Goal: Task Accomplishment & Management: Use online tool/utility

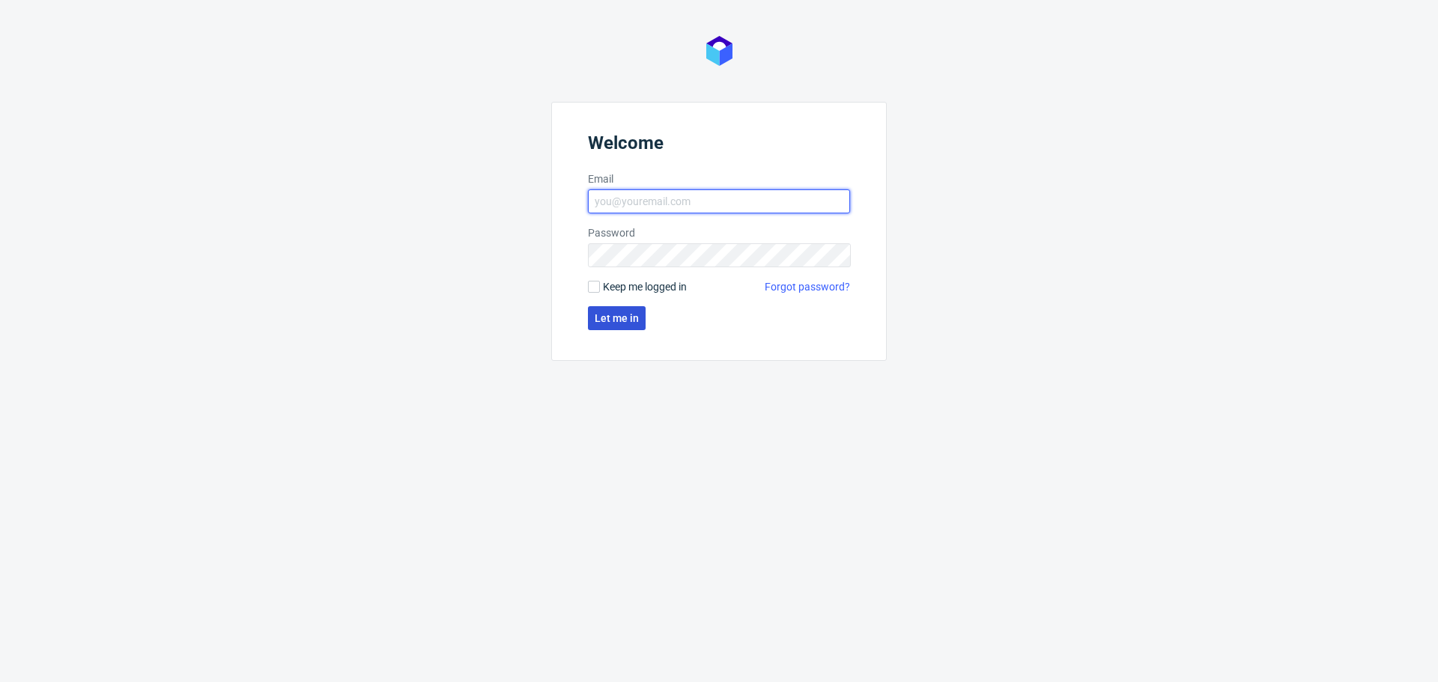
type input "[EMAIL_ADDRESS][DOMAIN_NAME]"
click at [608, 314] on span "Let me in" at bounding box center [617, 318] width 44 height 10
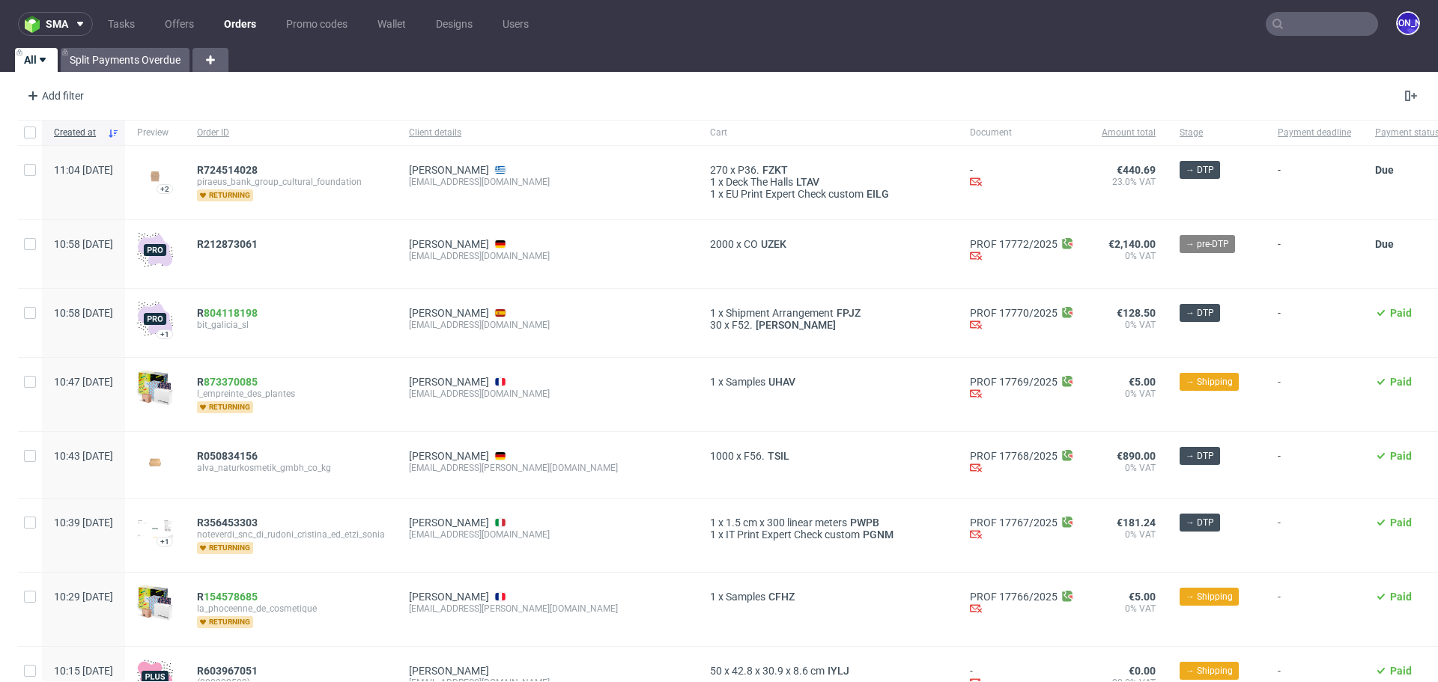
click at [1295, 21] on input "text" at bounding box center [1322, 24] width 112 height 24
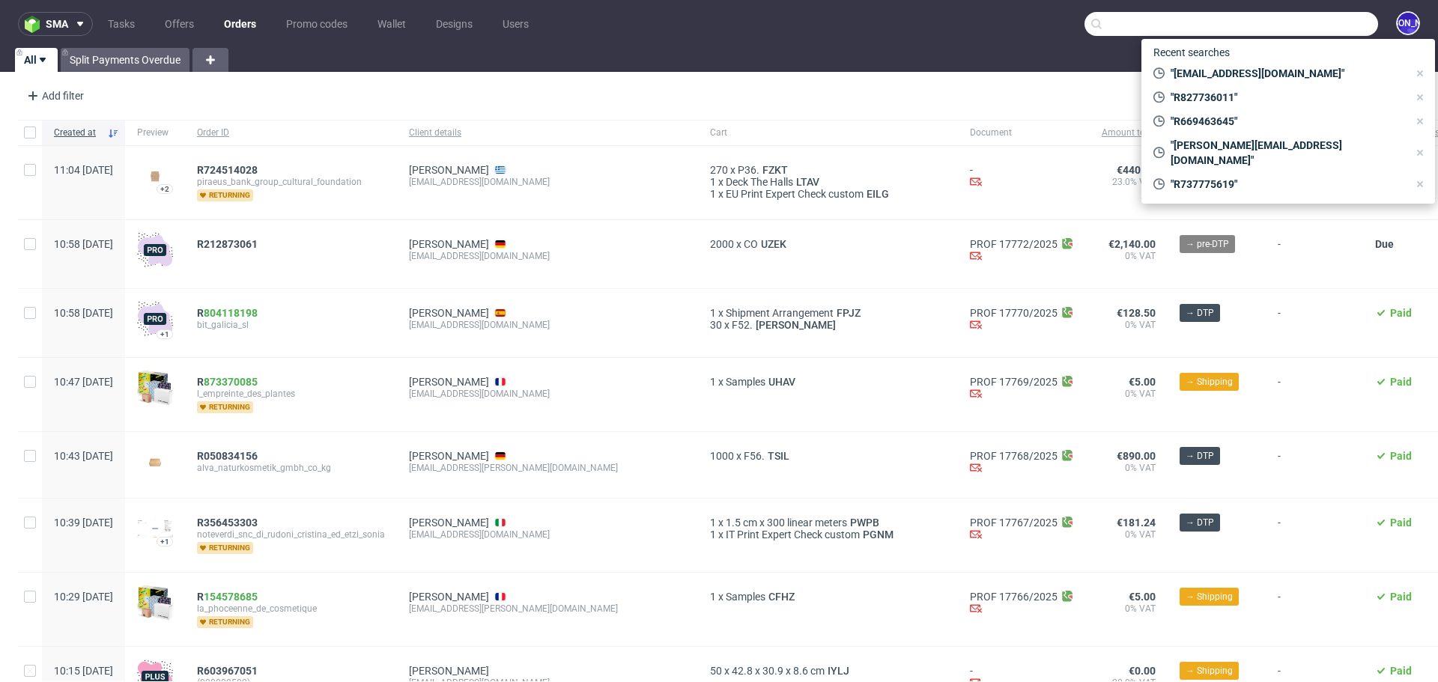
paste input "@onlytheblind.com>"
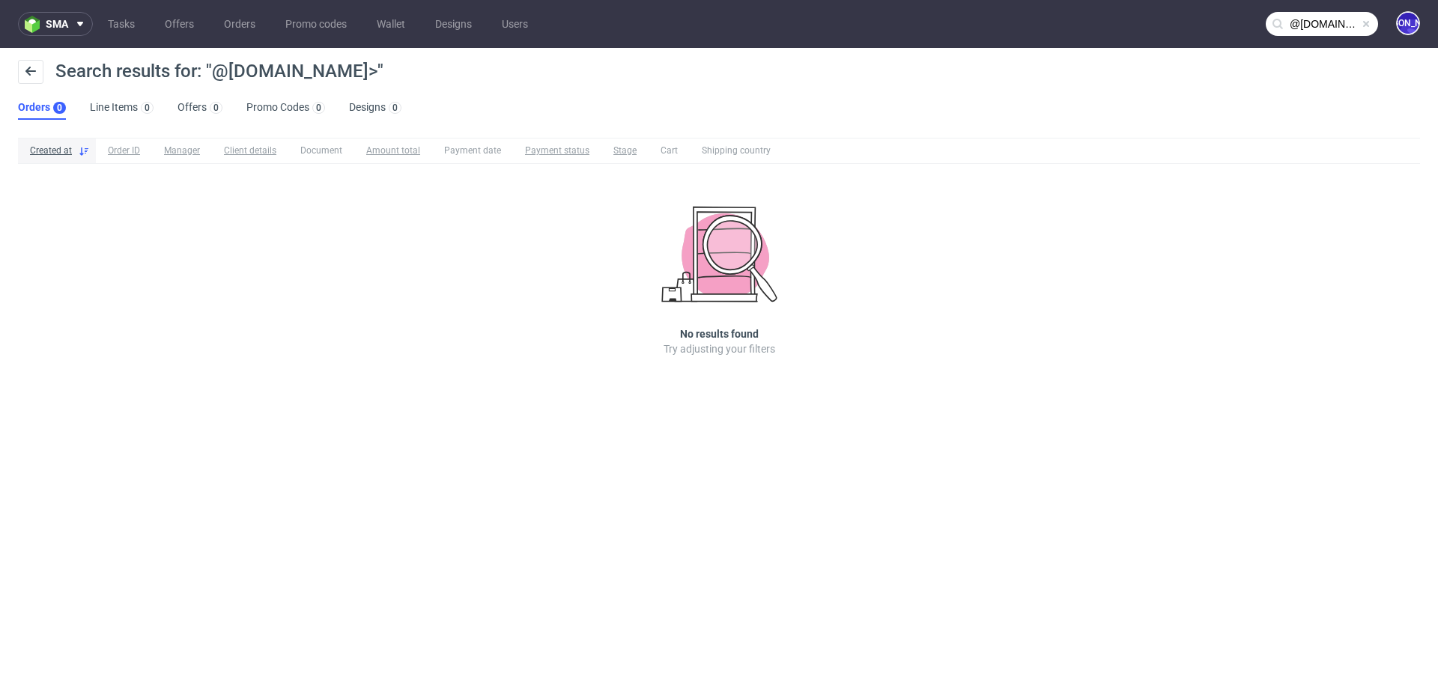
click at [1341, 21] on input "@onlytheblind.com>" at bounding box center [1322, 24] width 112 height 24
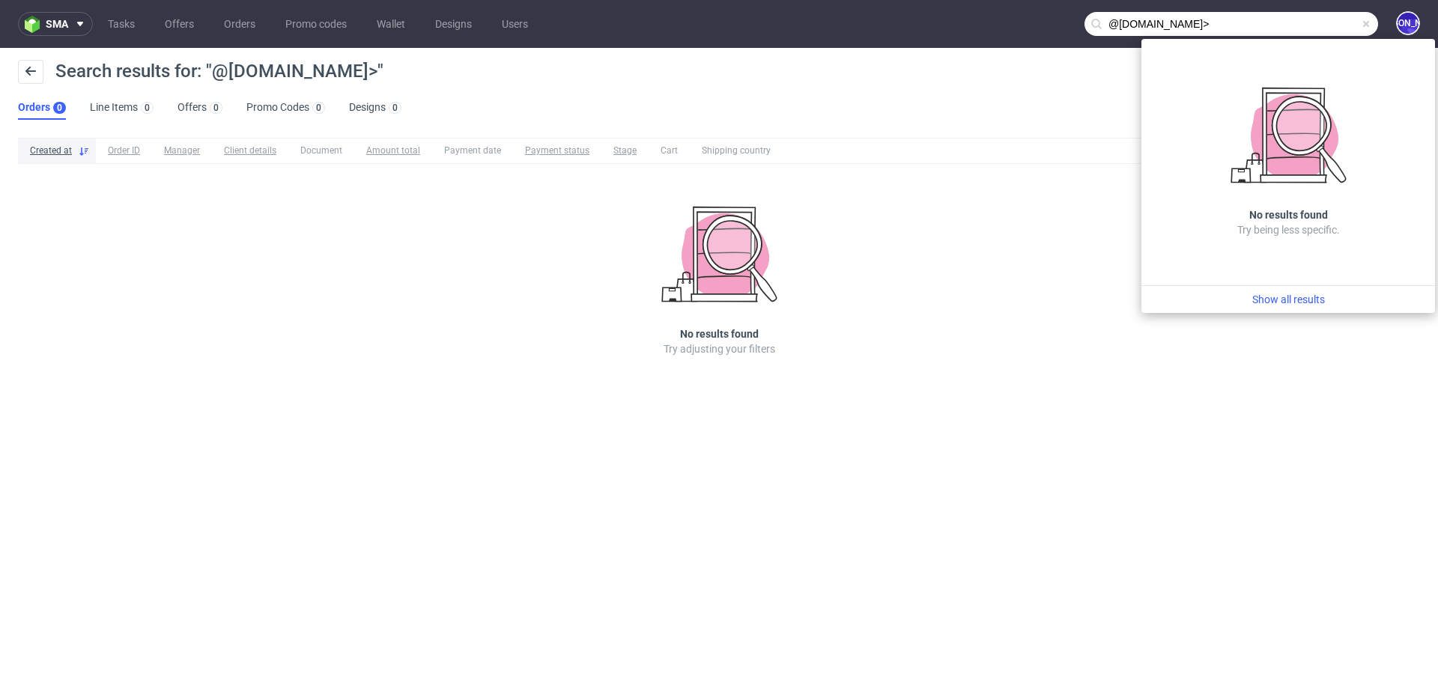
click at [1341, 21] on input "@onlytheblind.com>" at bounding box center [1231, 24] width 294 height 24
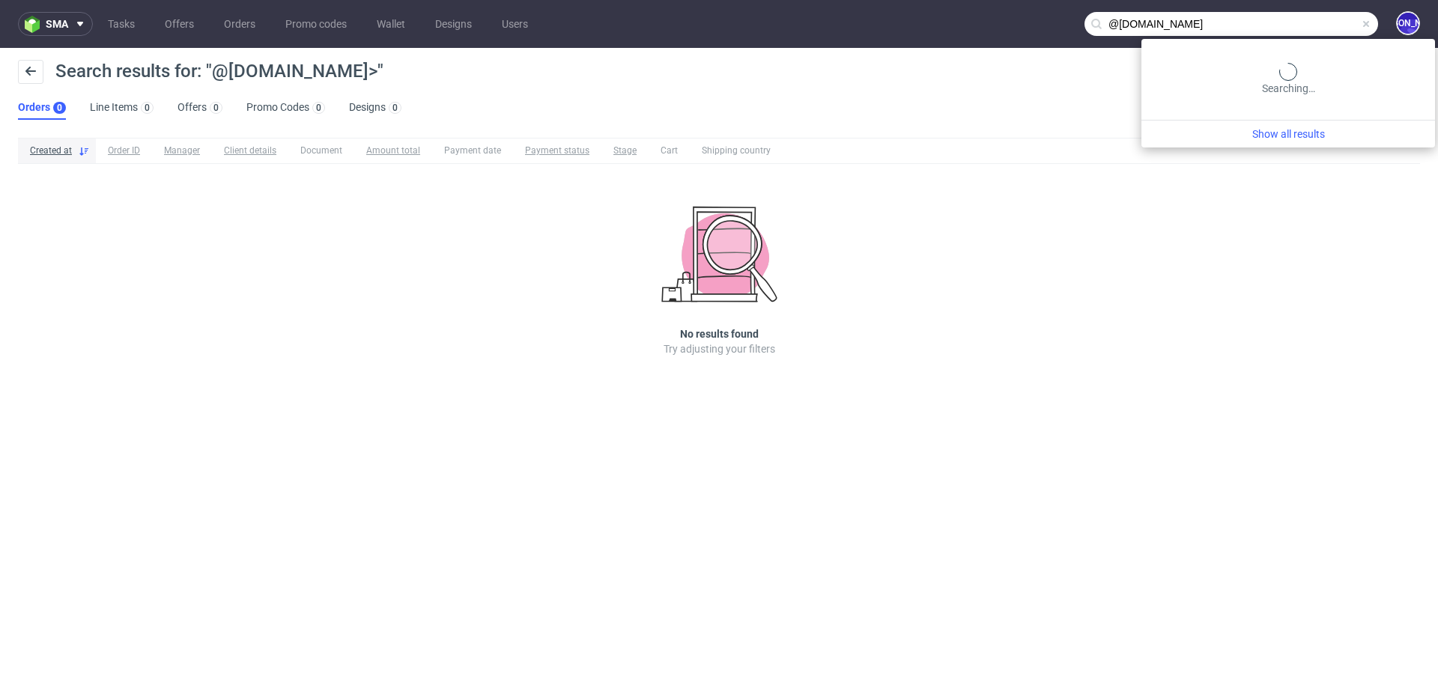
type input "@onlytheblind.com"
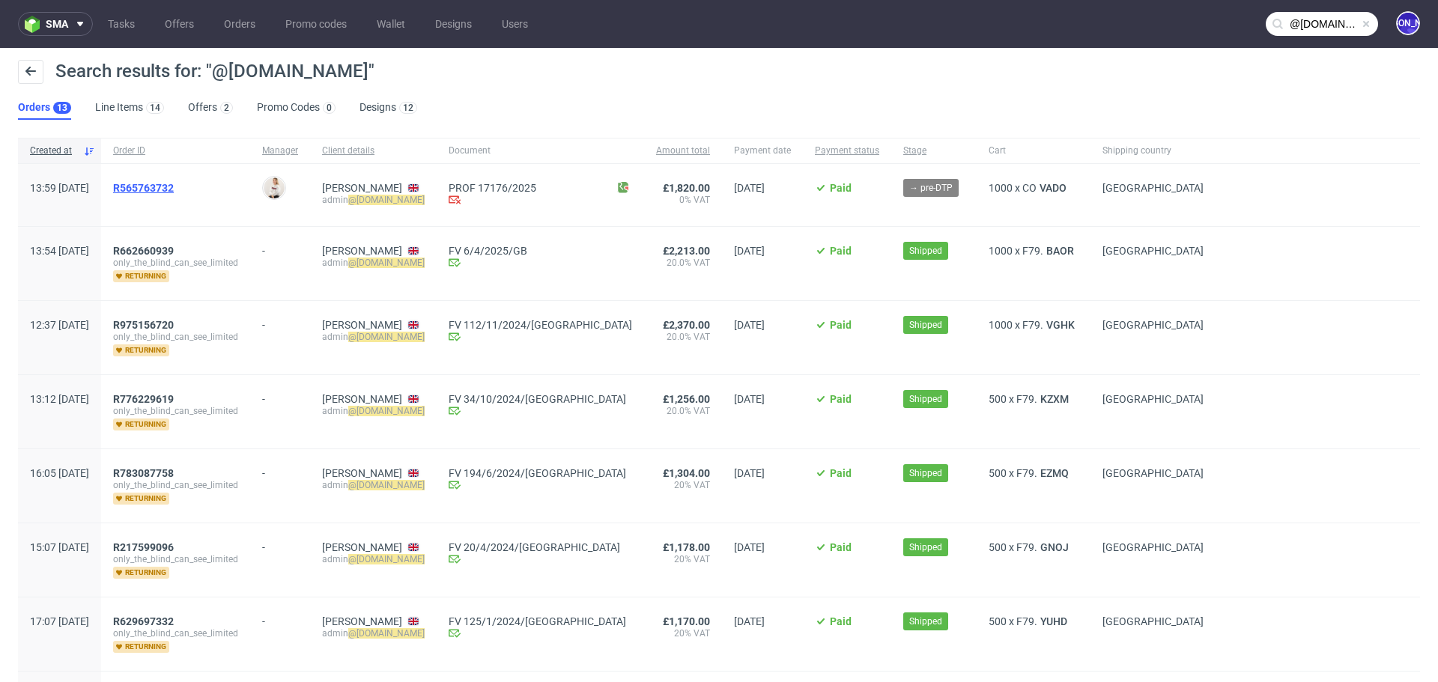
click at [174, 185] on span "R565763732" at bounding box center [143, 188] width 61 height 12
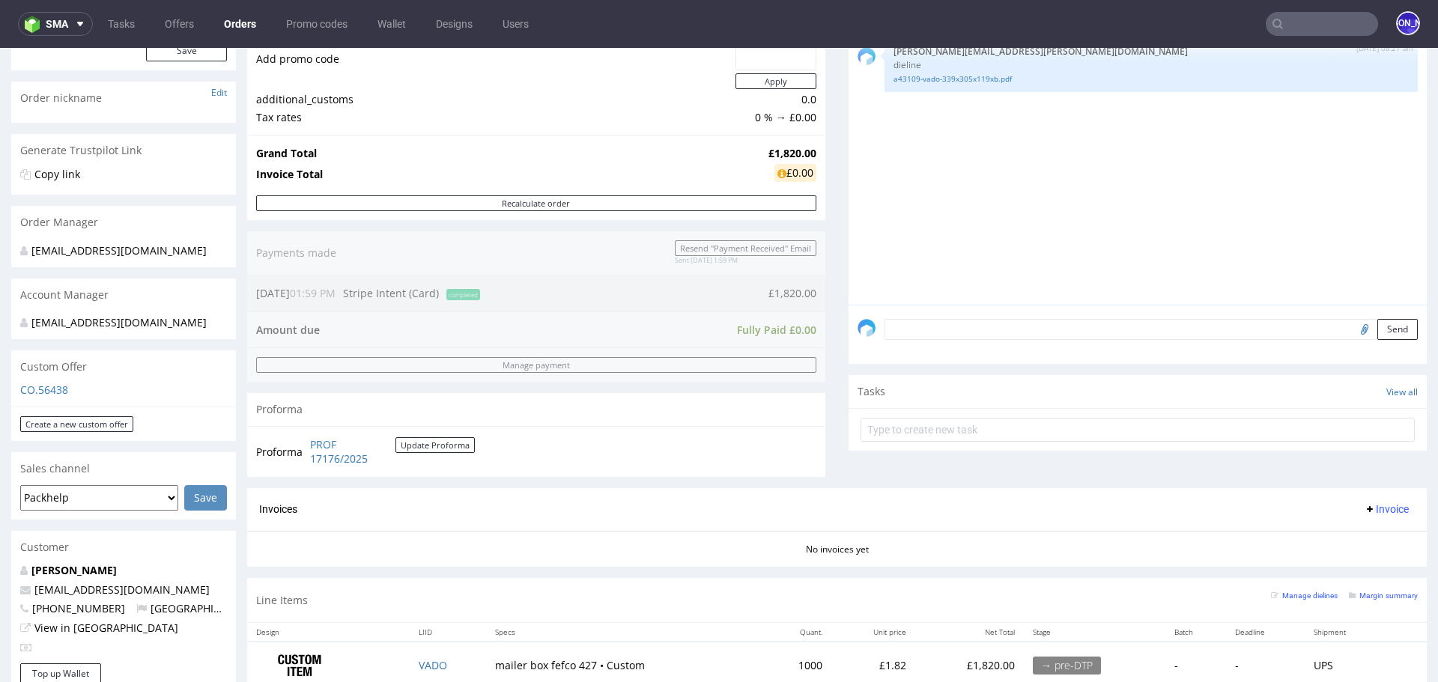
scroll to position [655, 0]
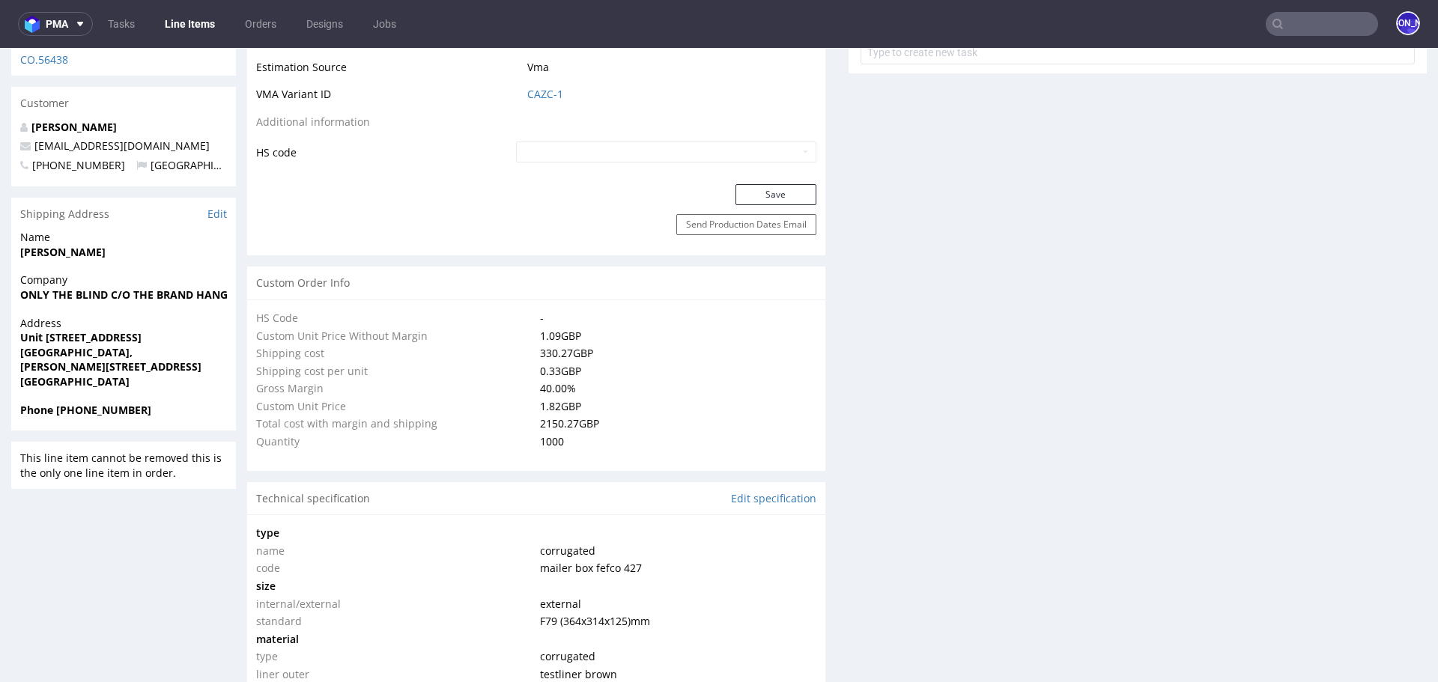
select select "in_progress"
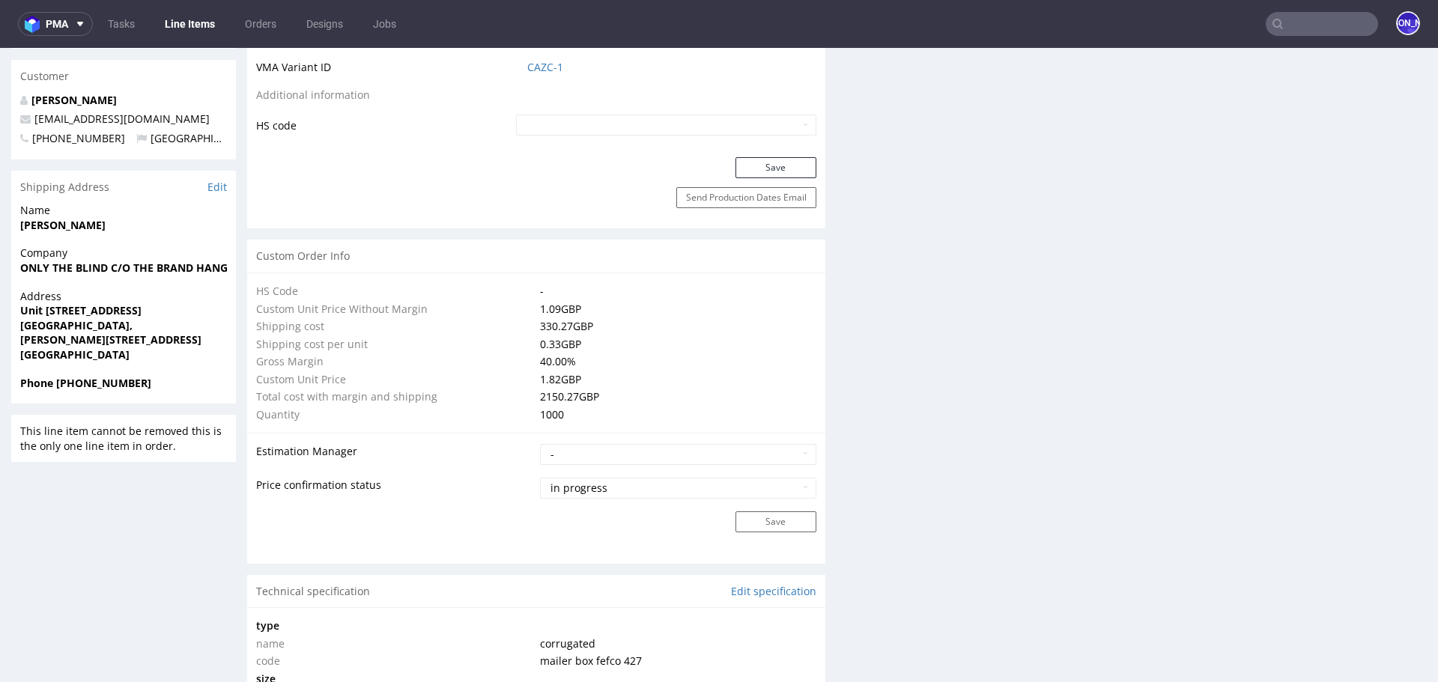
scroll to position [894, 0]
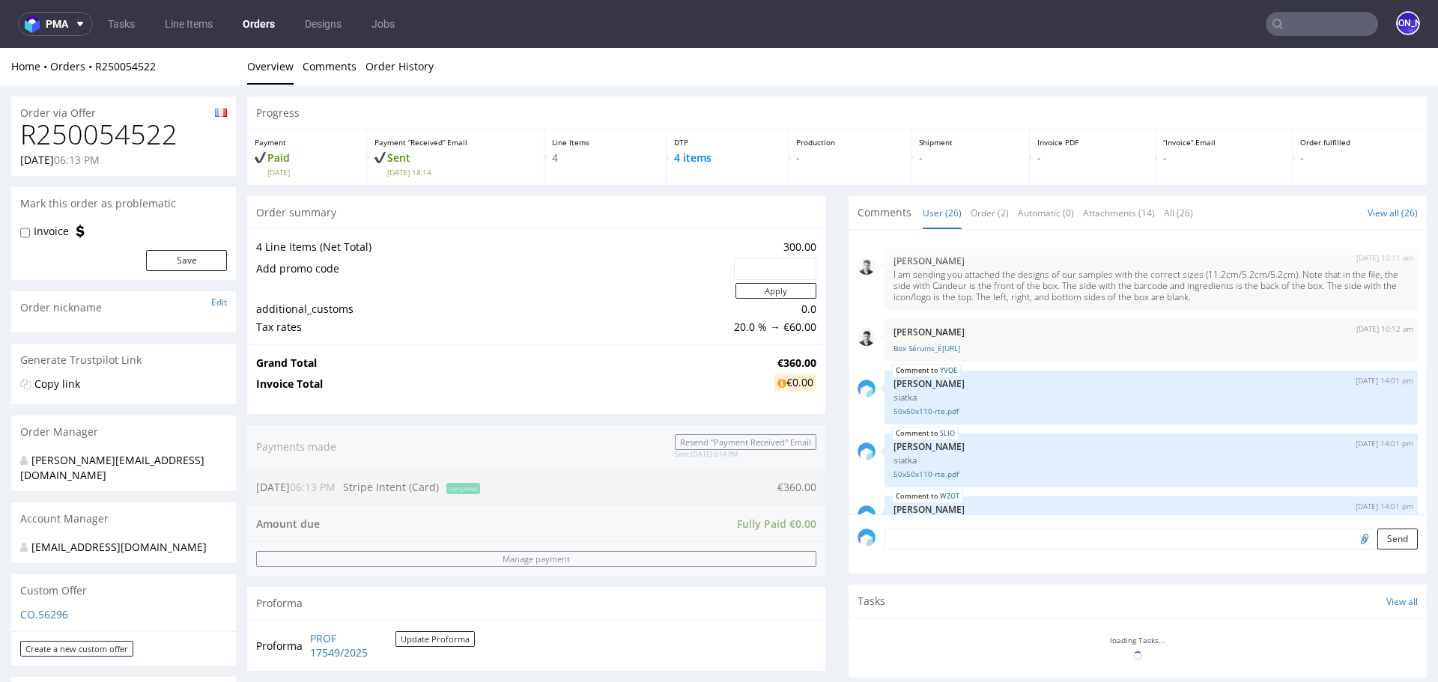
scroll to position [1288, 0]
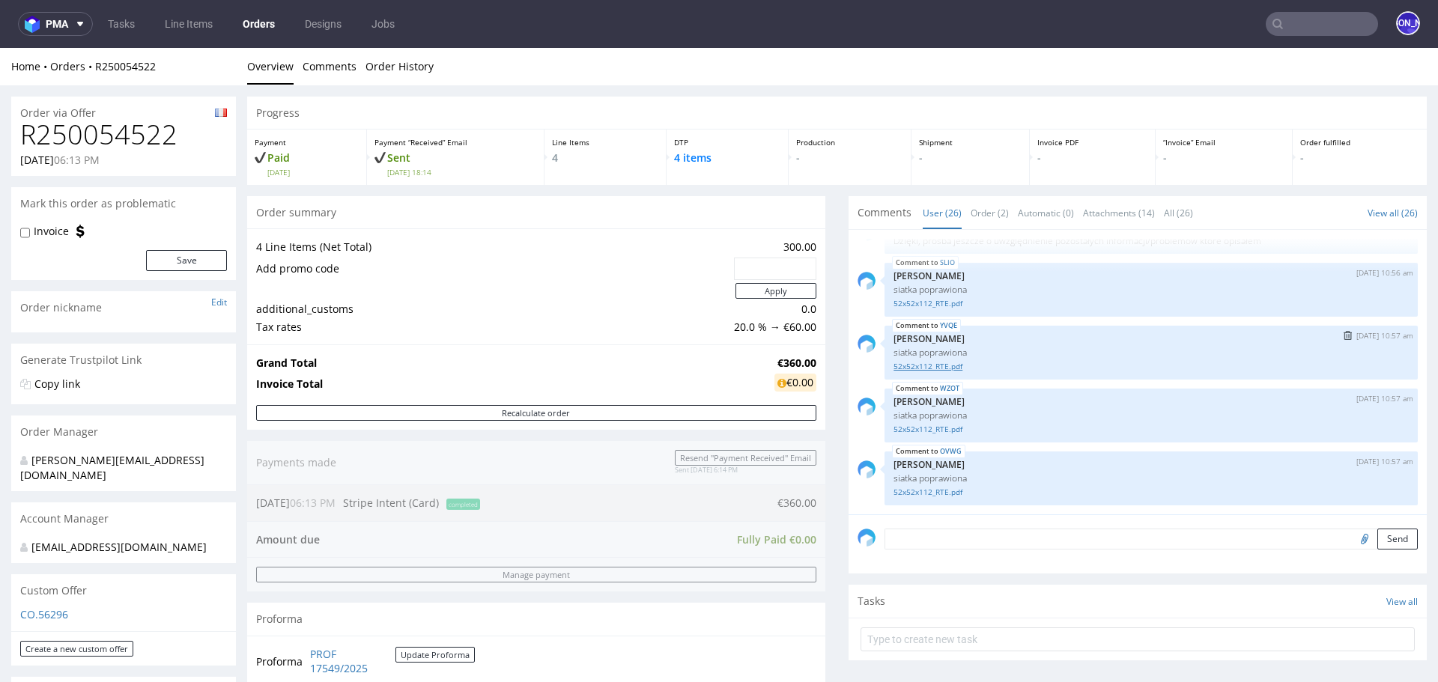
click at [914, 365] on link "52x52x112_RTE.pdf" at bounding box center [1150, 366] width 515 height 11
click at [1280, 32] on input "text" at bounding box center [1322, 24] width 112 height 24
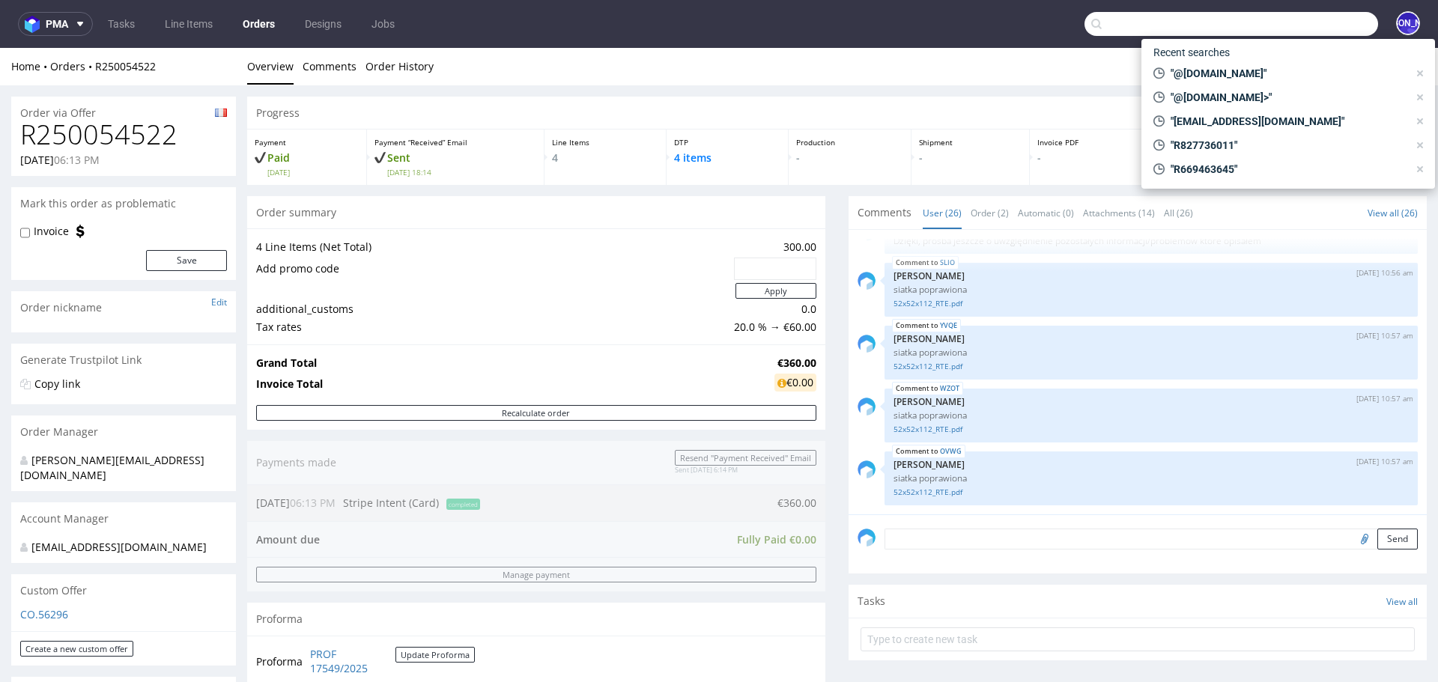
paste input "R696039512"
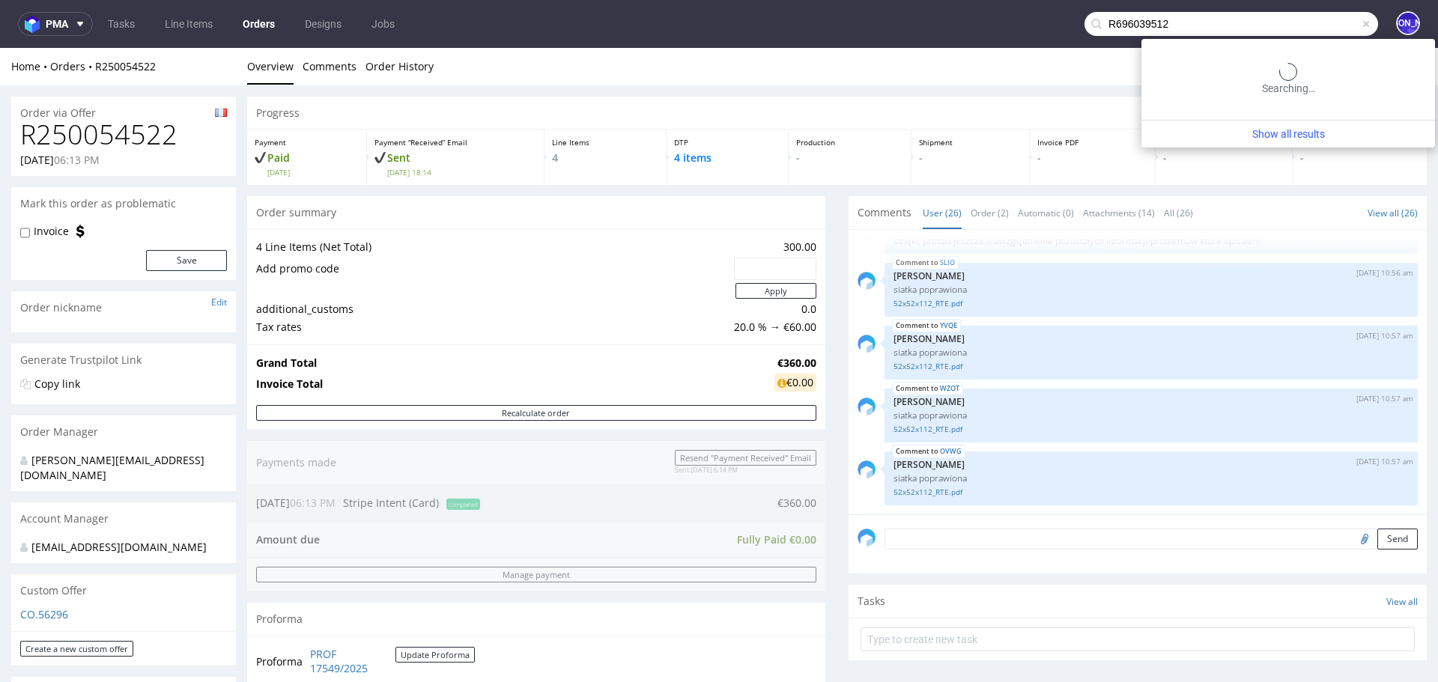
type input "R696039512"
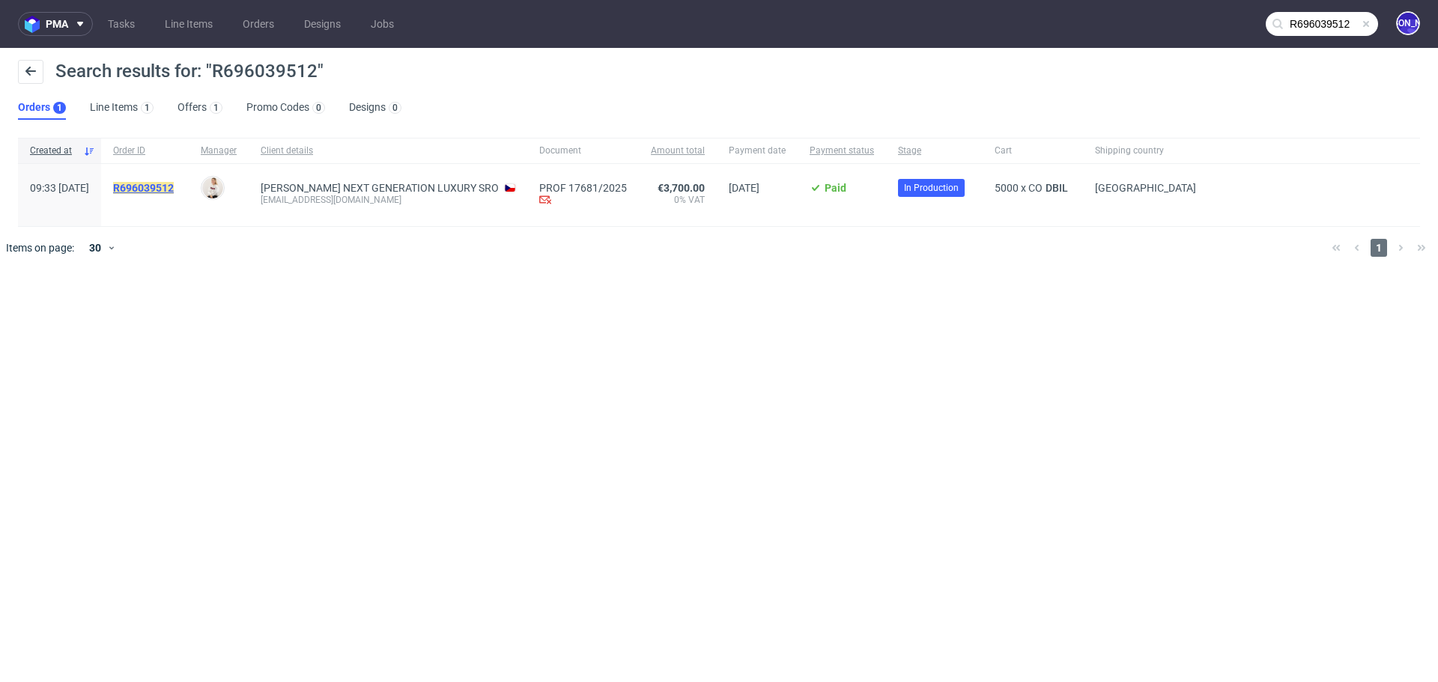
click at [174, 183] on mark "R696039512" at bounding box center [143, 188] width 61 height 12
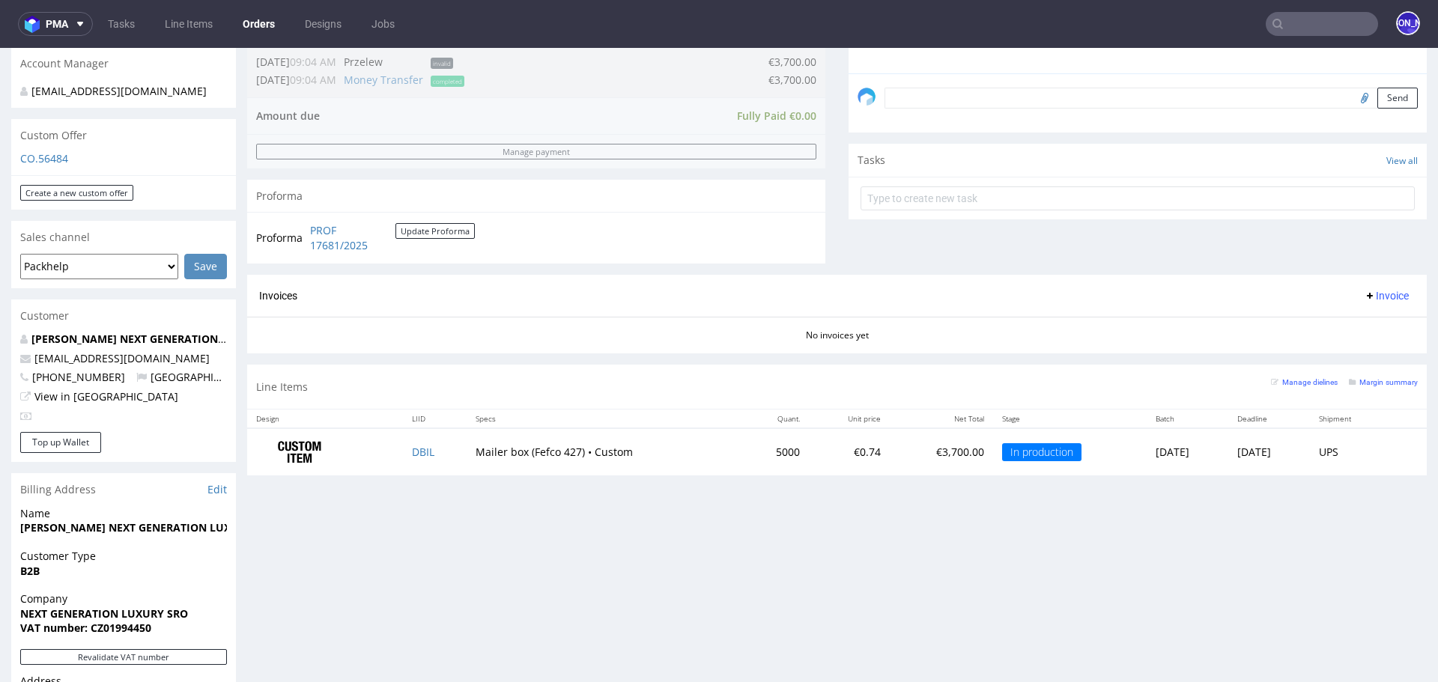
scroll to position [454, 0]
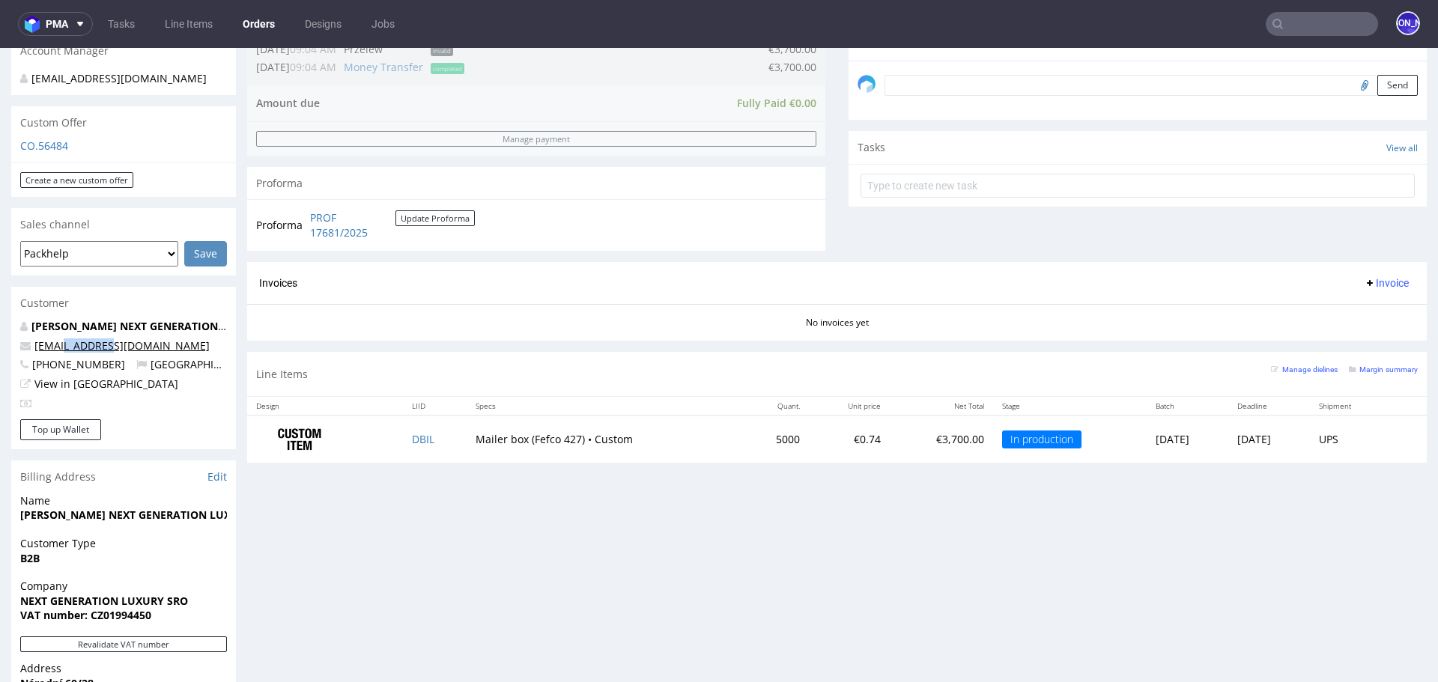
drag, startPoint x: 134, startPoint y: 345, endPoint x: 61, endPoint y: 345, distance: 73.4
click at [61, 345] on p "buyer@eppi.cz" at bounding box center [123, 346] width 207 height 15
copy link "@eppi.cz"
click at [1299, 15] on input "text" at bounding box center [1322, 24] width 112 height 24
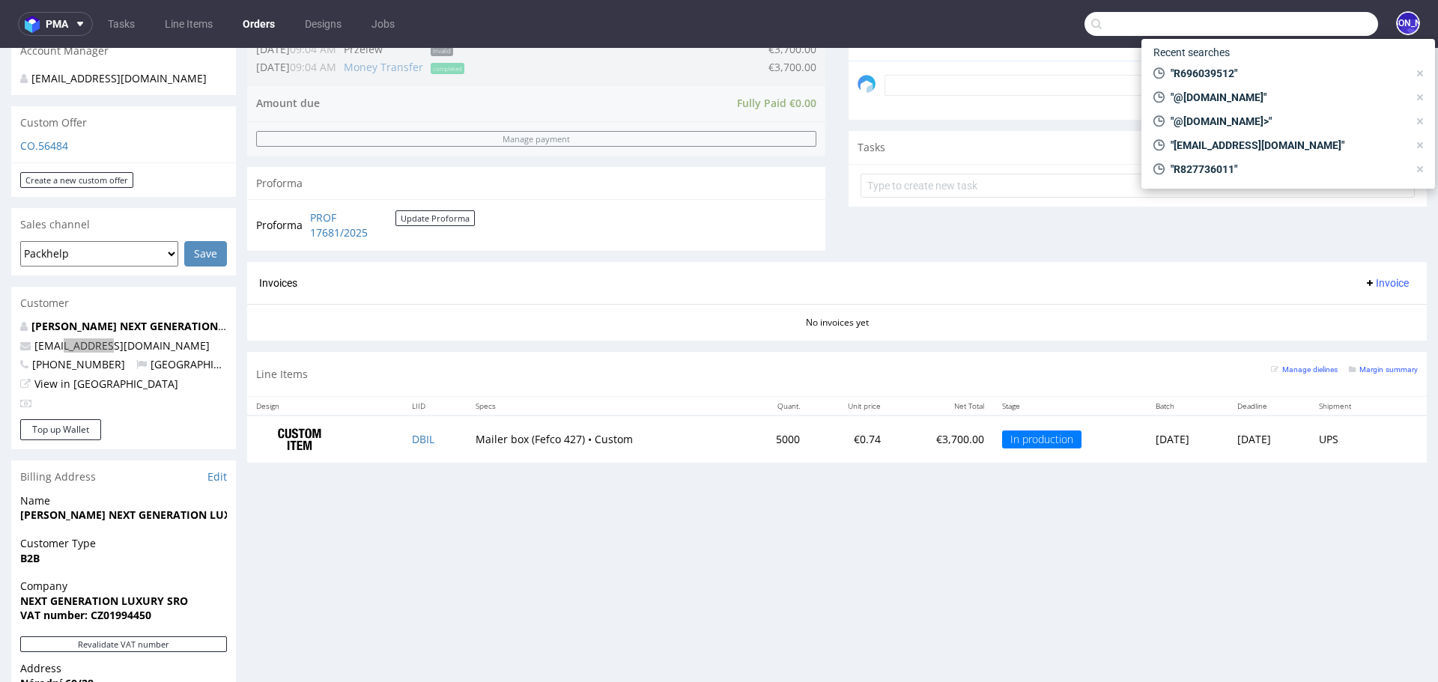
paste input "tom@rodeo-group.com"
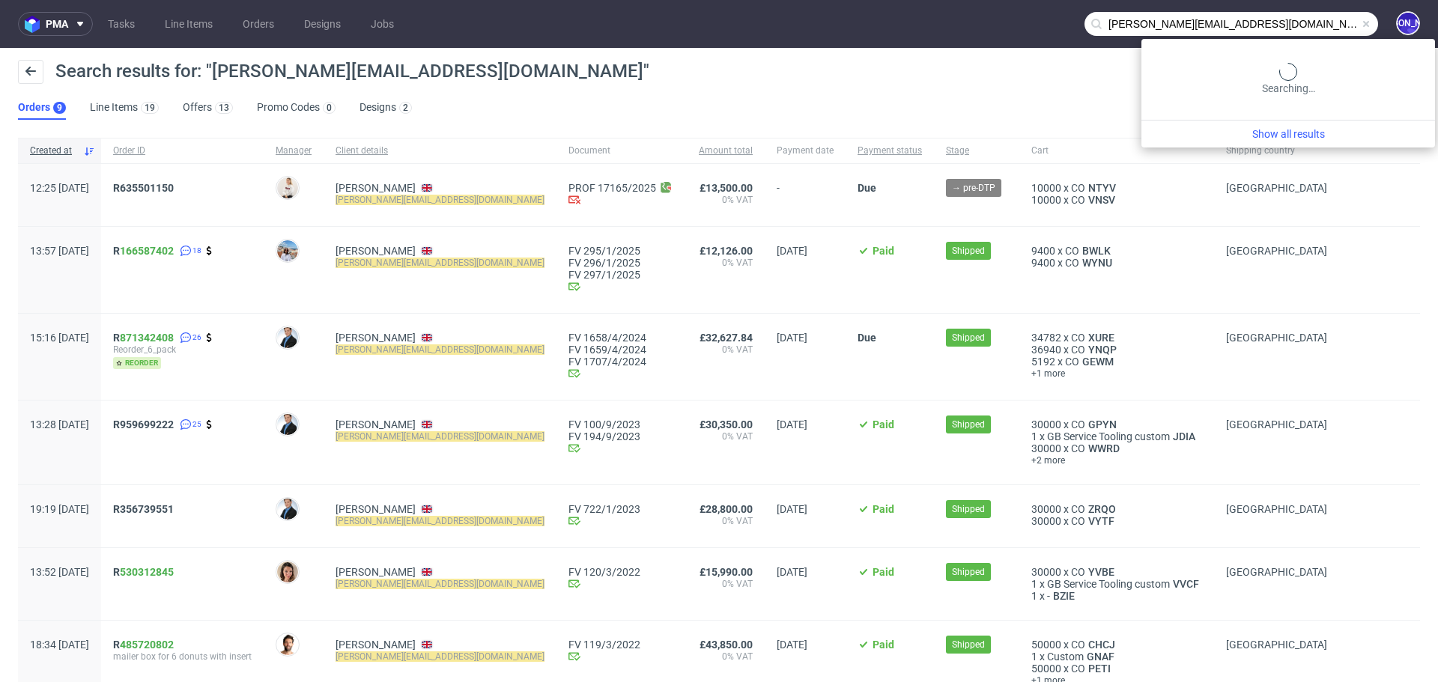
click at [1315, 14] on input "tom@rodeo-group.com" at bounding box center [1231, 24] width 294 height 24
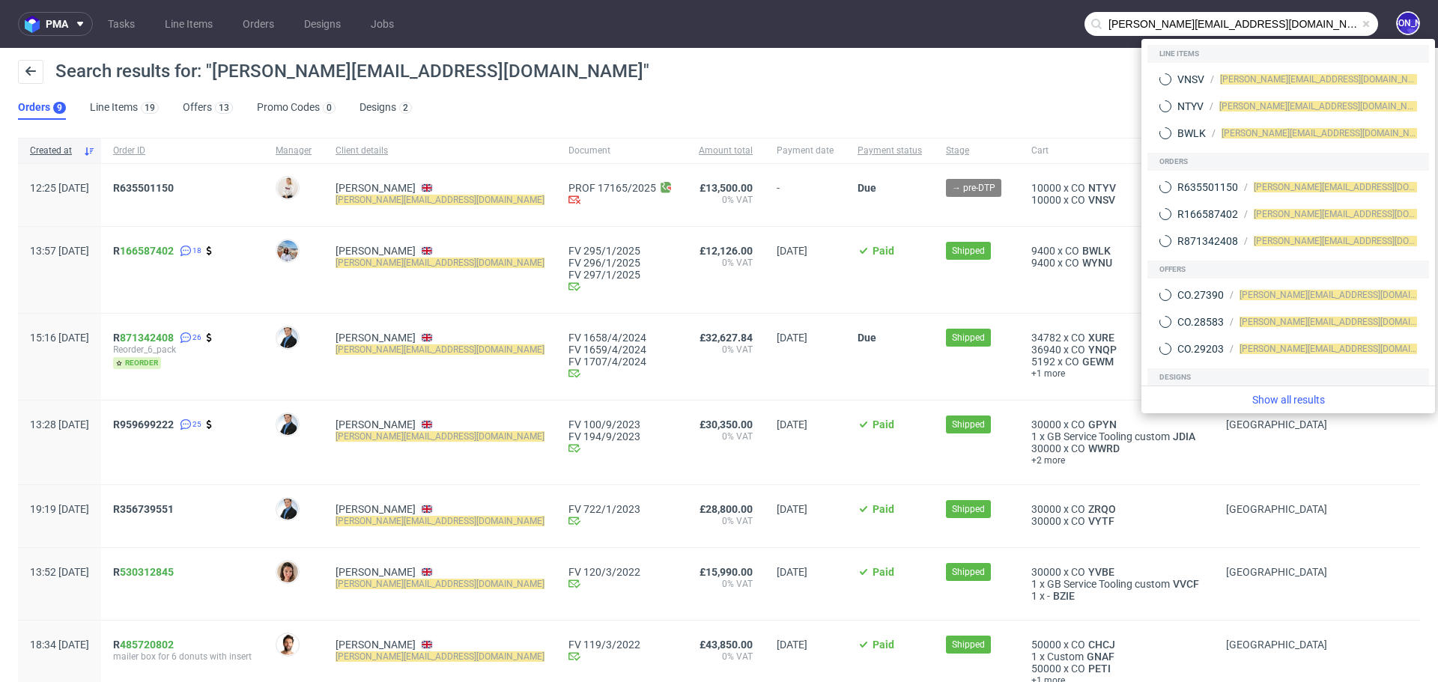
click at [1315, 14] on input "tom@rodeo-group.com" at bounding box center [1231, 24] width 294 height 24
drag, startPoint x: 1210, startPoint y: 19, endPoint x: 1001, endPoint y: 13, distance: 209.0
click at [1001, 13] on nav "pma Tasks Line Items Orders Designs Jobs tom@rodeo-group.com JO" at bounding box center [719, 24] width 1438 height 48
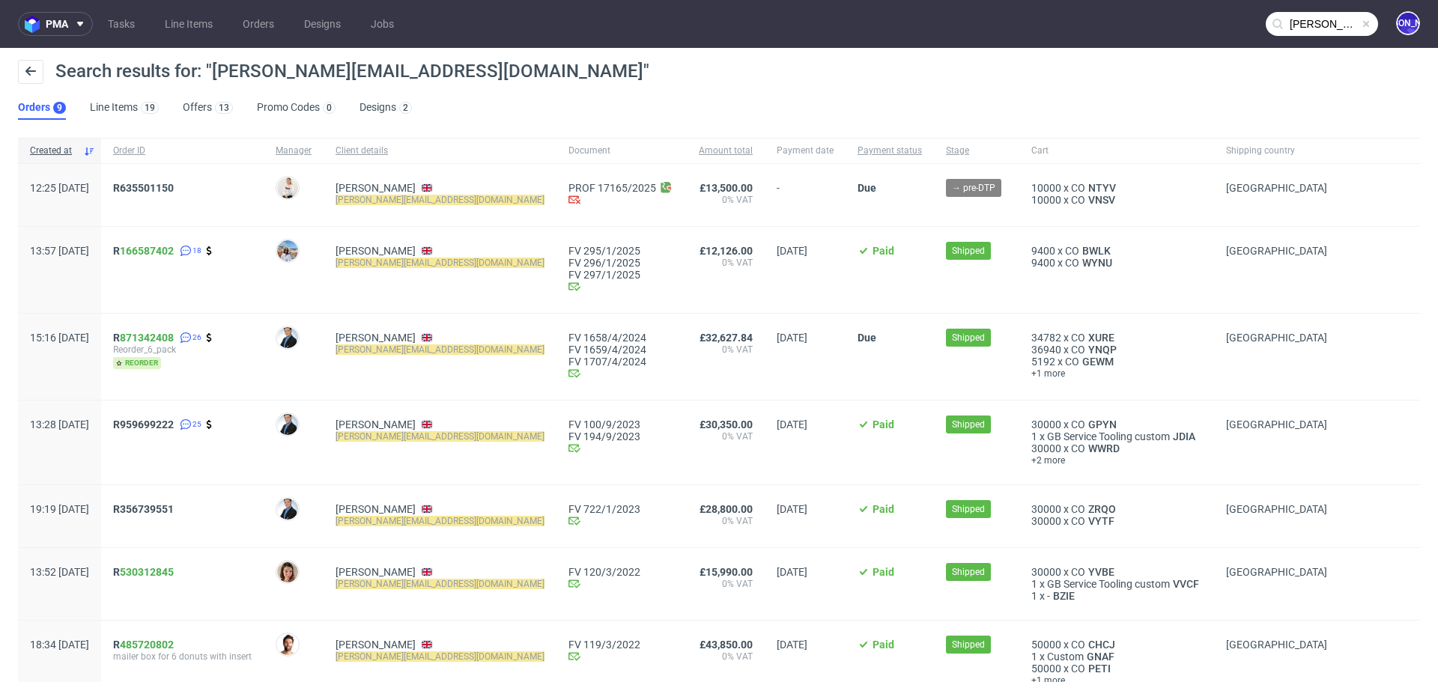
paste input "bonnie@houseofcosmetics.dk"
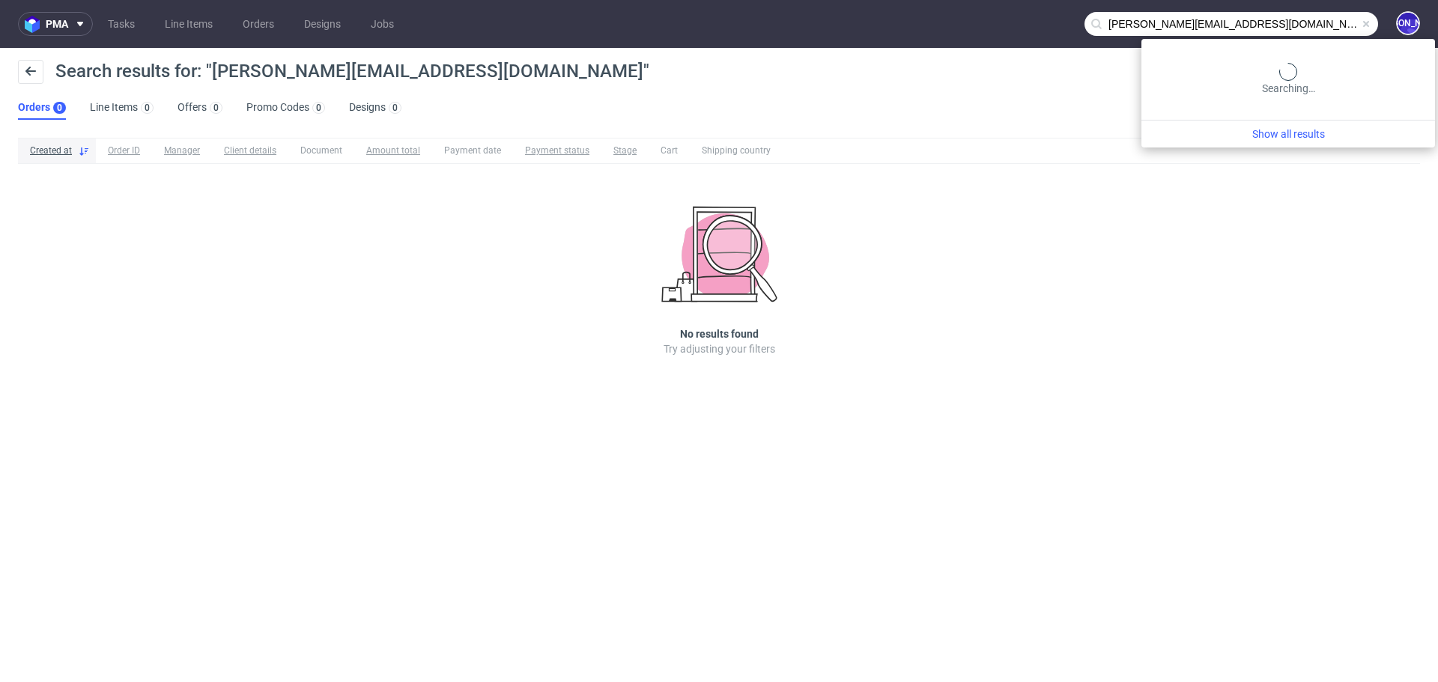
click at [1315, 17] on input "bonnie@houseofcosmetics.dk" at bounding box center [1231, 24] width 294 height 24
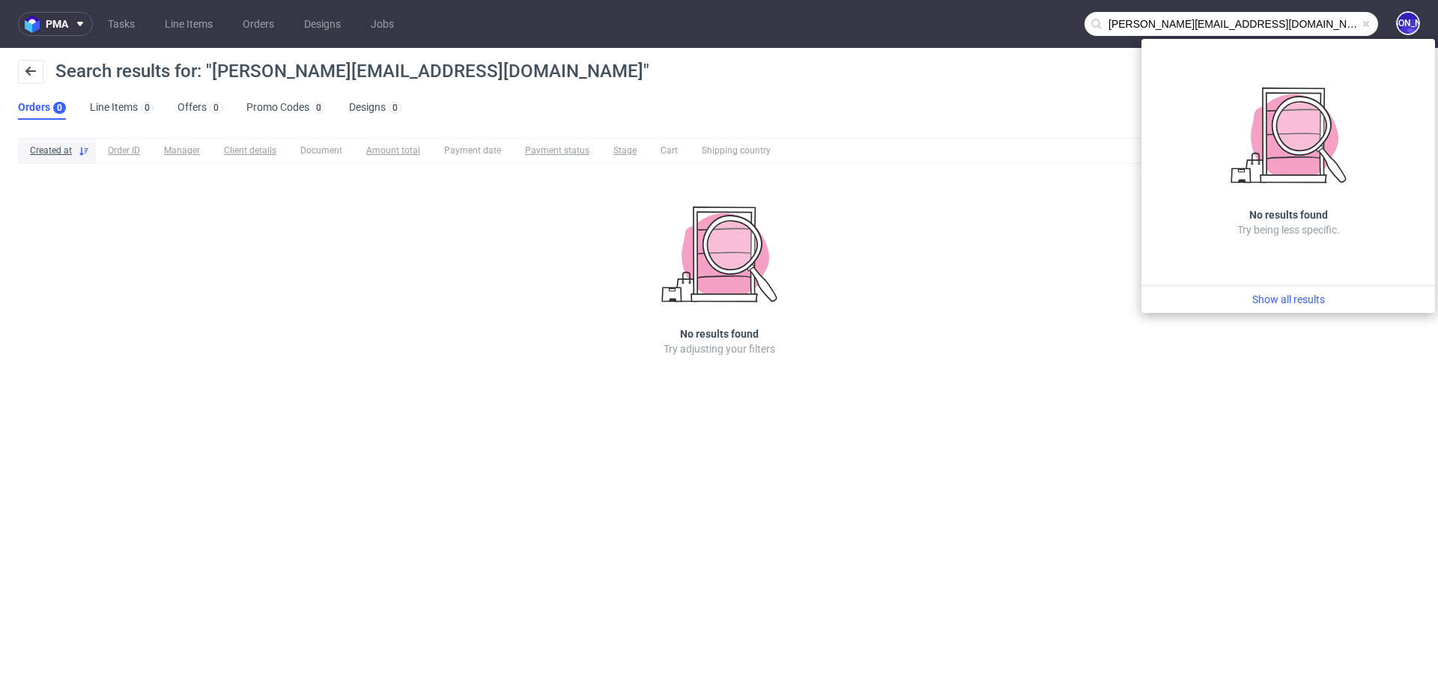
drag, startPoint x: 1165, startPoint y: 25, endPoint x: 1060, endPoint y: 25, distance: 104.9
click at [1060, 25] on nav "pma Tasks Line Items Orders Designs Jobs bonnie@houseofcosmetics.dk JO" at bounding box center [719, 24] width 1438 height 48
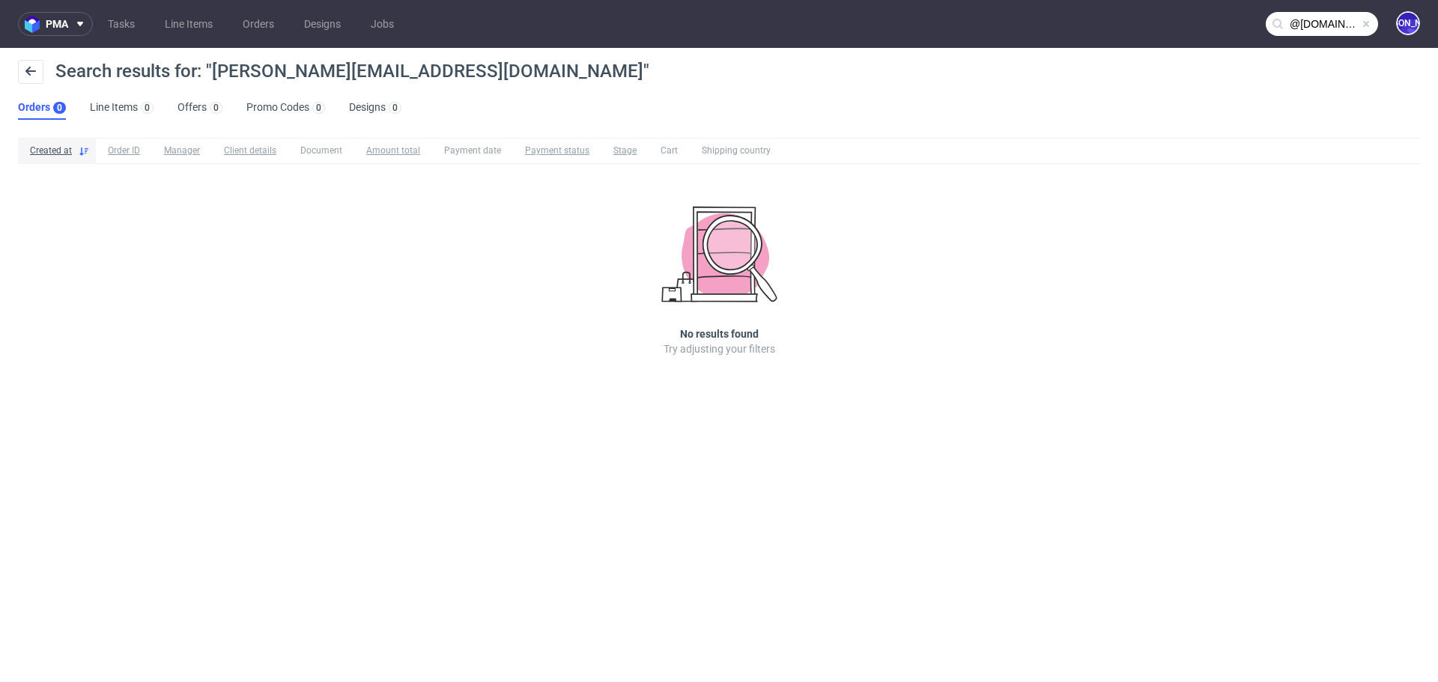
type input "@houseofcosmetics.dk"
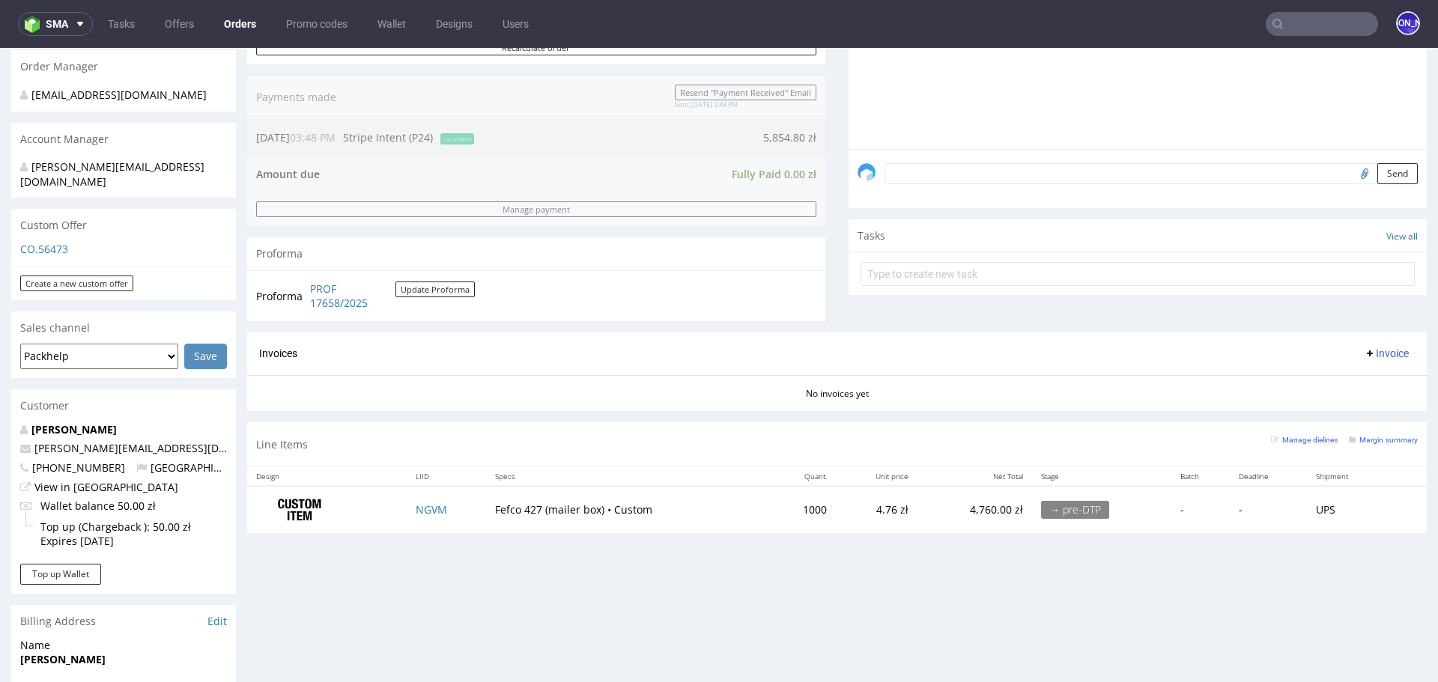
scroll to position [366, 0]
drag, startPoint x: 144, startPoint y: 432, endPoint x: 57, endPoint y: 432, distance: 86.9
click at [57, 440] on p "[PERSON_NAME][EMAIL_ADDRESS][DOMAIN_NAME]" at bounding box center [123, 447] width 207 height 15
copy link "@manifiq.pl"
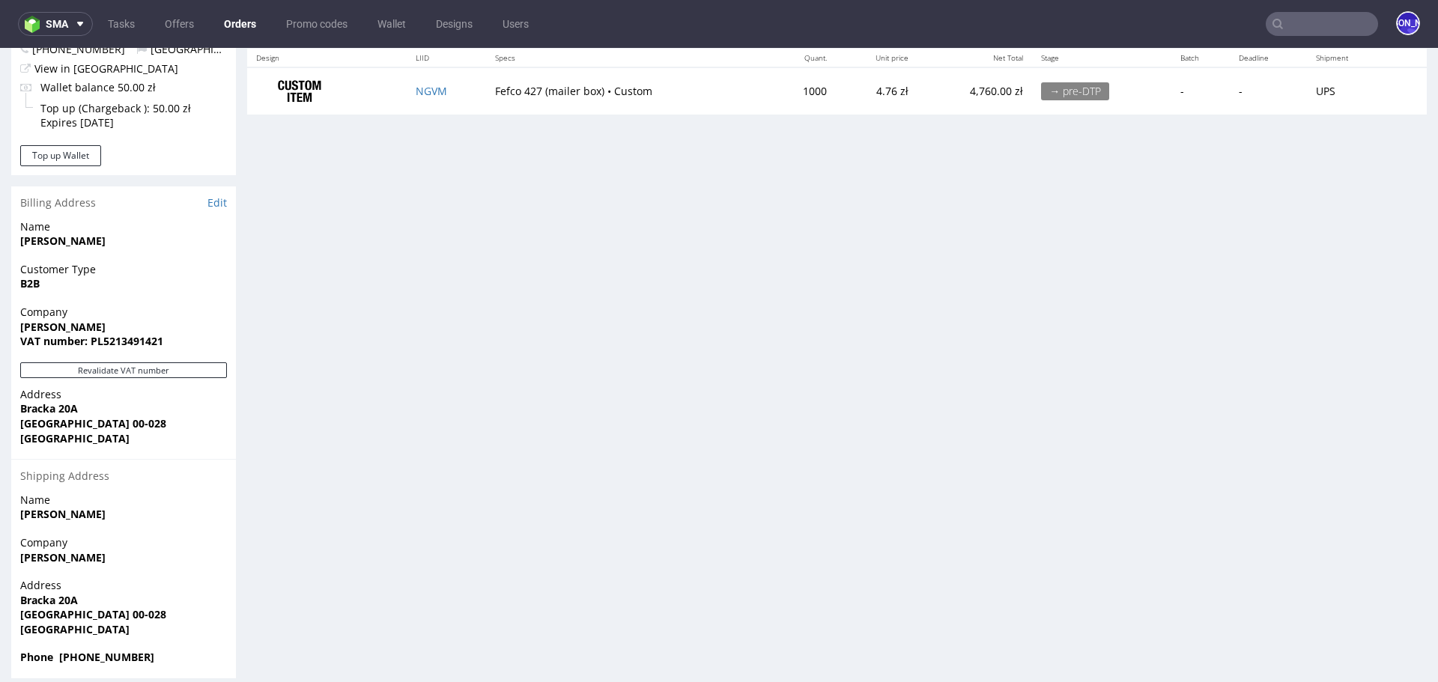
scroll to position [4, 0]
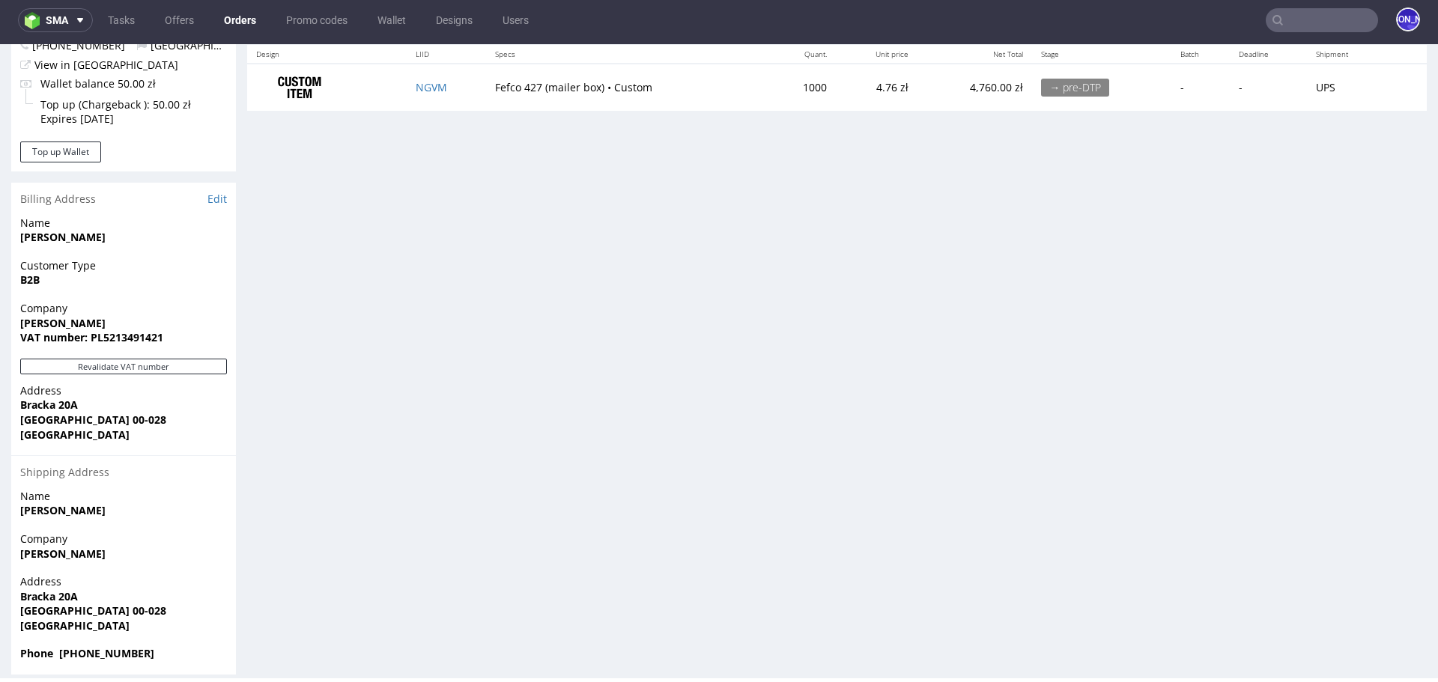
click at [37, 547] on strong "[PERSON_NAME]" at bounding box center [62, 554] width 85 height 14
copy strong "Manifiq"
click at [43, 230] on strong "[PERSON_NAME]" at bounding box center [62, 237] width 85 height 14
click at [43, 230] on strong "Konrad Duś" at bounding box center [62, 237] width 85 height 14
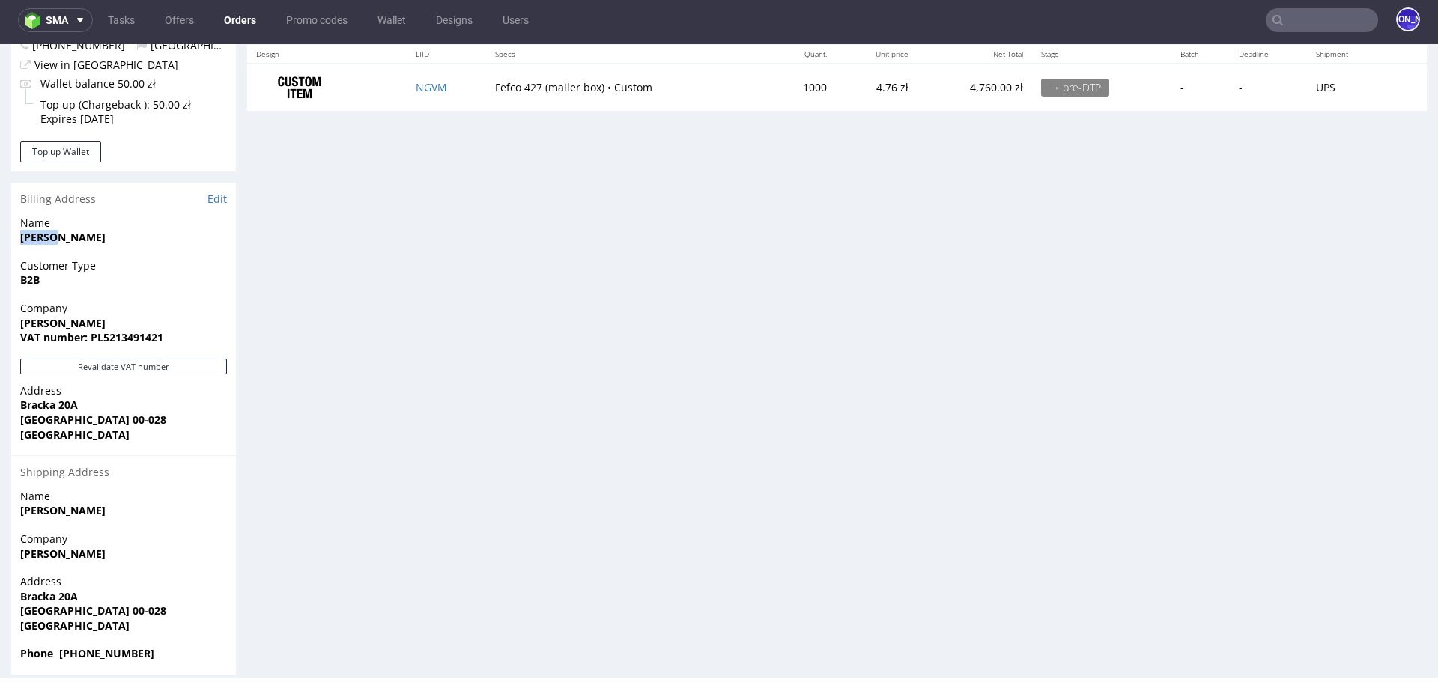
copy strong "Konrad"
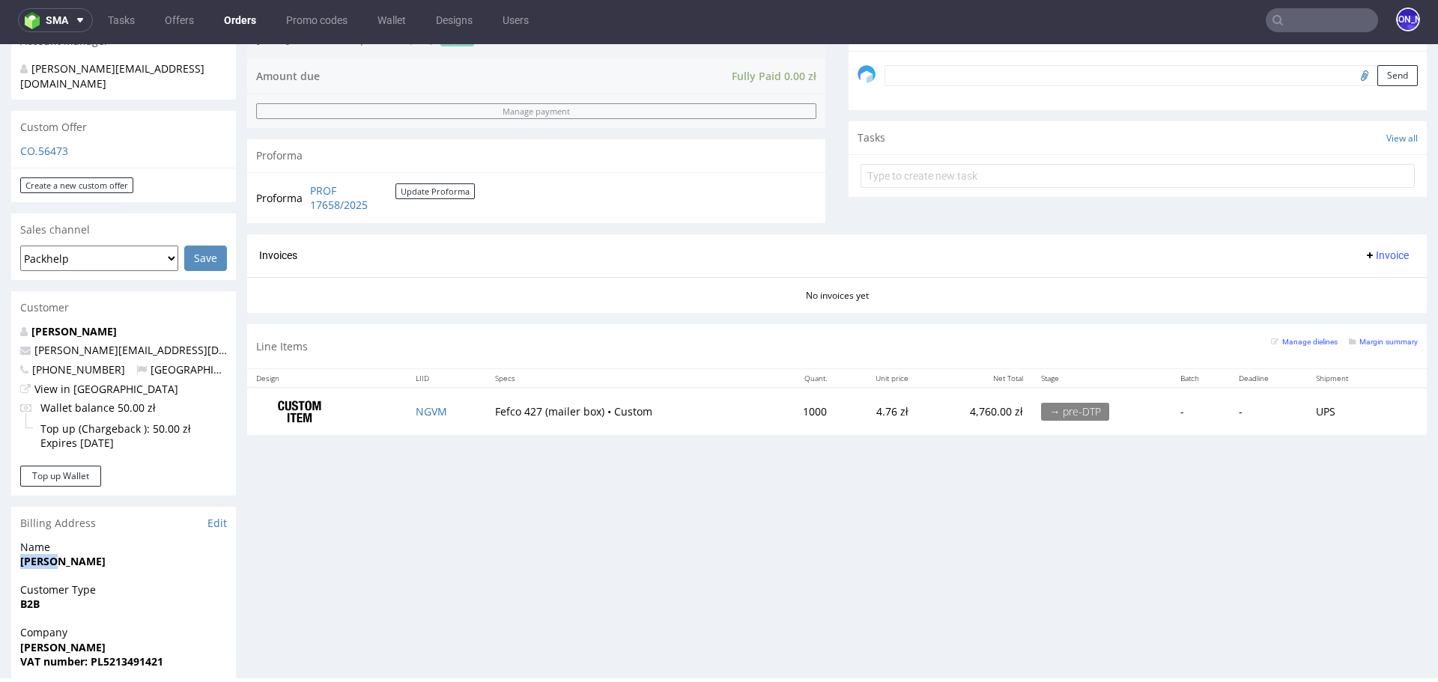
scroll to position [459, 0]
click at [79, 383] on link "View in [GEOGRAPHIC_DATA]" at bounding box center [106, 390] width 144 height 14
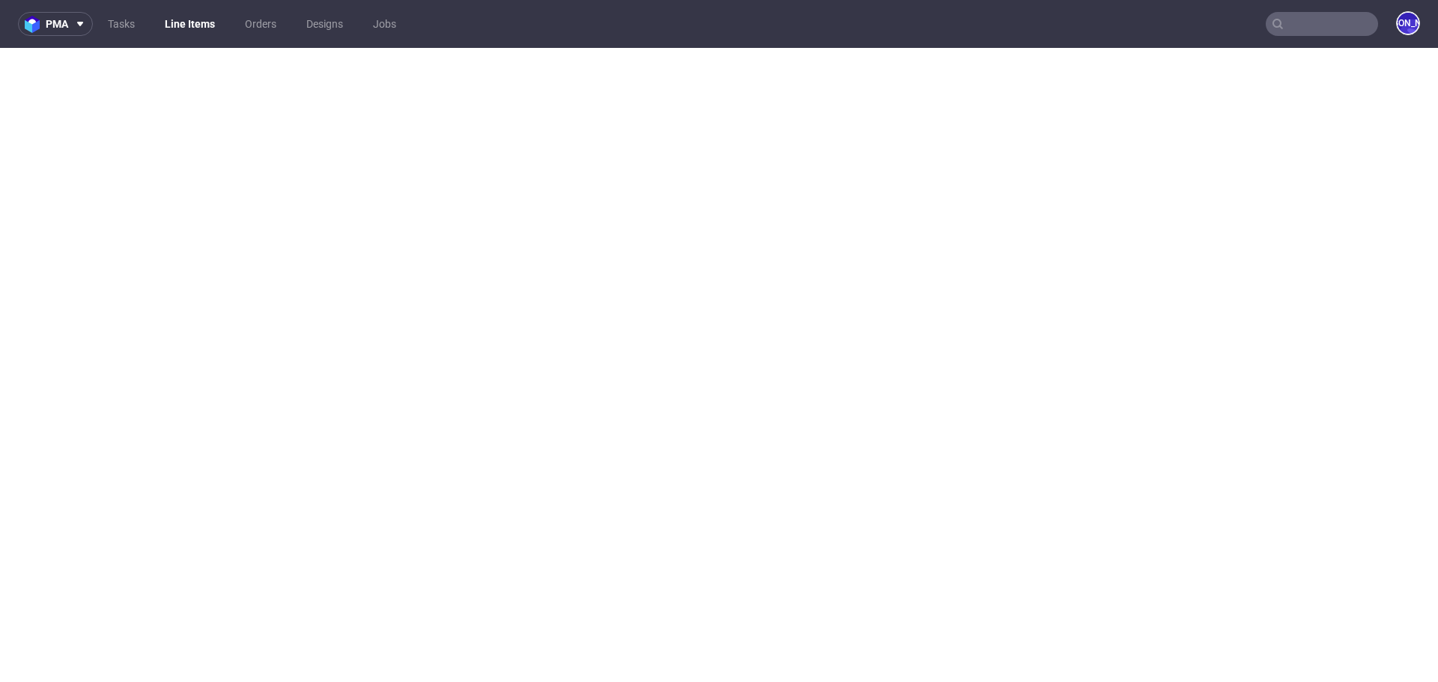
select select "in_progress"
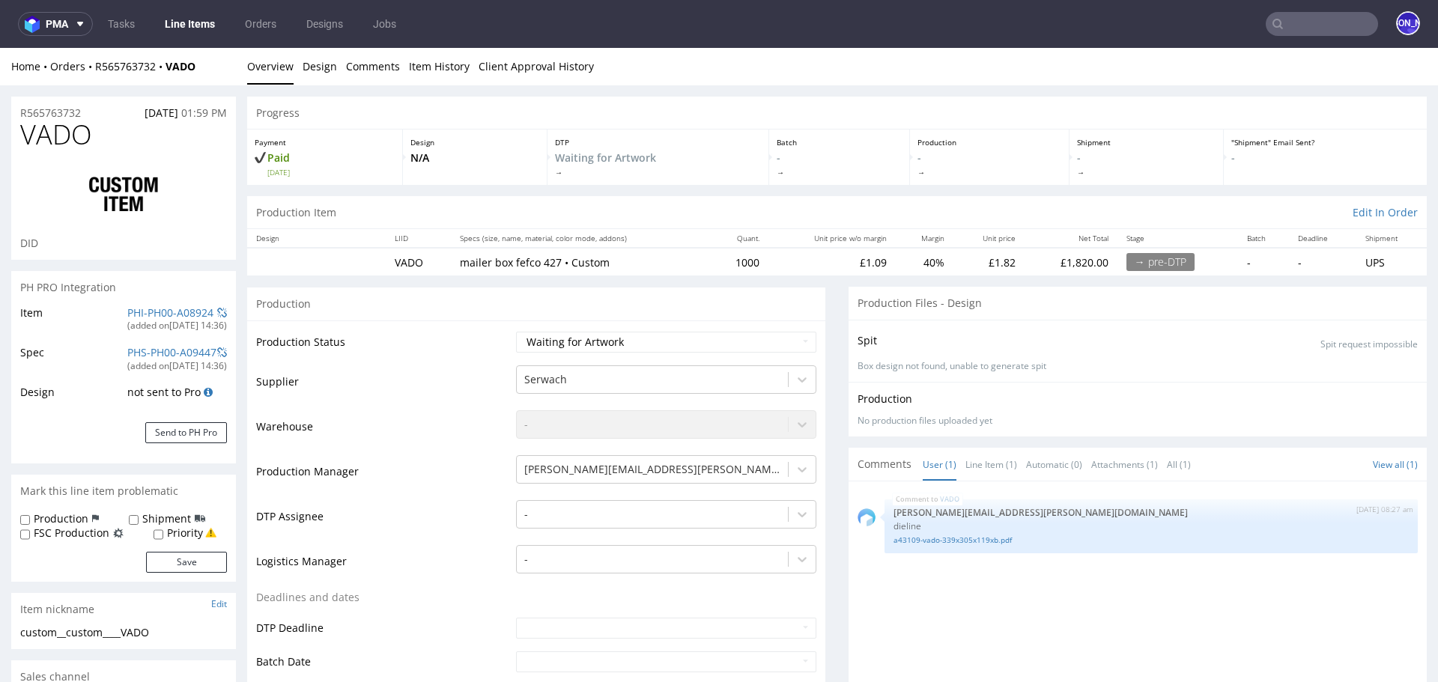
click at [1286, 31] on input "text" at bounding box center [1322, 24] width 112 height 24
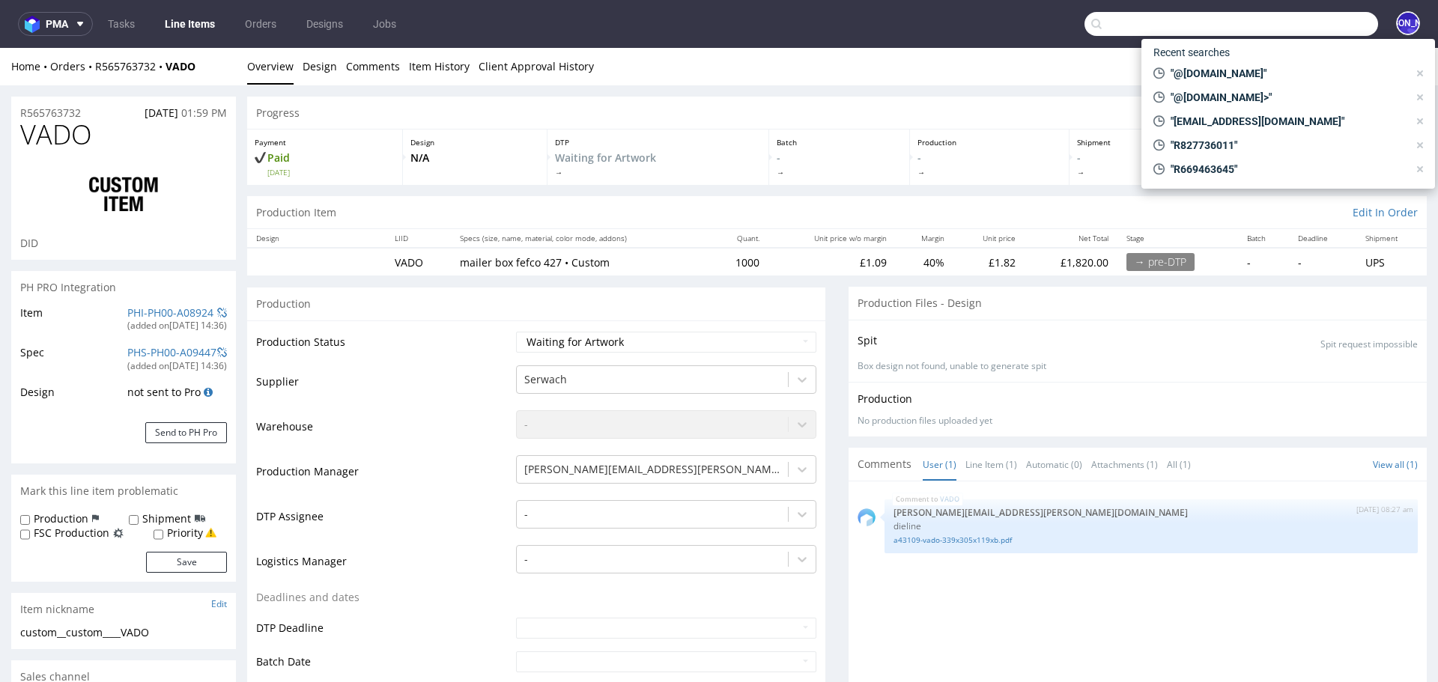
paste input "Hi Just cancel this one then and I will order again and you can put the credit …"
type input "Hi Just cancel this one then and I will order again and you can put the credit …"
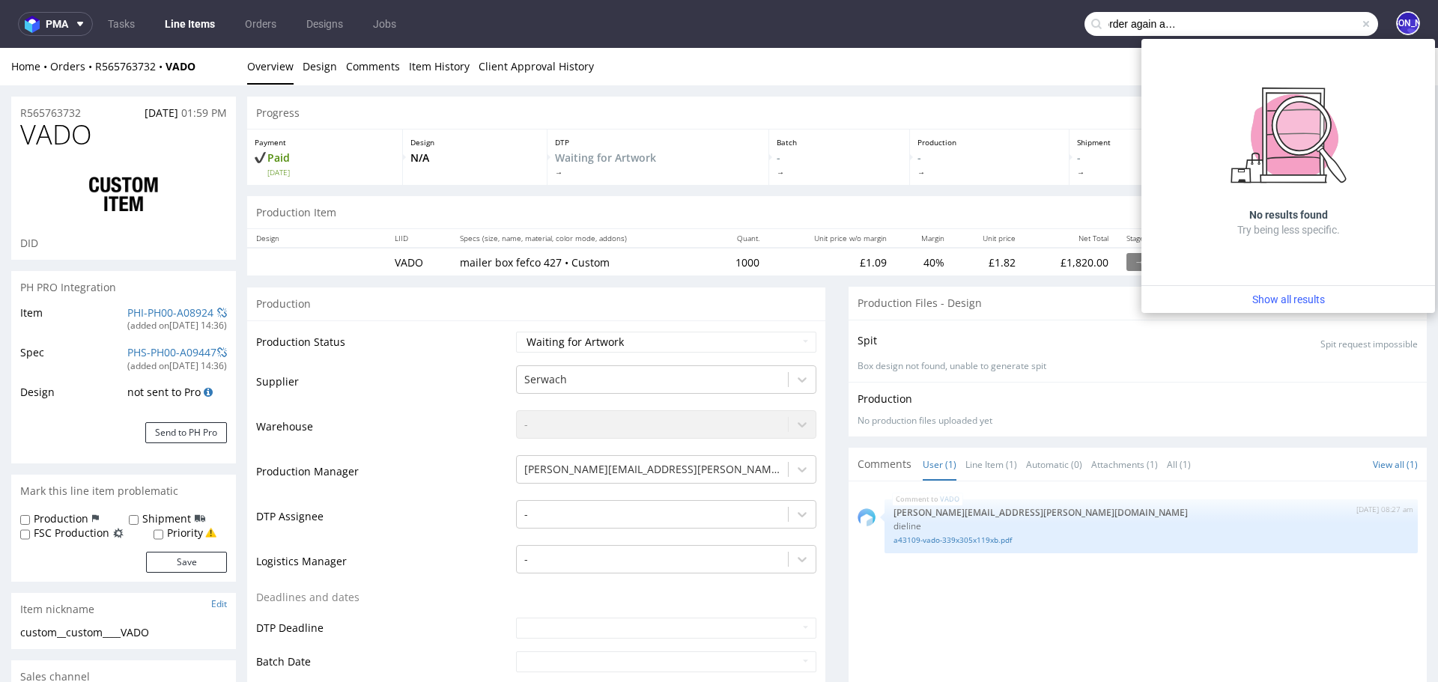
click at [1286, 31] on input "Hi Just cancel this one then and I will order again and you can put the credit …" at bounding box center [1231, 24] width 294 height 24
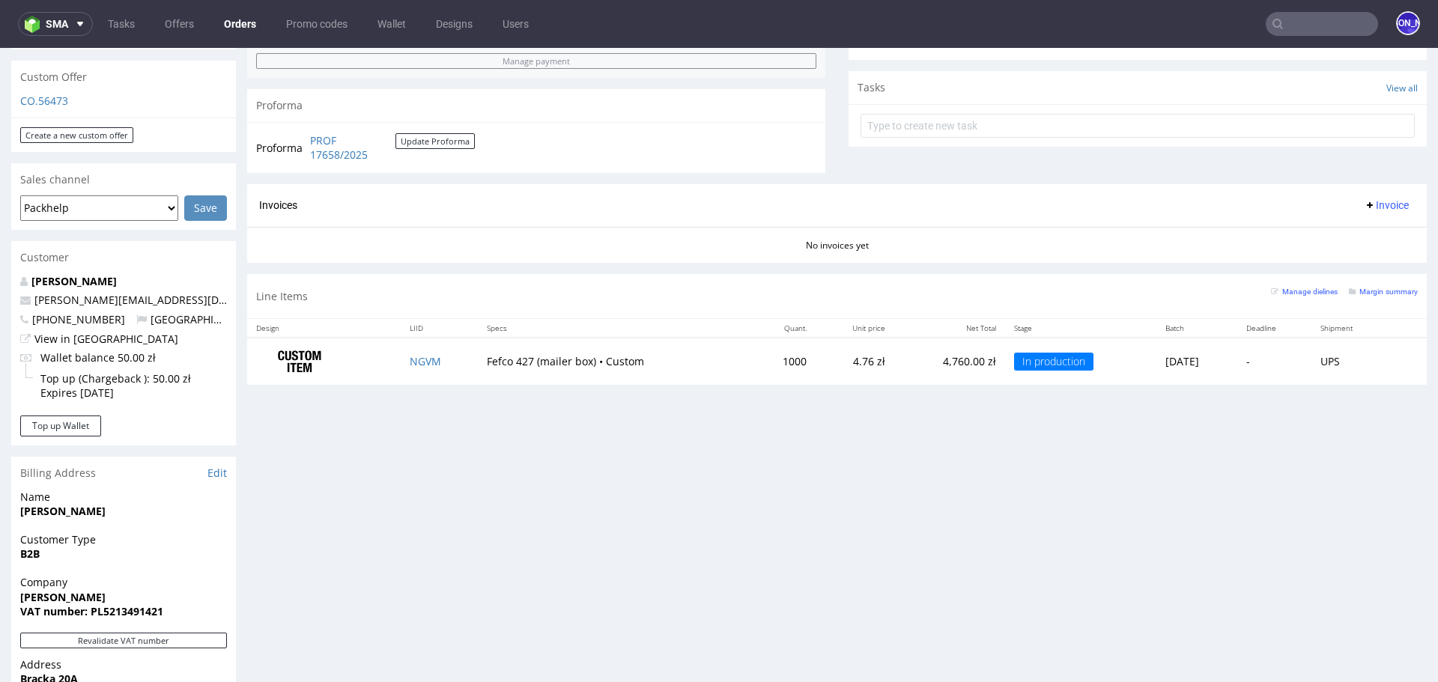
scroll to position [515, 0]
click at [418, 362] on link "NGVM" at bounding box center [425, 360] width 31 height 14
click at [1286, 29] on input "text" at bounding box center [1322, 24] width 112 height 24
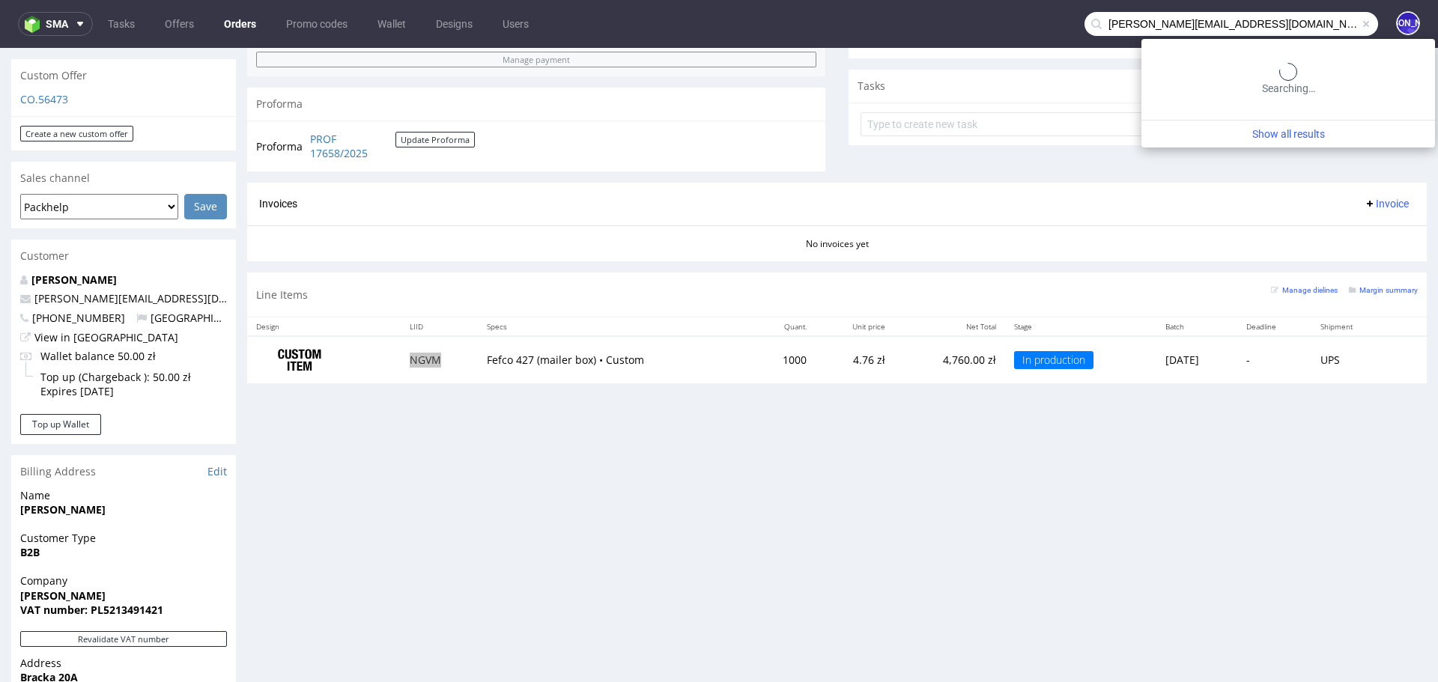
type input "[PERSON_NAME][EMAIL_ADDRESS][DOMAIN_NAME]"
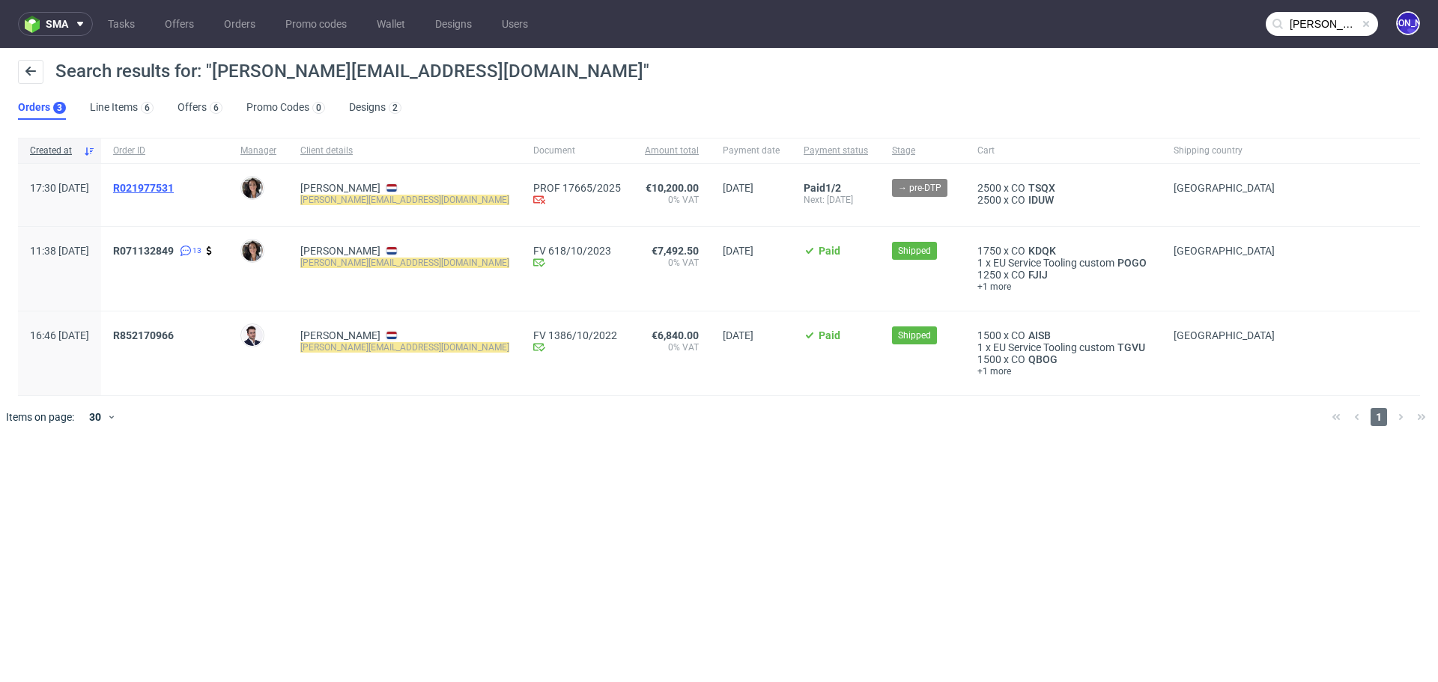
click at [174, 186] on span "R021977531" at bounding box center [143, 188] width 61 height 12
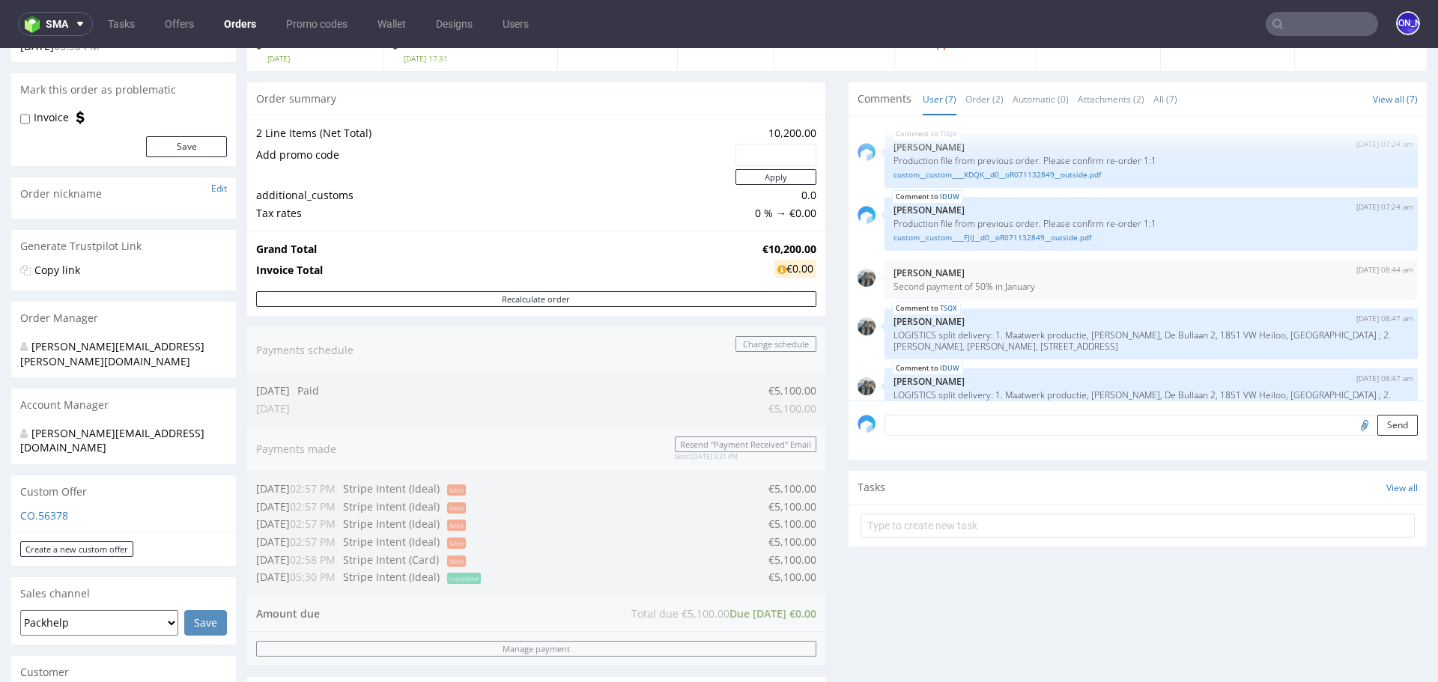
scroll to position [112, 0]
click at [988, 172] on link "custom__custom____KDQK__d0__oR071132849__outside.pdf" at bounding box center [1150, 177] width 515 height 11
click at [976, 237] on link "custom__custom____FJIJ__d0__oR071132849__outside.pdf" at bounding box center [1150, 239] width 515 height 11
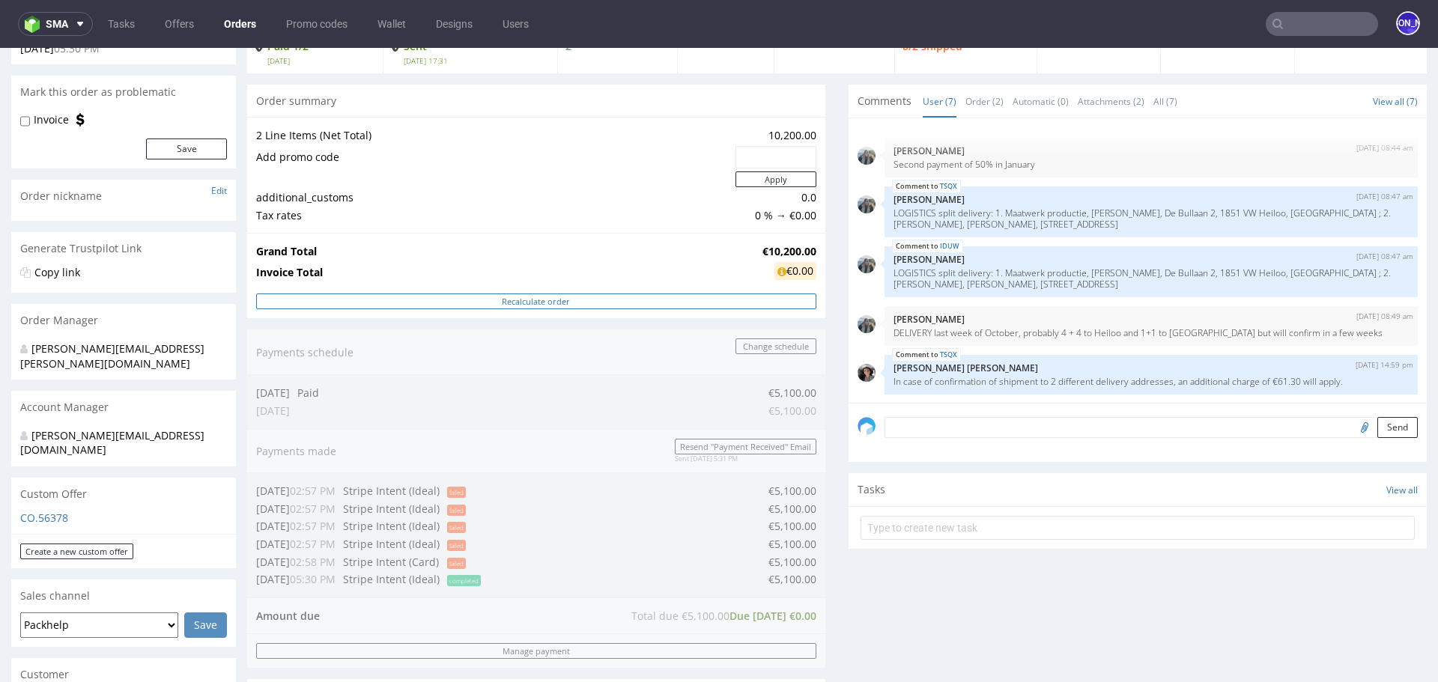
scroll to position [0, 0]
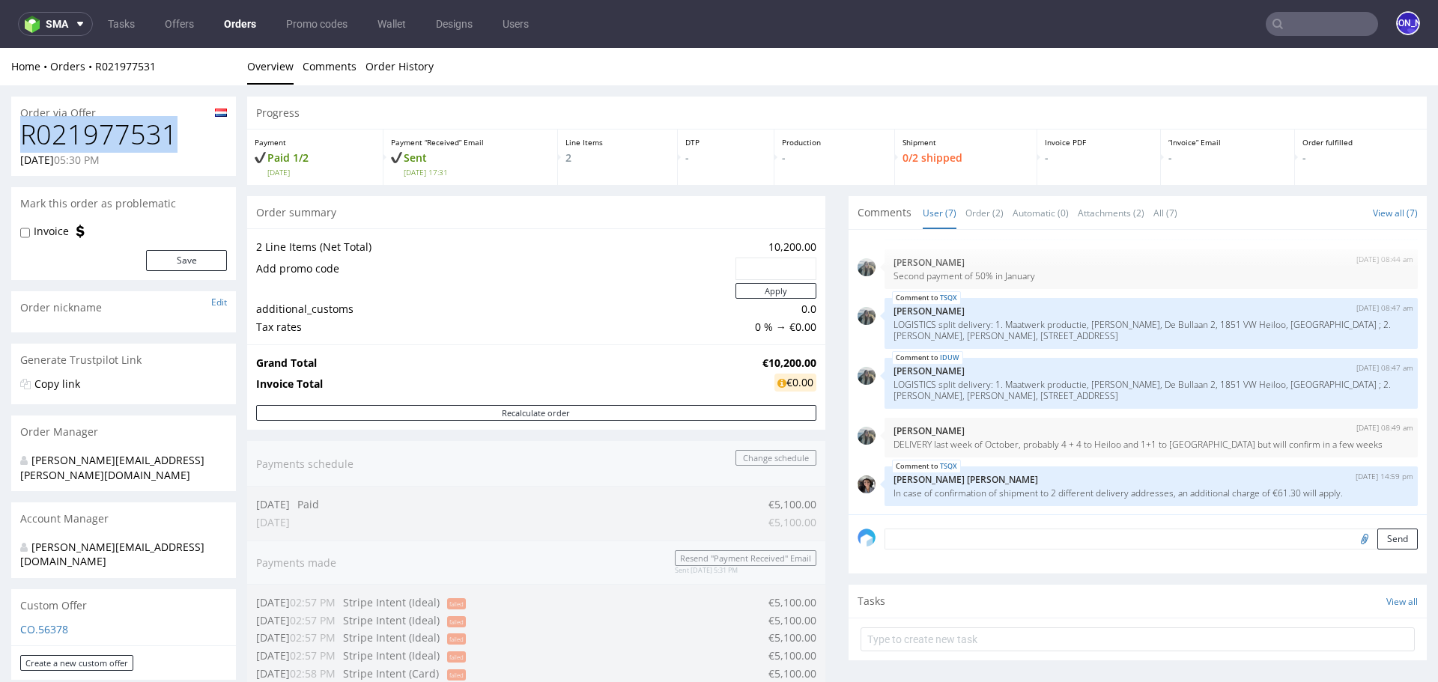
drag, startPoint x: 165, startPoint y: 134, endPoint x: 4, endPoint y: 133, distance: 160.3
copy h1 "R021977531"
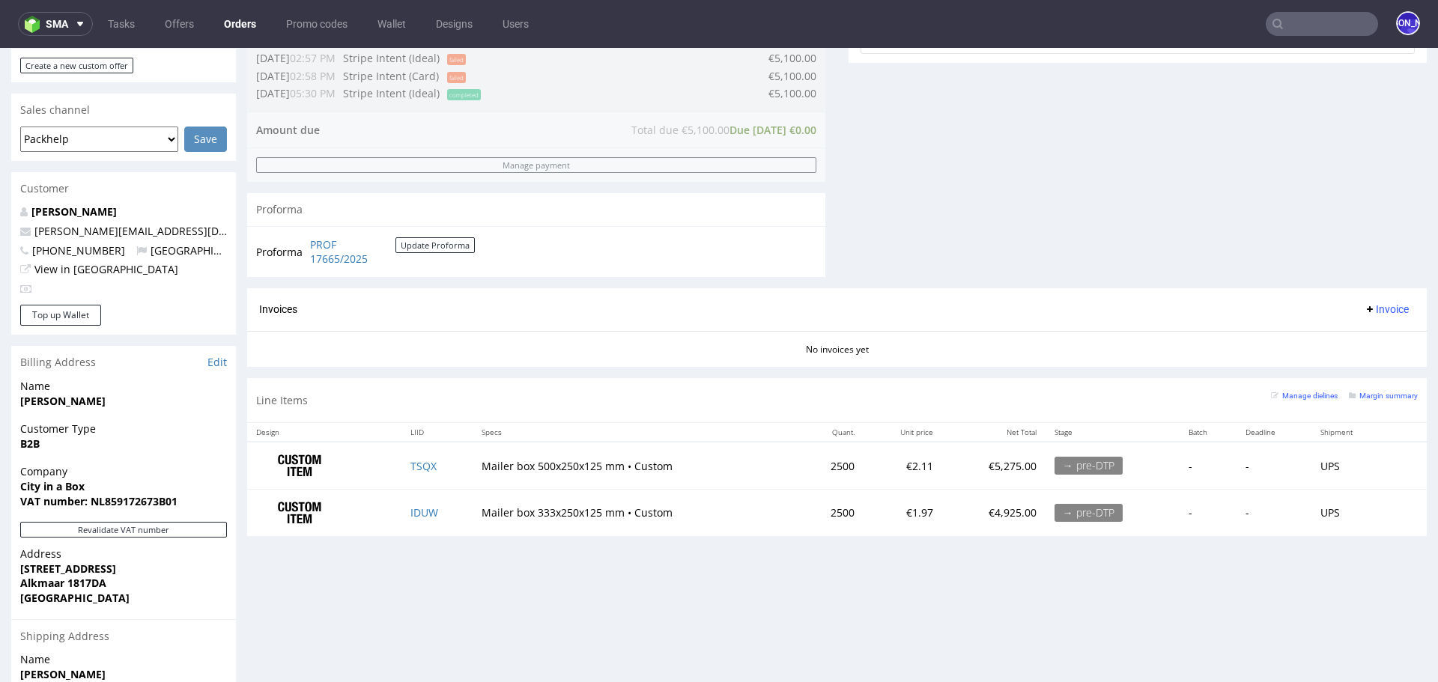
scroll to position [600, 0]
click at [410, 461] on link "TSQX" at bounding box center [423, 464] width 26 height 14
click at [422, 506] on link "IDUW" at bounding box center [424, 510] width 28 height 14
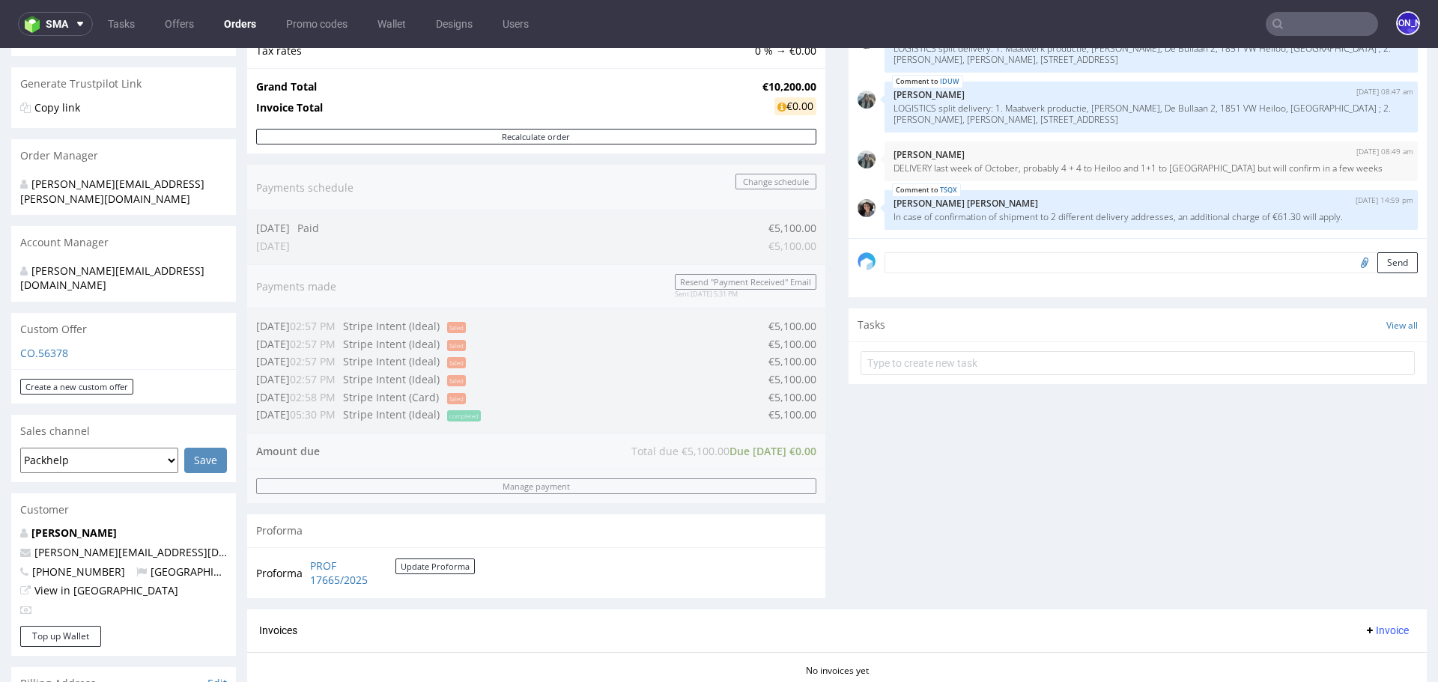
scroll to position [0, 0]
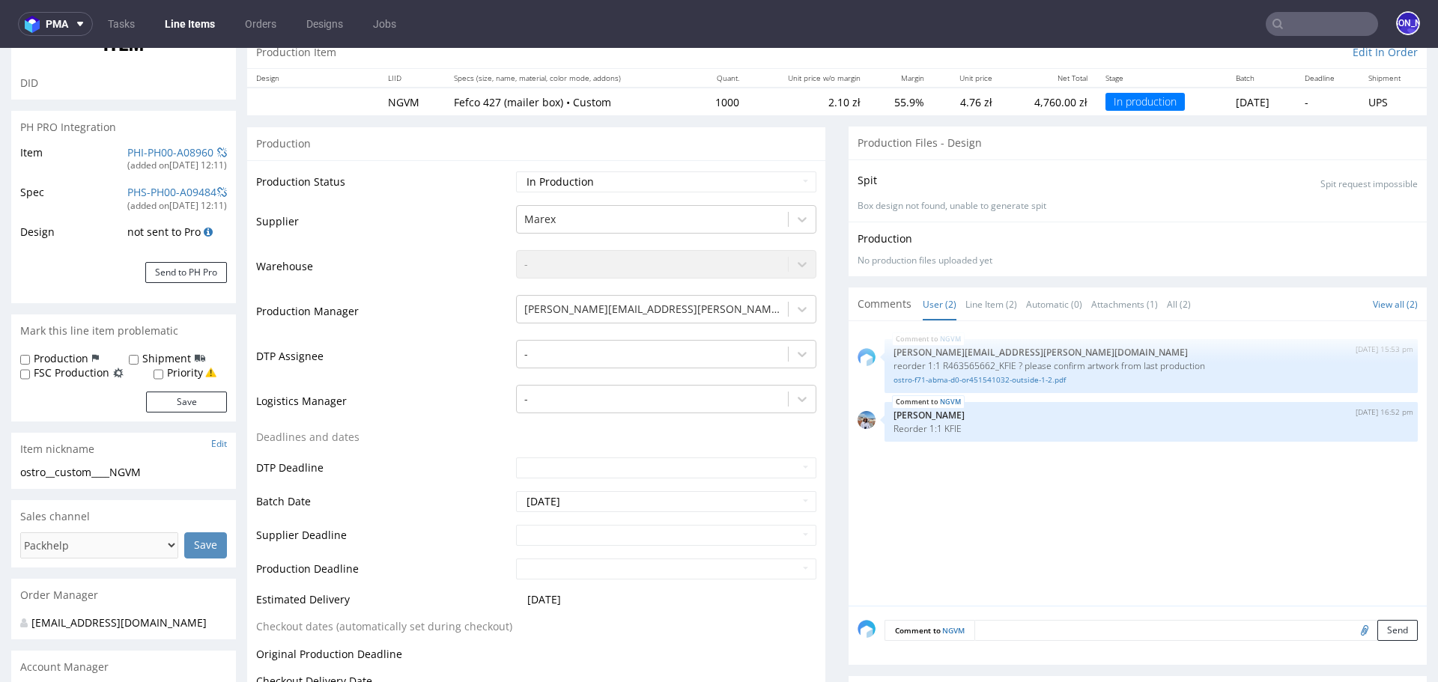
scroll to position [163, 0]
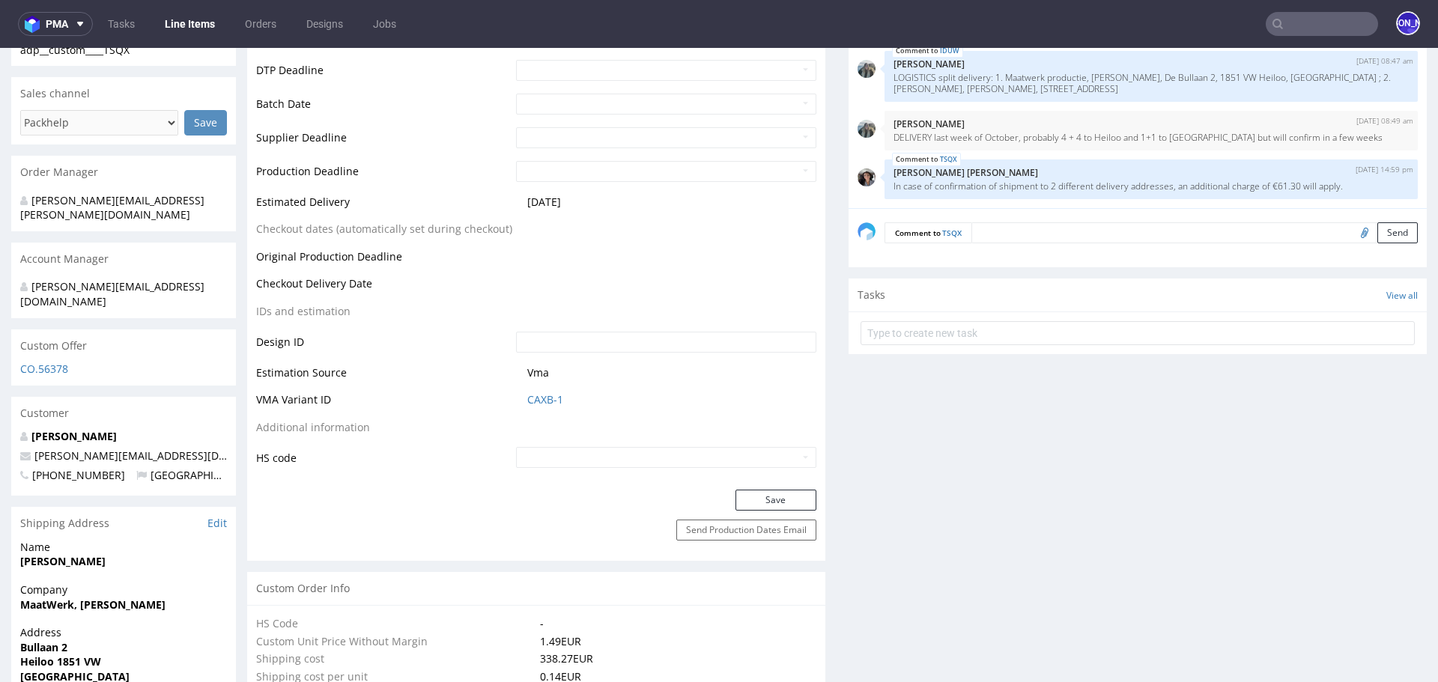
scroll to position [544, 0]
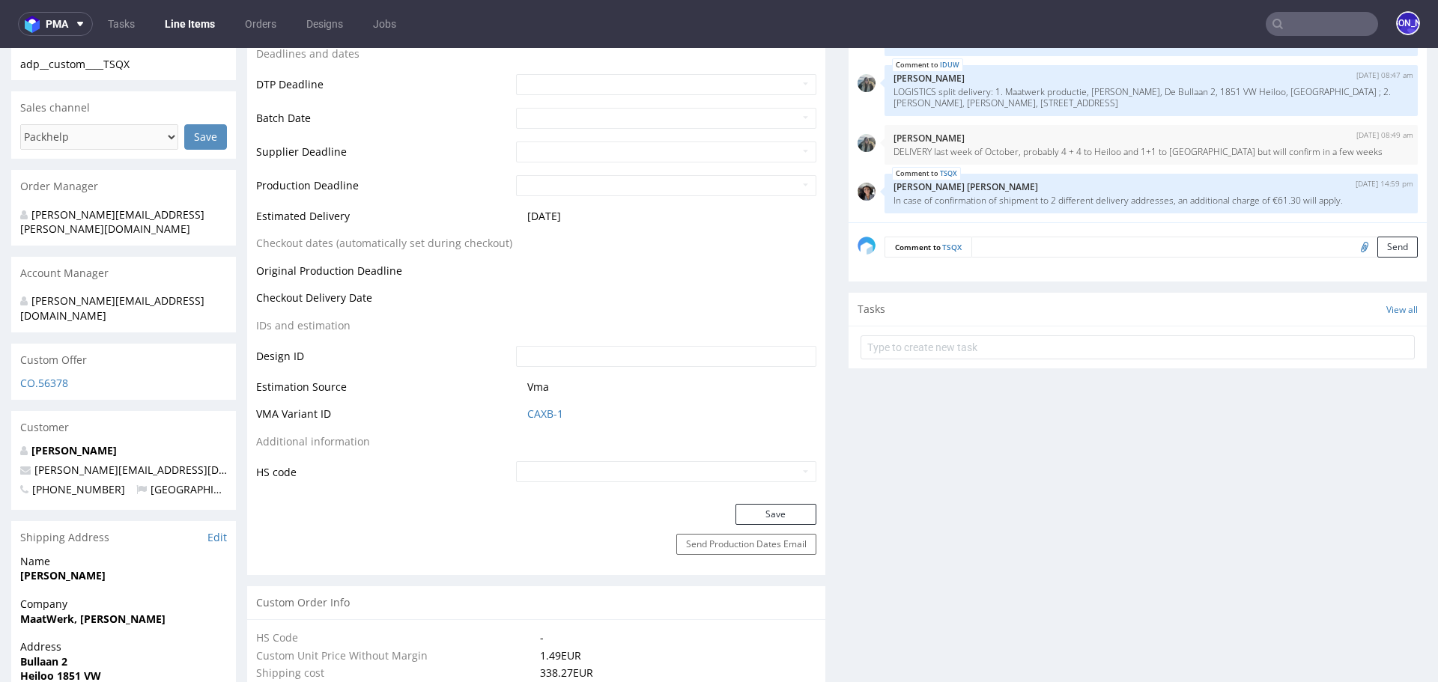
click at [1014, 253] on textarea at bounding box center [1194, 247] width 446 height 21
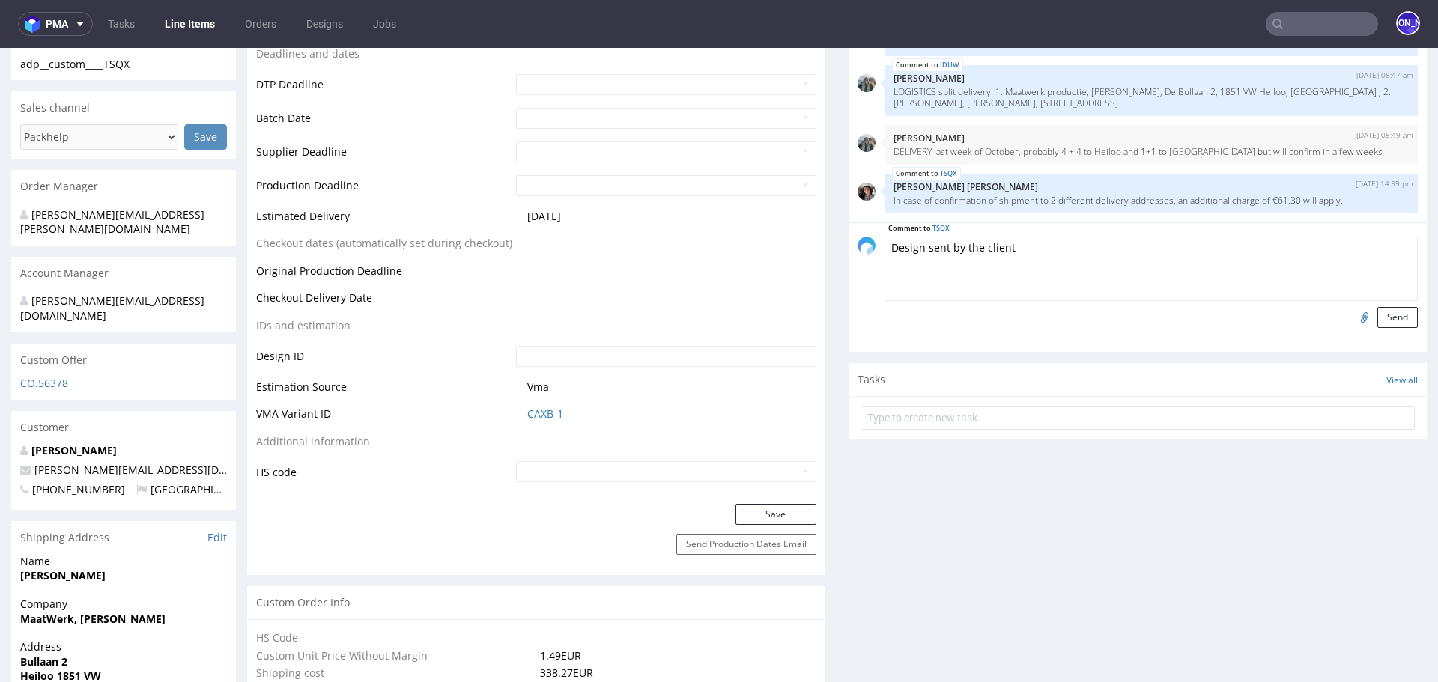
type textarea "Design sent by the client"
click at [1352, 315] on input "file" at bounding box center [1362, 316] width 21 height 19
click at [1075, 242] on textarea "Design sent by the client" at bounding box center [1150, 269] width 533 height 64
click at [1352, 315] on input "file" at bounding box center [1362, 316] width 21 height 19
type input "C:\fakepath\wetransfer_2025-designs-city-in-a-box_2025-08-21_1518 (1).zip"
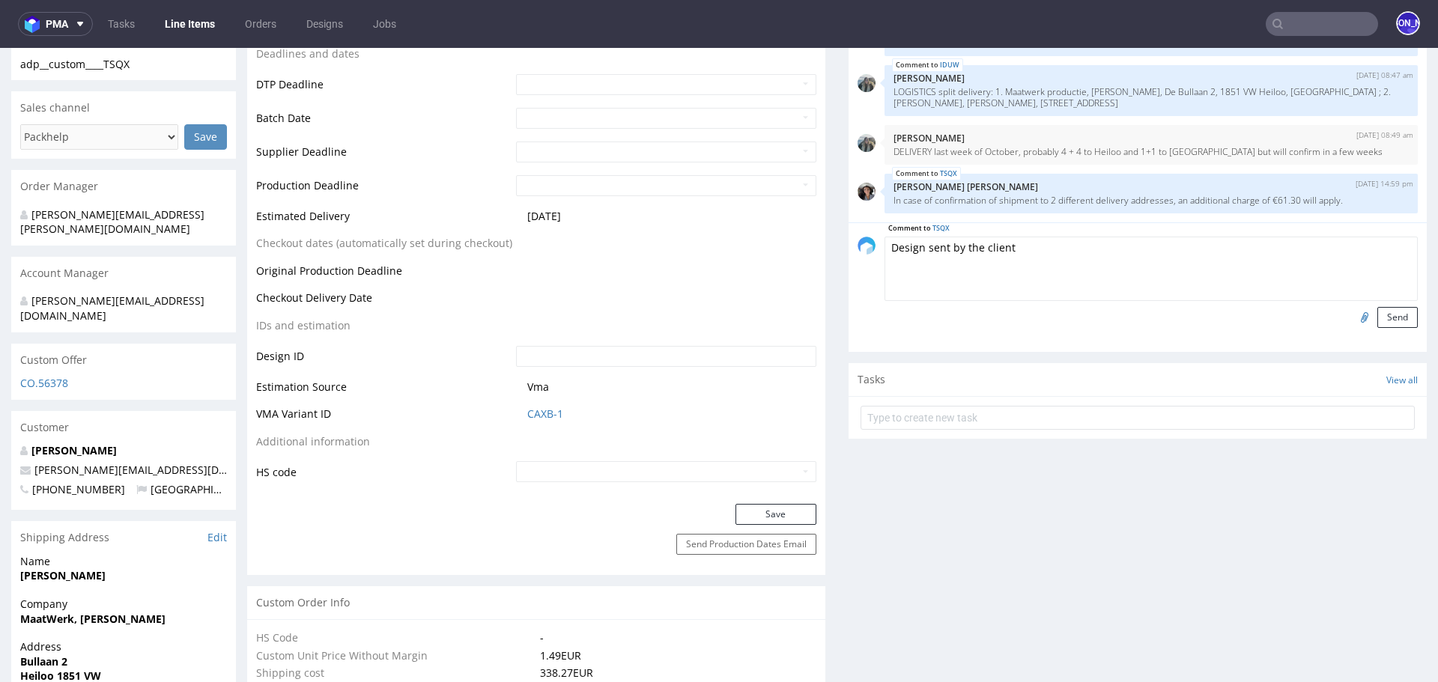
drag, startPoint x: 1037, startPoint y: 243, endPoint x: 887, endPoint y: 244, distance: 149.0
click at [887, 244] on textarea "Design sent by the client" at bounding box center [1150, 269] width 533 height 64
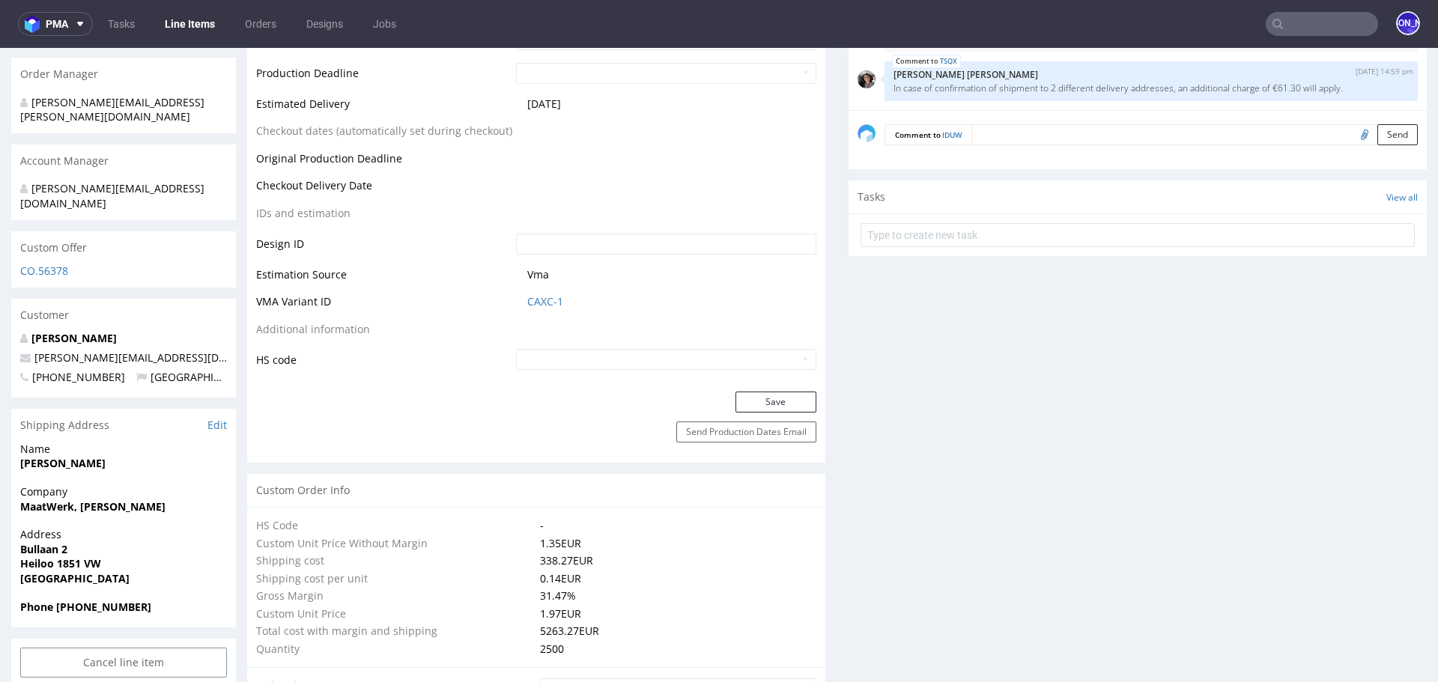
scroll to position [534, 0]
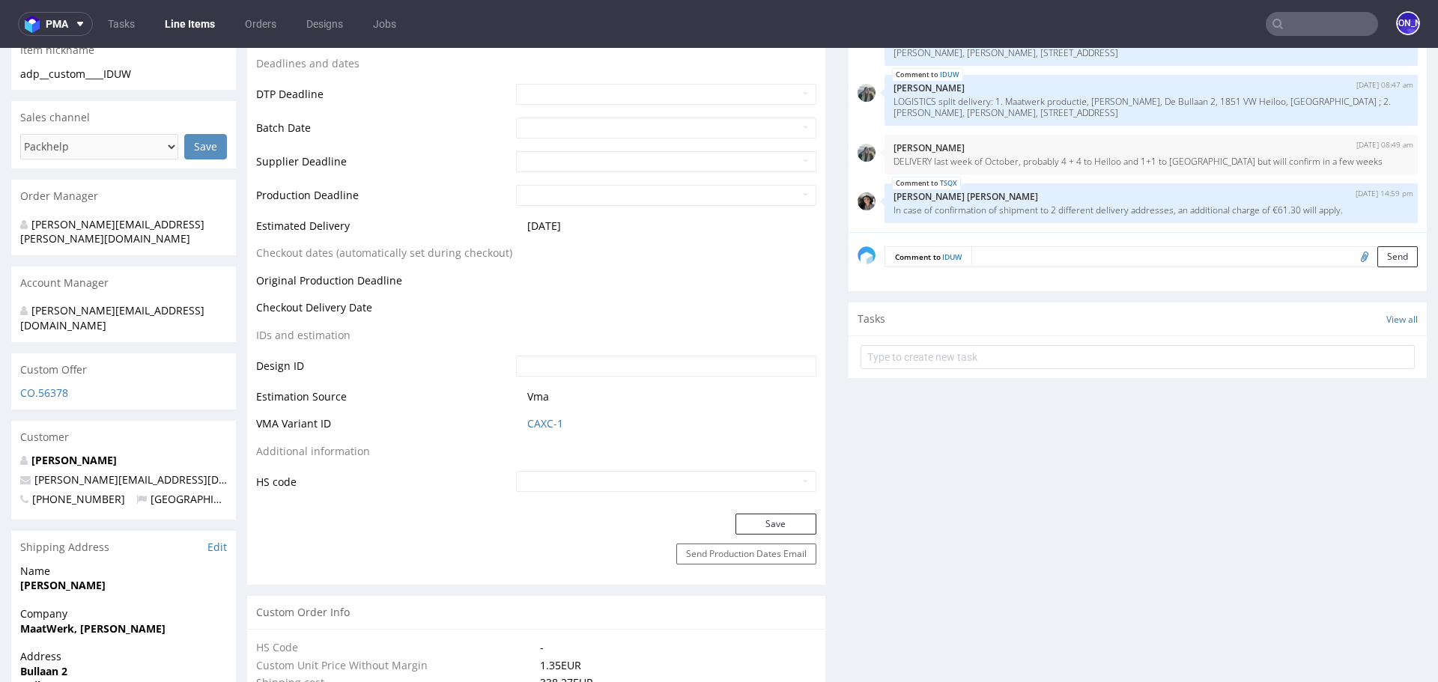
click at [1010, 252] on textarea at bounding box center [1194, 256] width 446 height 21
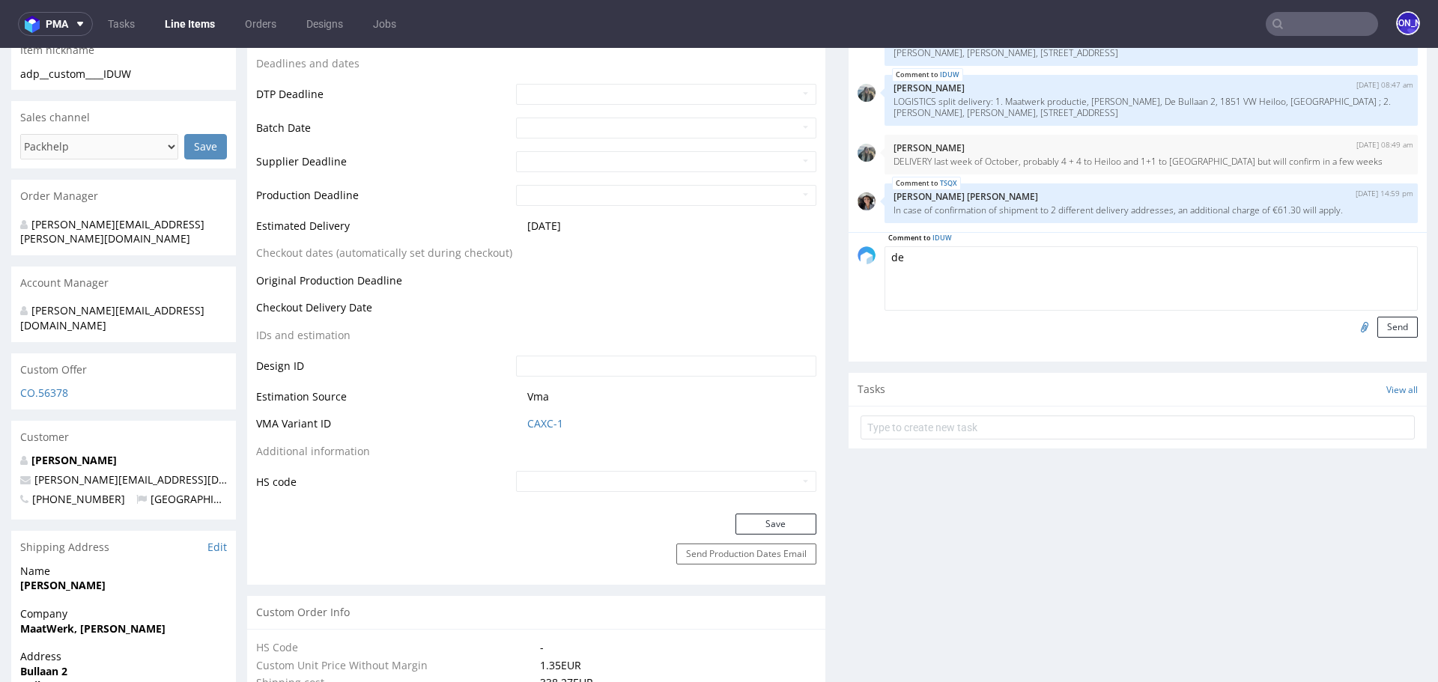
type textarea "d"
type textarea "Design sent by the client"
click at [1352, 327] on input "file" at bounding box center [1362, 326] width 21 height 19
type input "C:\fakepath\2025 - 333x250x125.pdf"
click at [1385, 321] on button "Send" at bounding box center [1397, 327] width 40 height 21
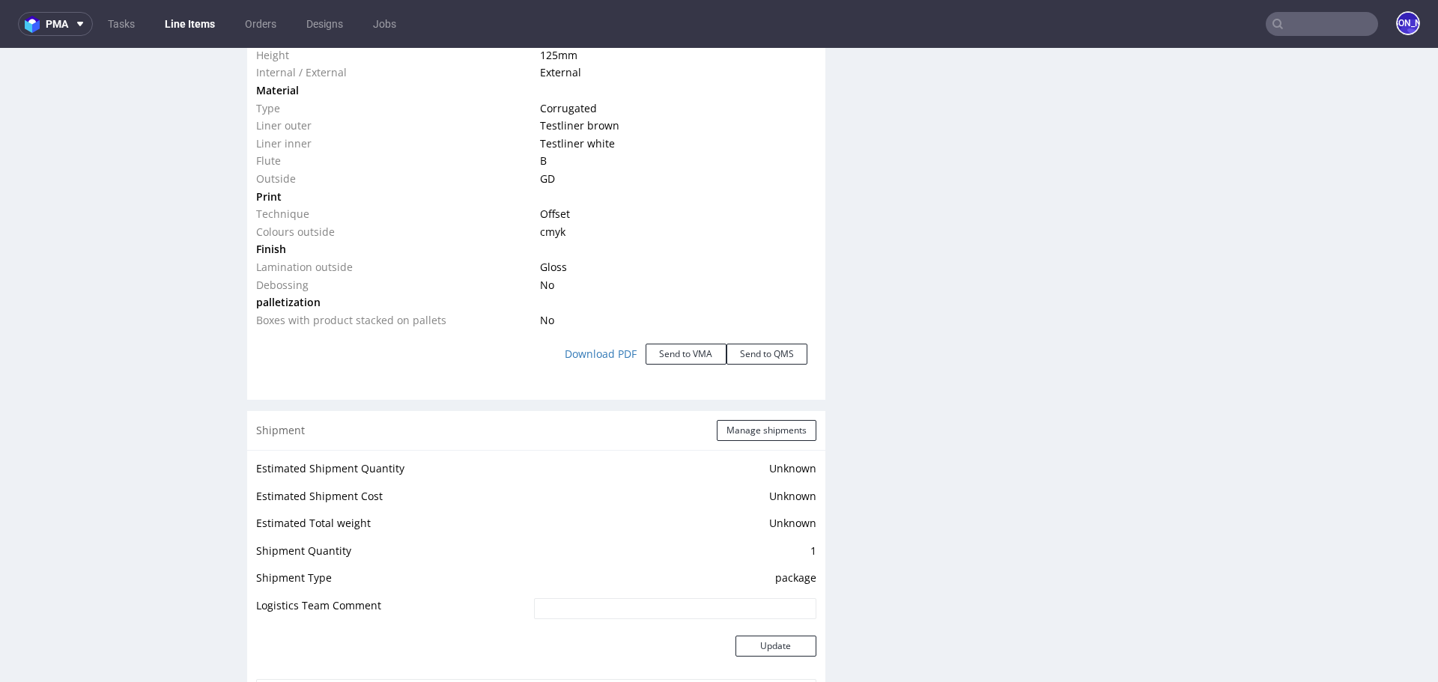
scroll to position [0, 0]
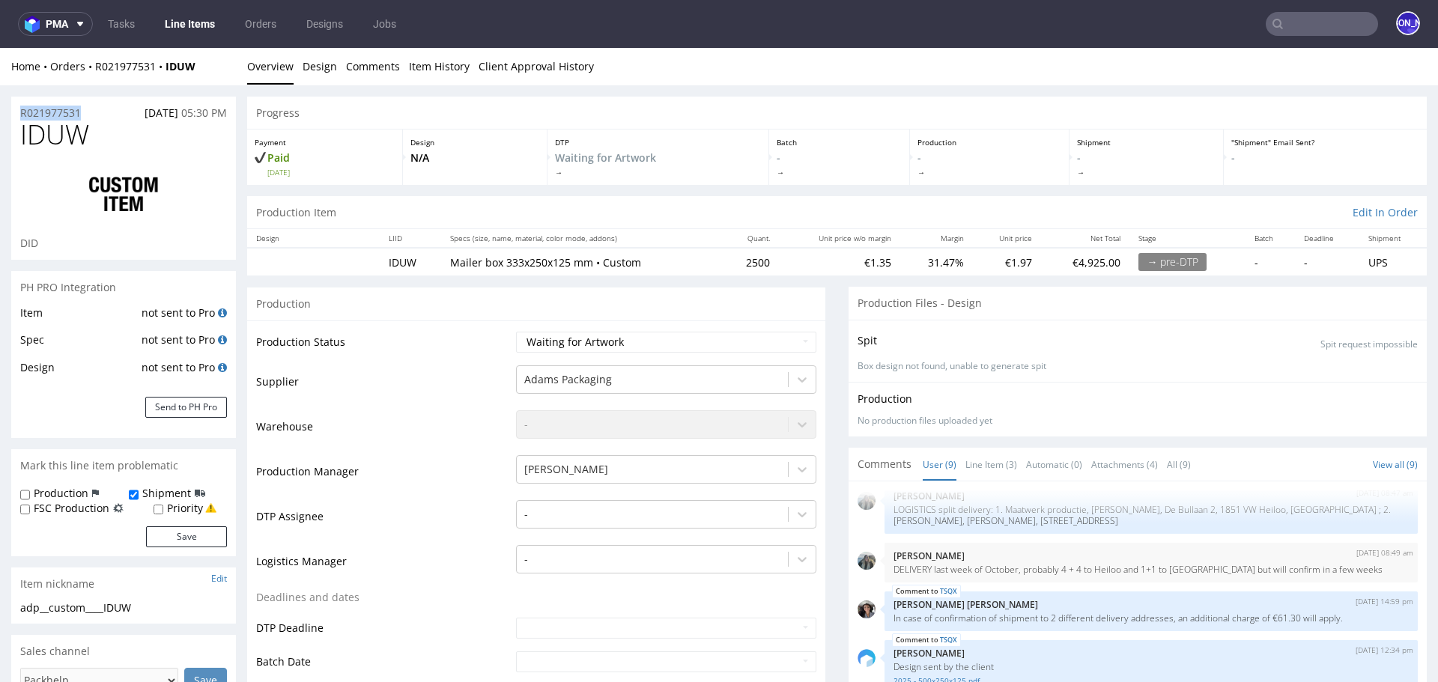
drag, startPoint x: 93, startPoint y: 111, endPoint x: 0, endPoint y: 112, distance: 92.9
copy p "R021977531"
click at [1290, 36] on nav "pma Tasks Line Items Orders Designs Jobs JO" at bounding box center [719, 24] width 1438 height 48
click at [1287, 25] on input "text" at bounding box center [1322, 24] width 112 height 24
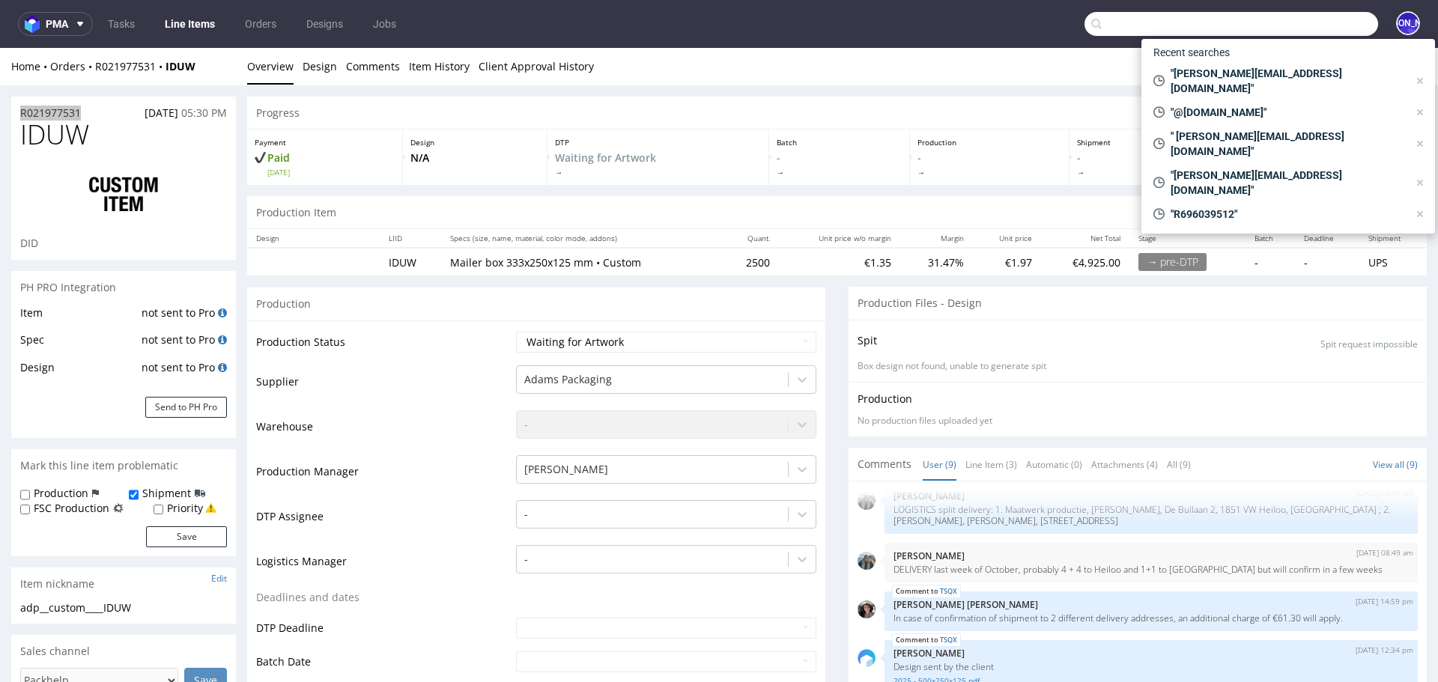
paste input "tom@rodeo-group.com"
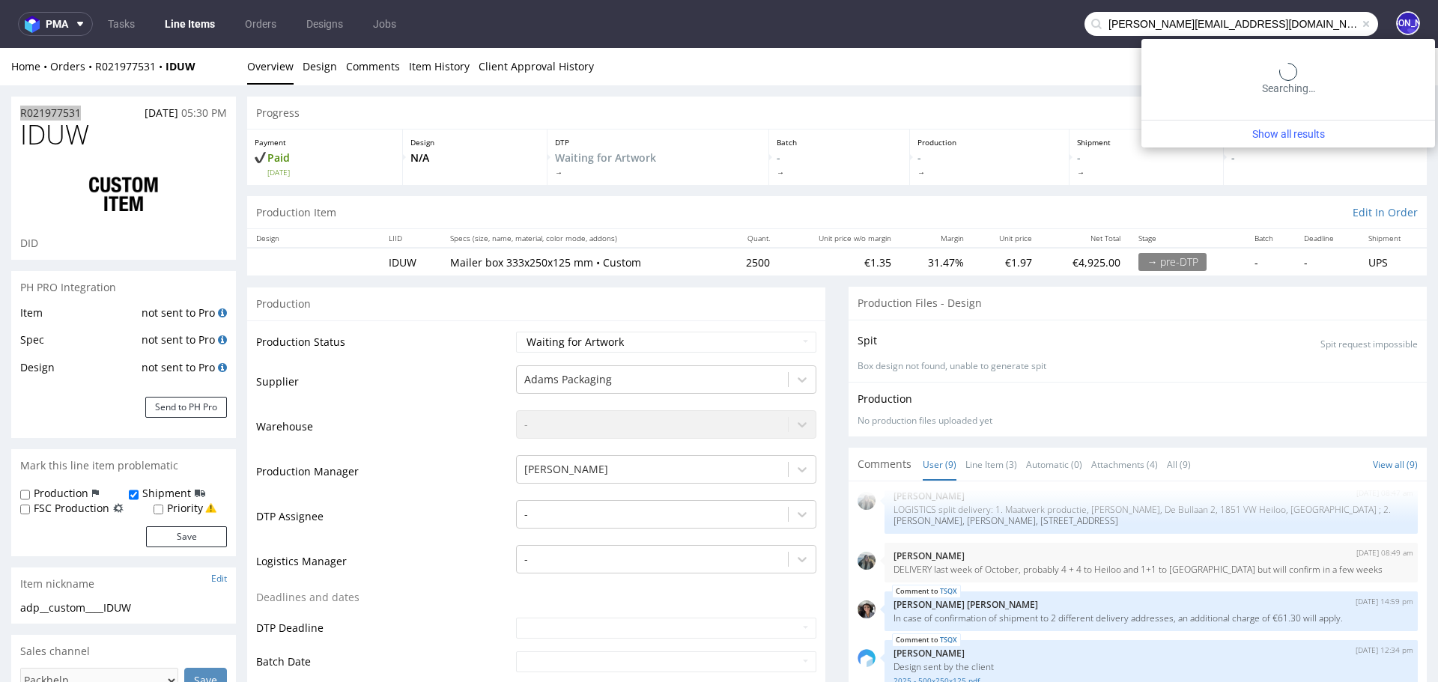
type input "tom@rodeo-group.com"
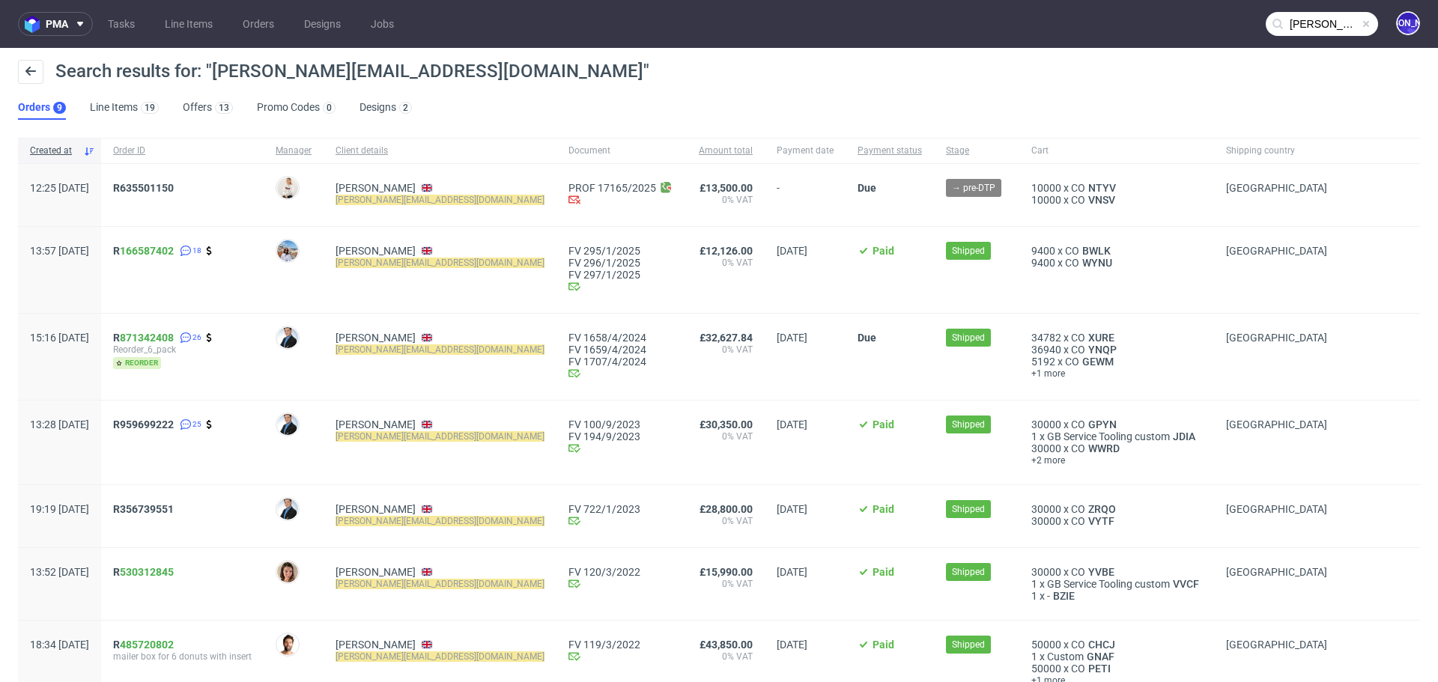
drag, startPoint x: 240, startPoint y: 179, endPoint x: 154, endPoint y: 176, distance: 86.9
click at [154, 176] on div "R635501150" at bounding box center [182, 195] width 163 height 62
click at [174, 183] on span "R635501150" at bounding box center [143, 188] width 61 height 12
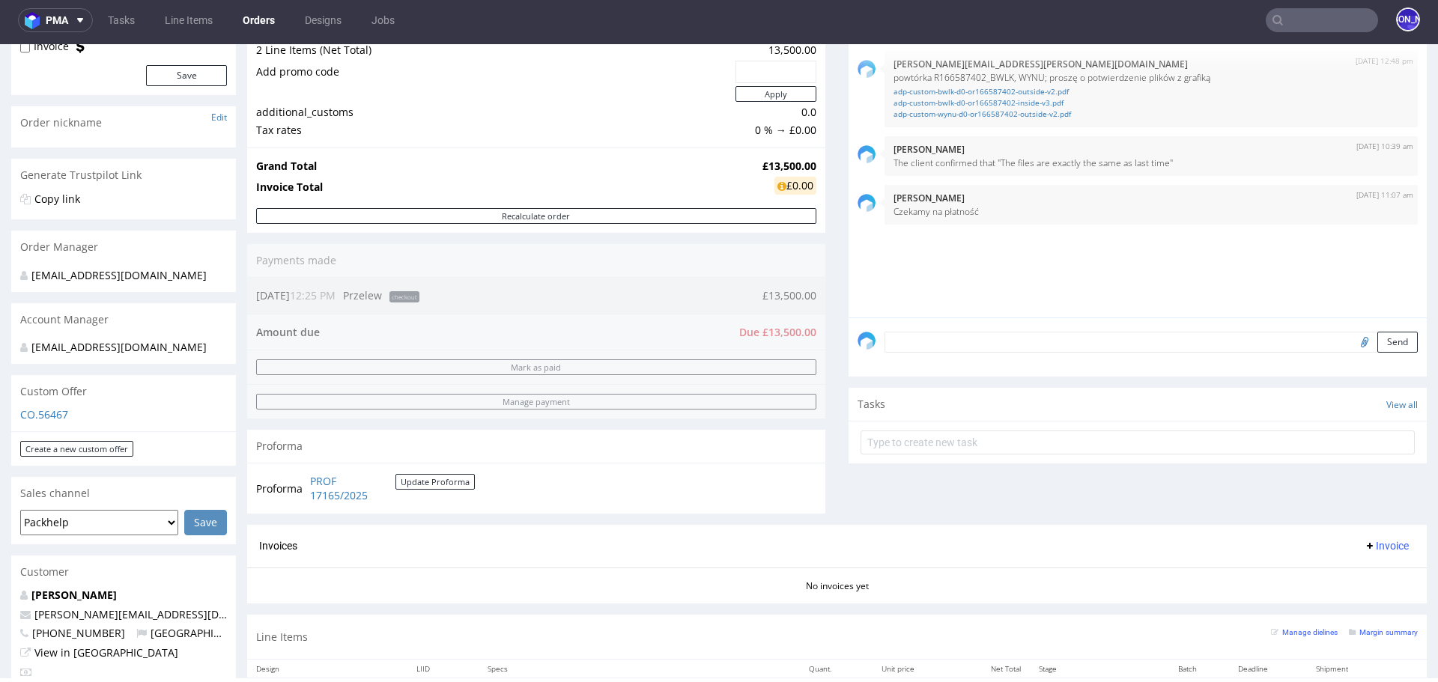
scroll to position [205, 0]
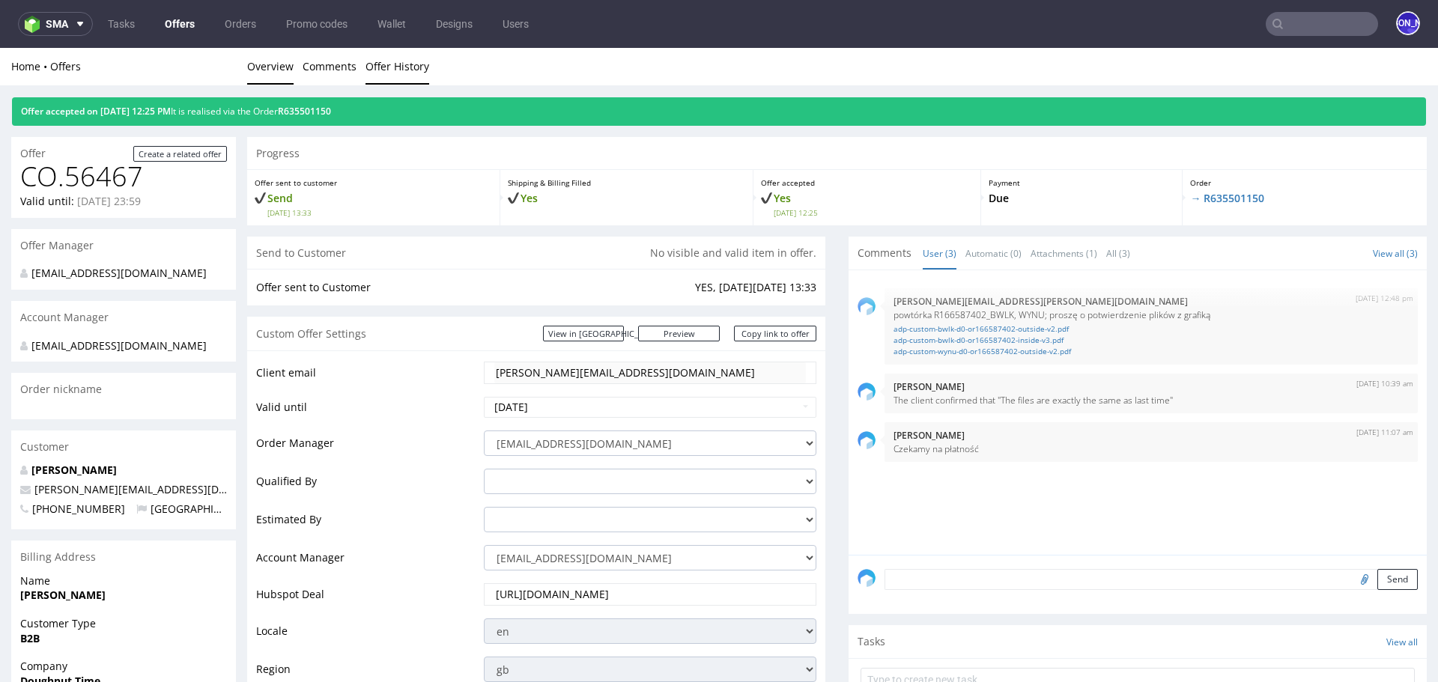
click at [367, 69] on link "Offer History" at bounding box center [397, 66] width 64 height 37
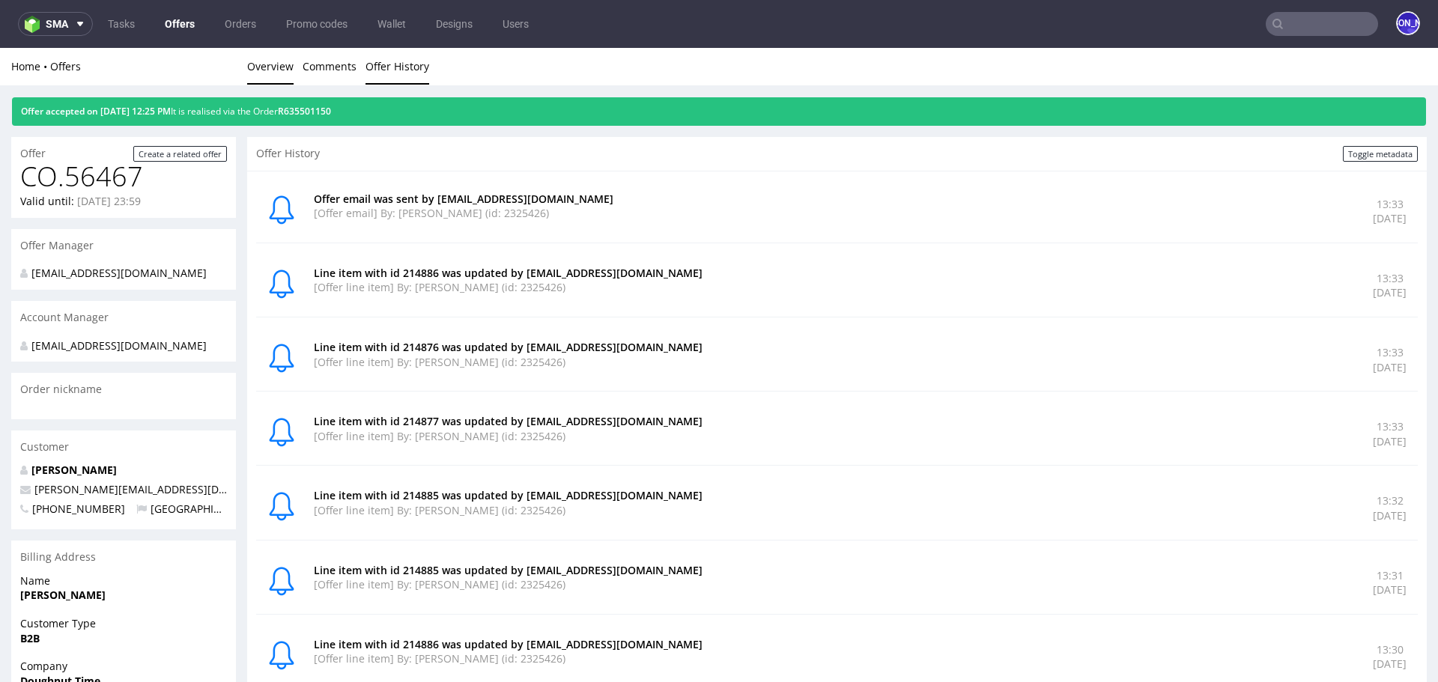
click at [270, 66] on link "Overview" at bounding box center [270, 66] width 46 height 37
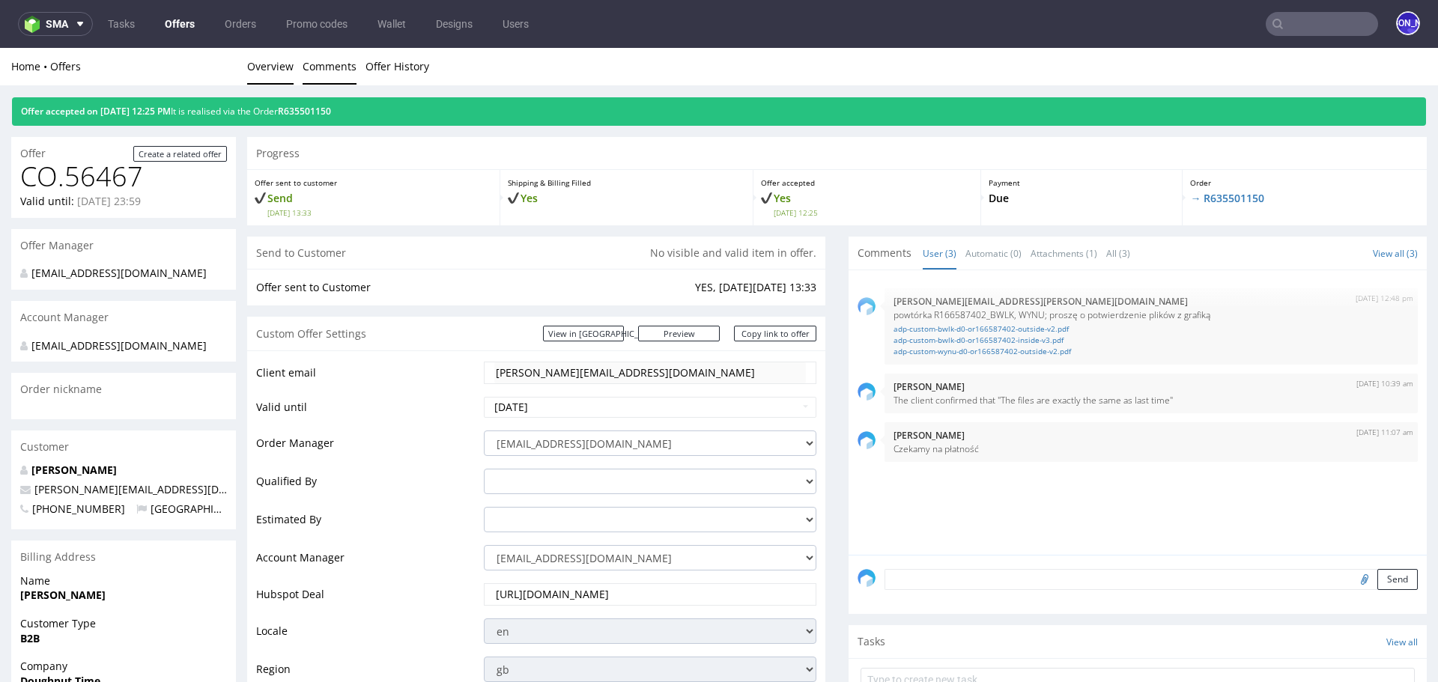
click at [333, 71] on link "Comments" at bounding box center [330, 66] width 54 height 37
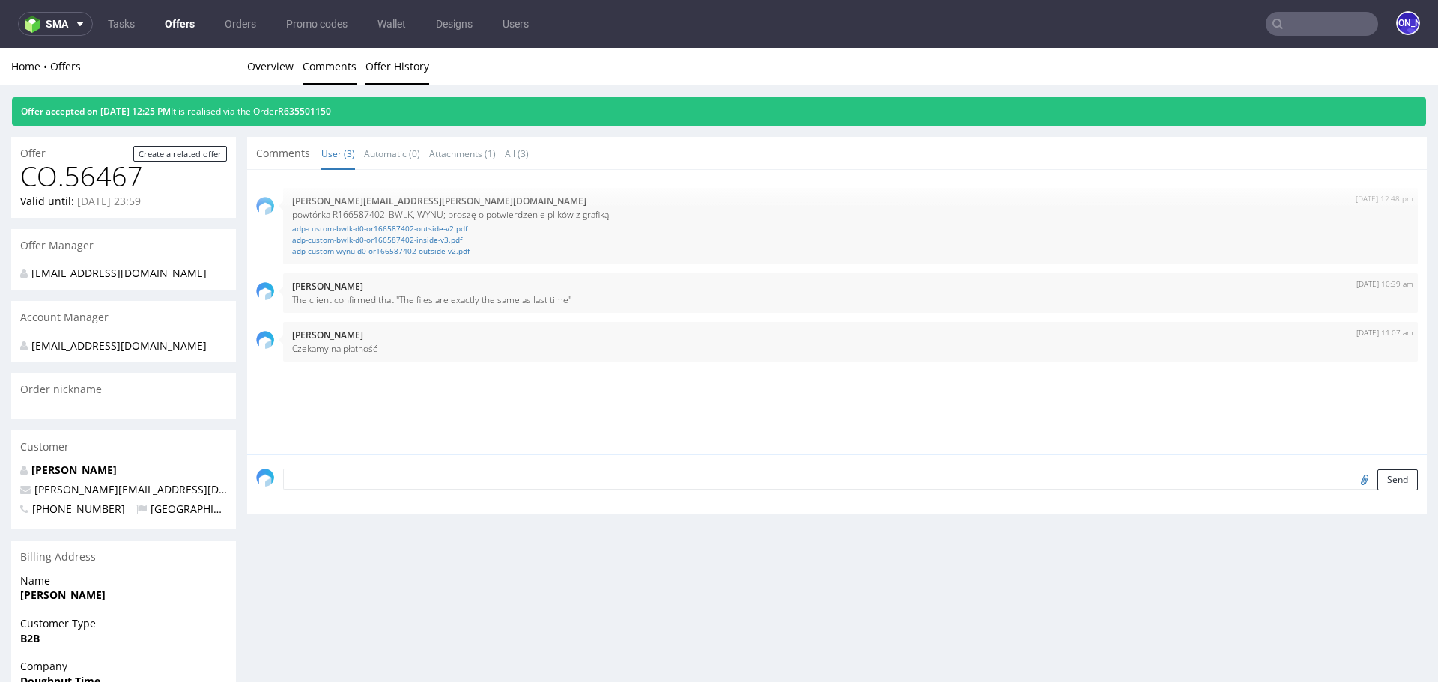
click at [391, 71] on link "Offer History" at bounding box center [397, 66] width 64 height 37
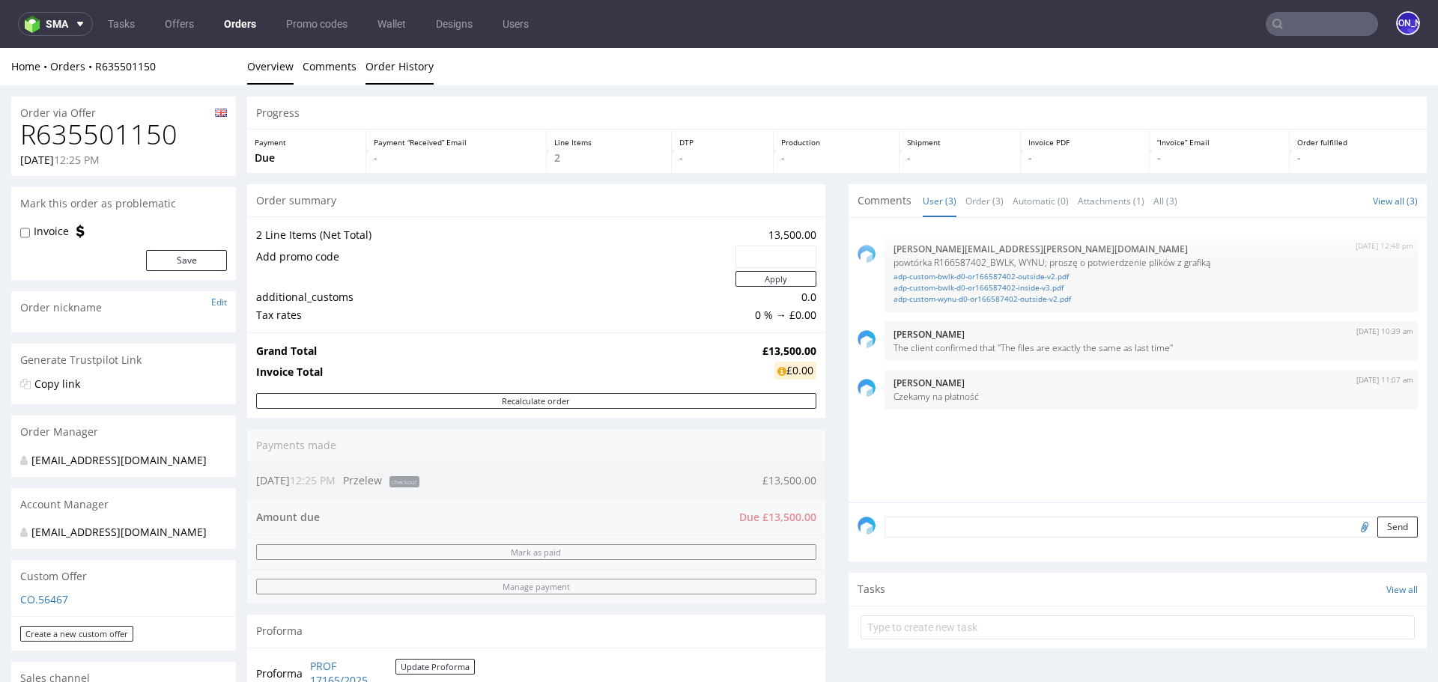
click at [390, 73] on link "Order History" at bounding box center [399, 66] width 68 height 37
click at [380, 61] on link "Order History" at bounding box center [399, 66] width 68 height 37
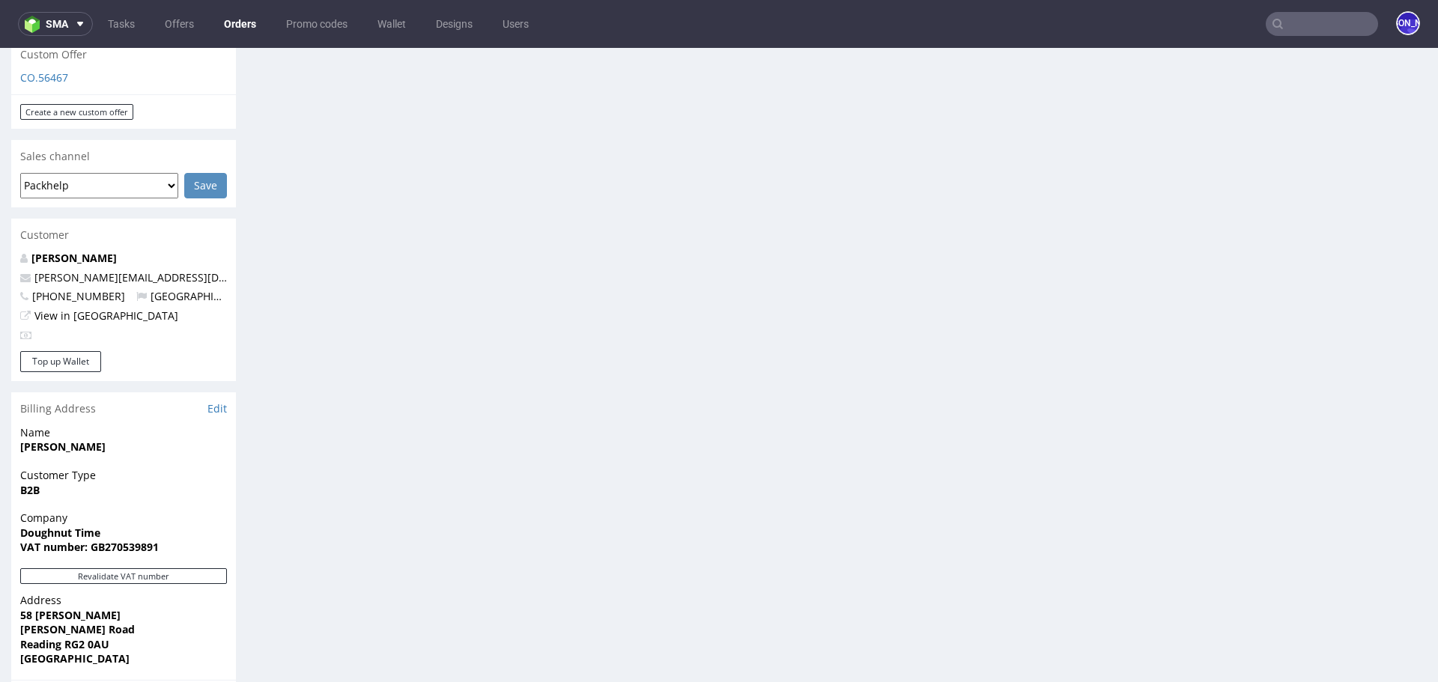
scroll to position [500, 0]
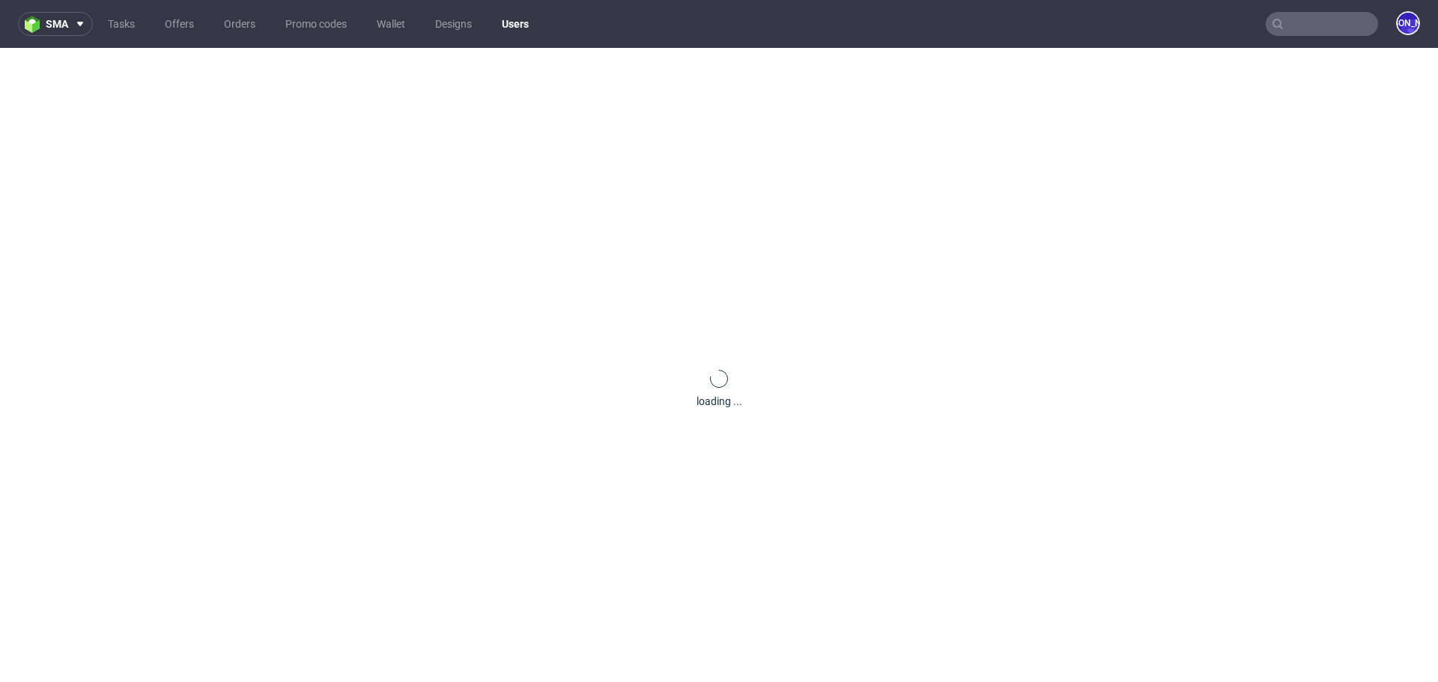
click at [71, 276] on div "loading ..." at bounding box center [719, 389] width 1438 height 682
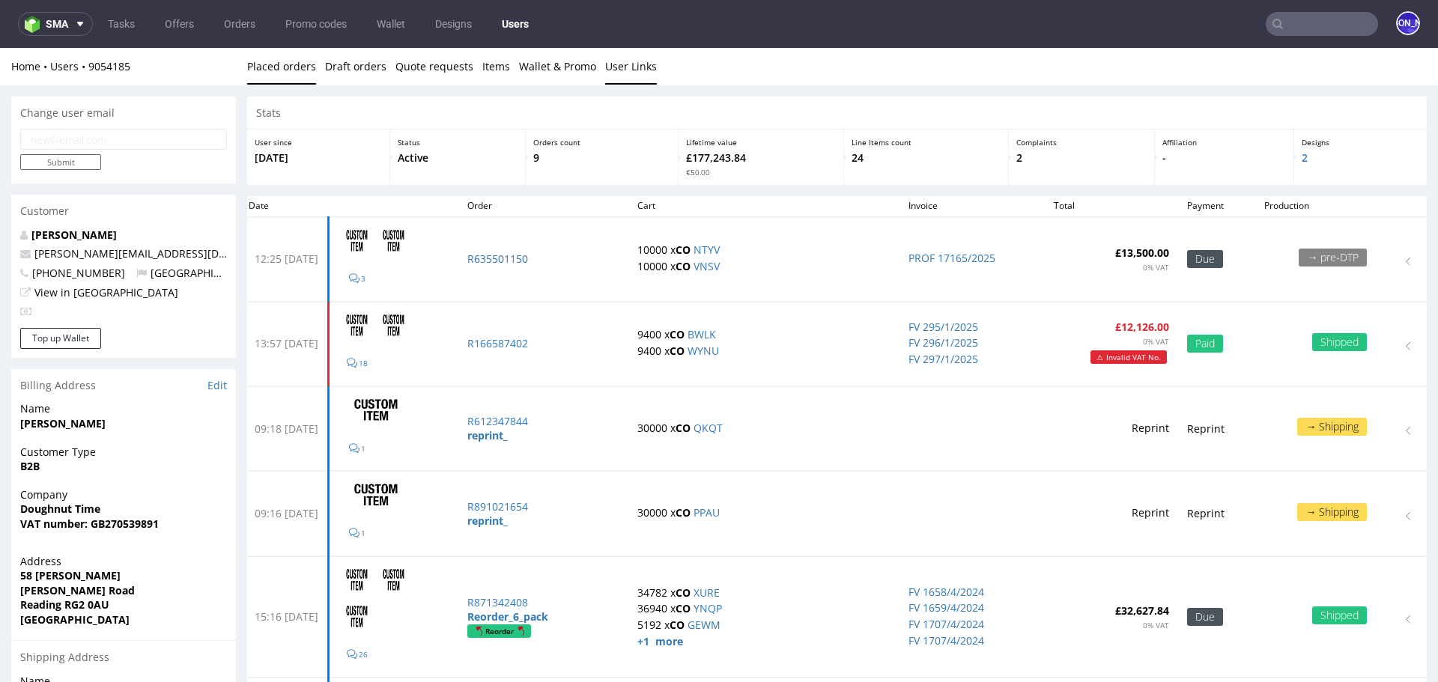
click at [613, 70] on link "User Links" at bounding box center [631, 66] width 52 height 37
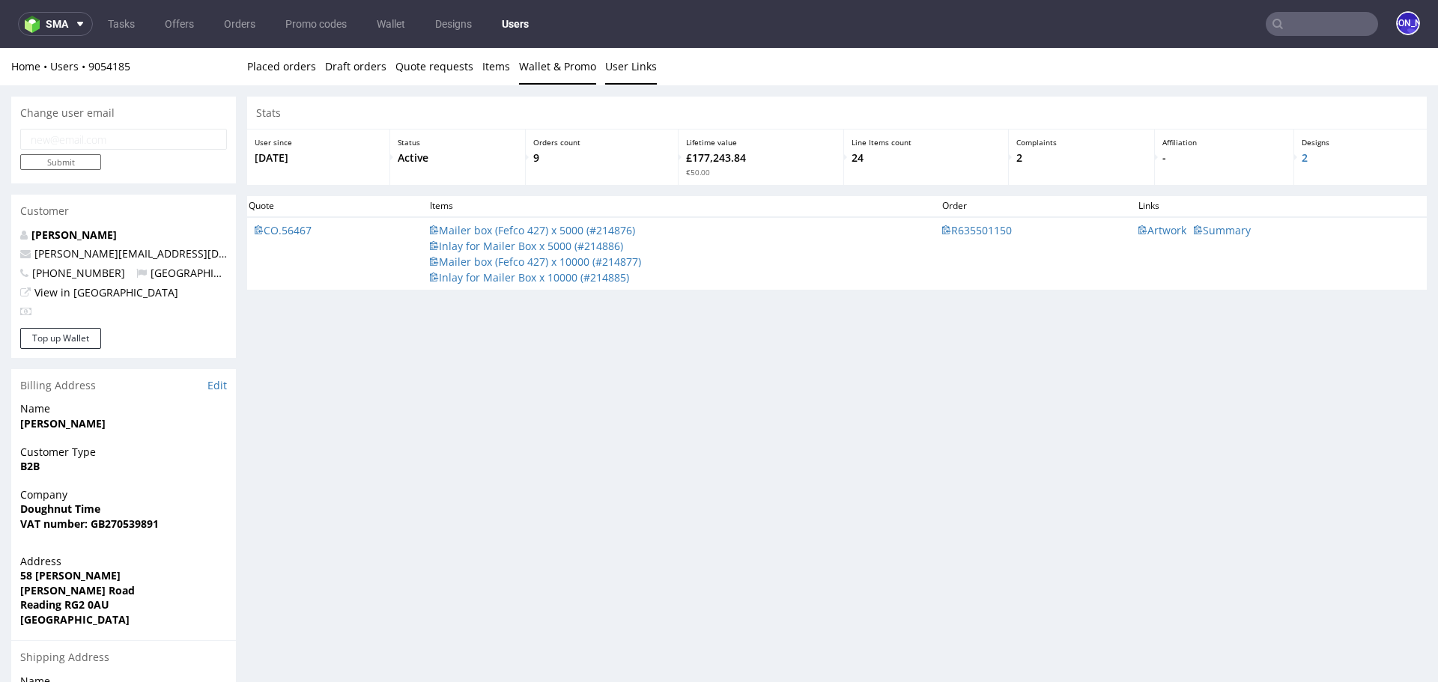
click at [568, 65] on link "Wallet & Promo" at bounding box center [557, 66] width 77 height 37
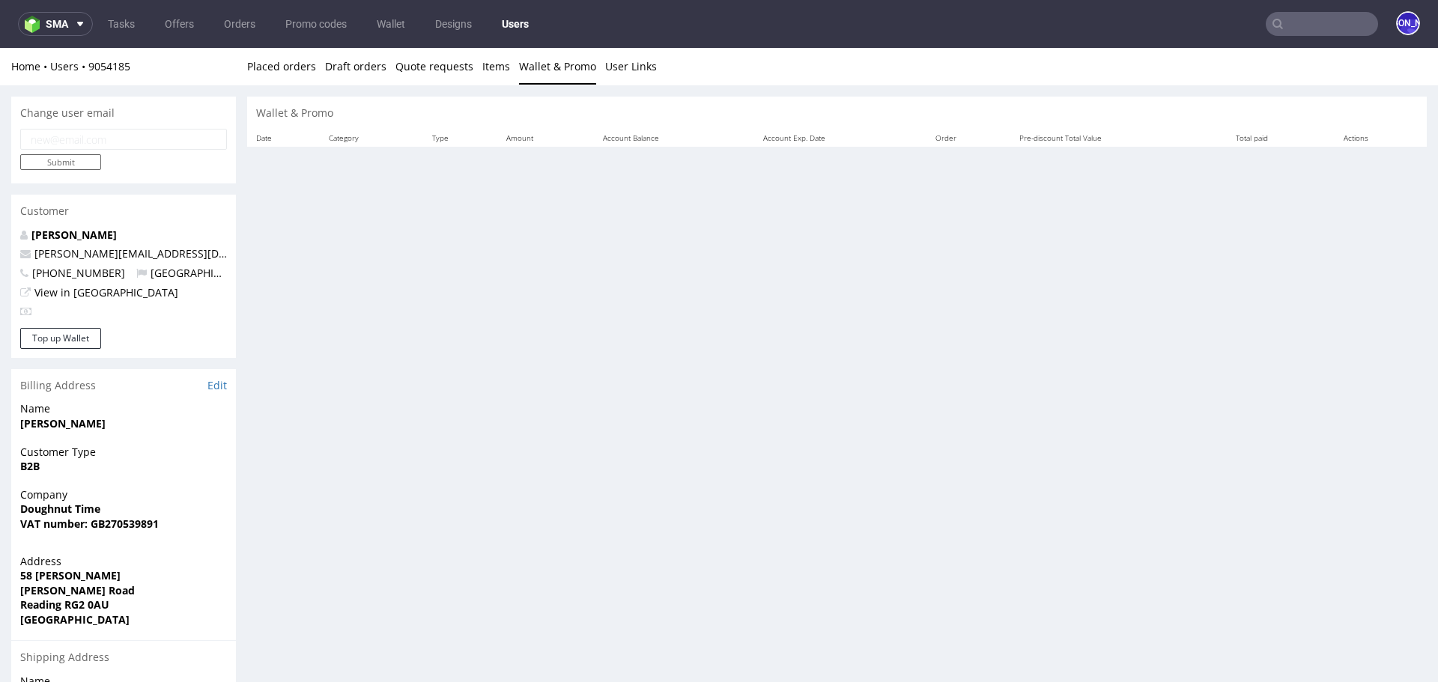
click at [470, 66] on li "Quote requests" at bounding box center [438, 66] width 87 height 15
click at [497, 66] on link "Items" at bounding box center [496, 66] width 28 height 37
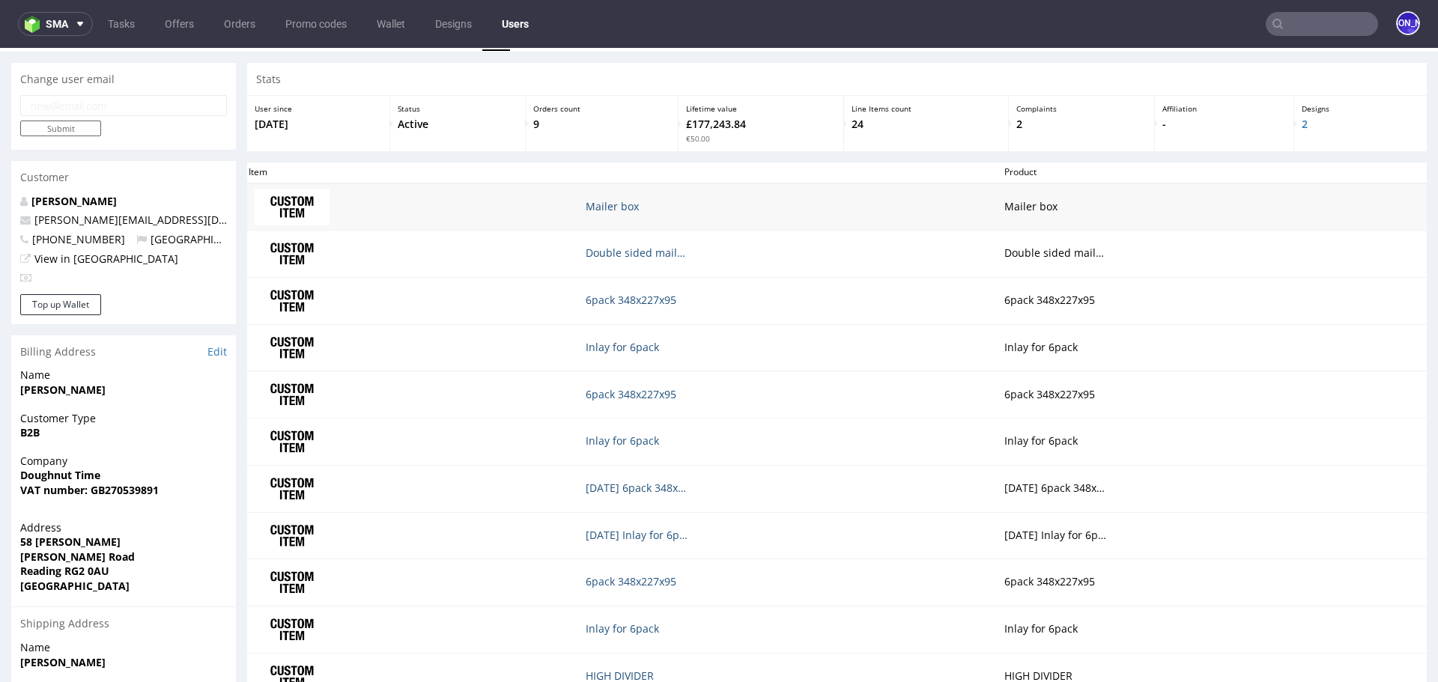
scroll to position [42, 0]
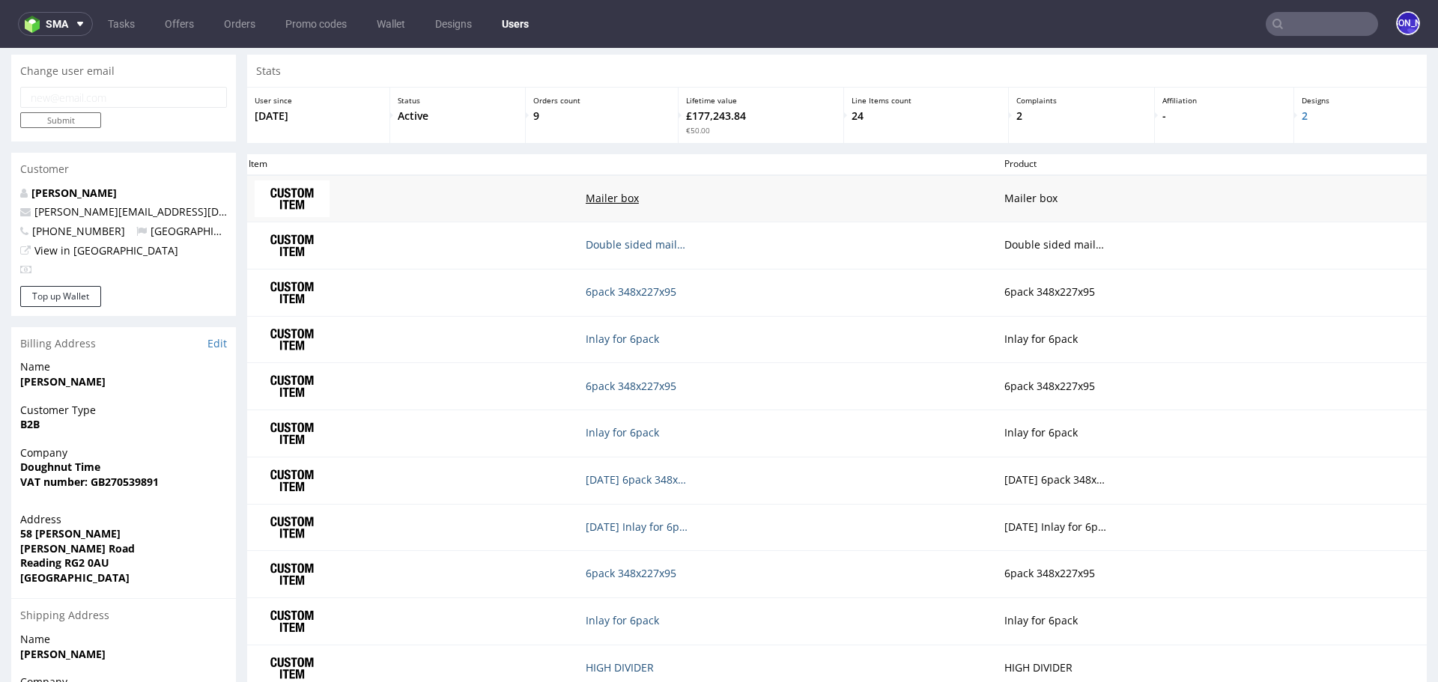
click at [592, 198] on p "Mailer box" at bounding box center [638, 198] width 105 height 15
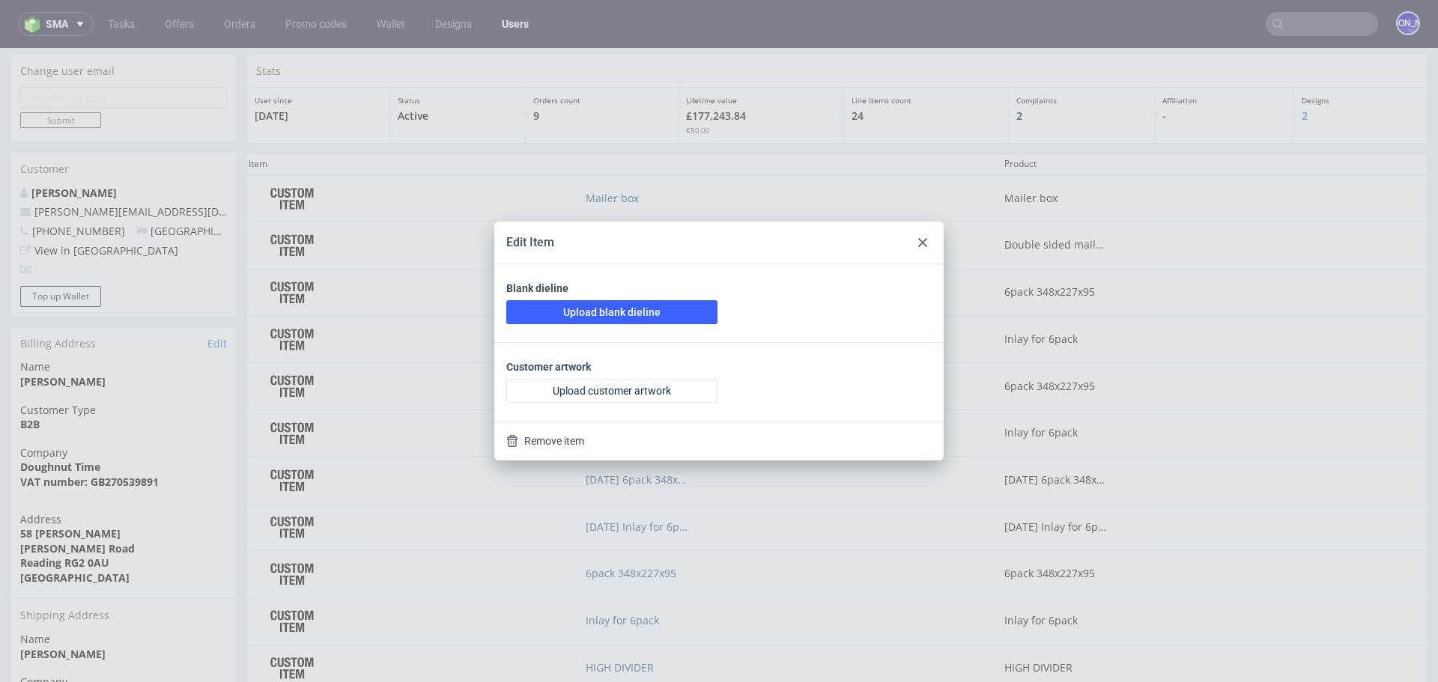
click at [923, 244] on icon at bounding box center [922, 242] width 9 height 9
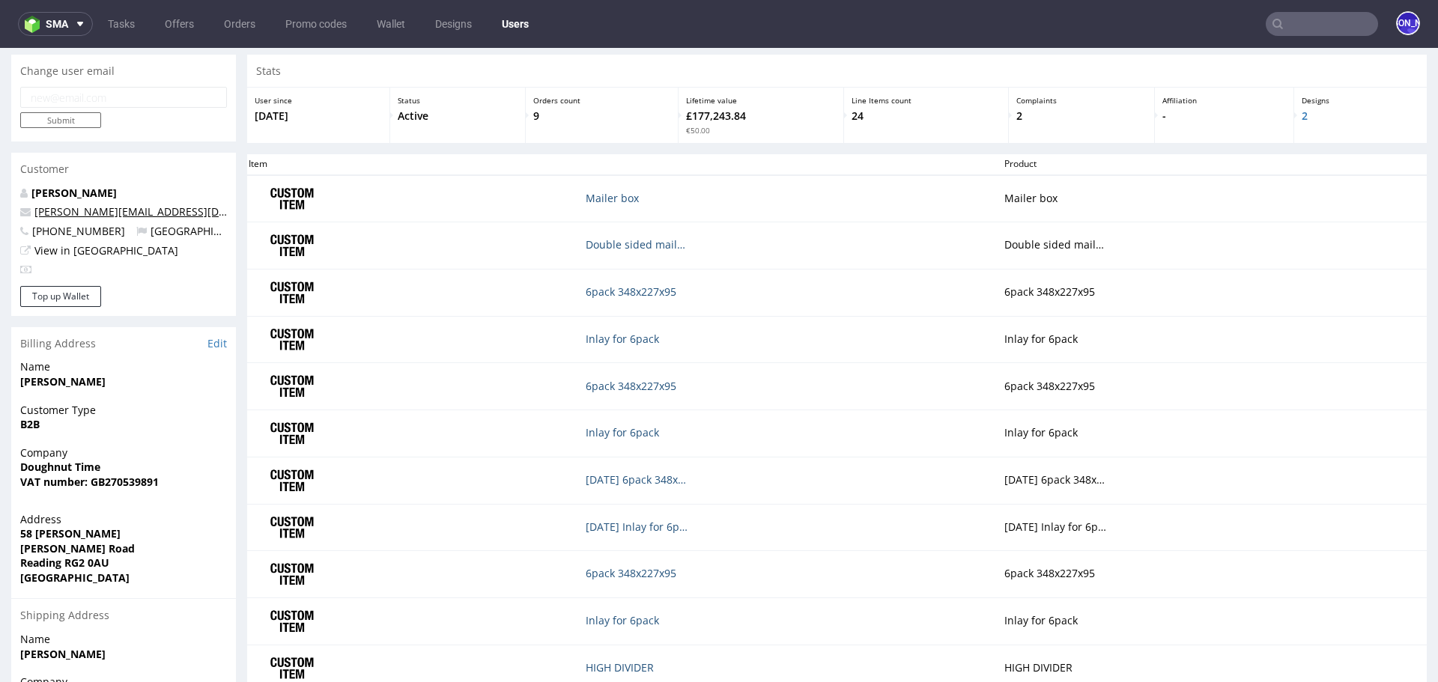
click at [58, 213] on link "tom@rodeo-group.com" at bounding box center [163, 211] width 259 height 14
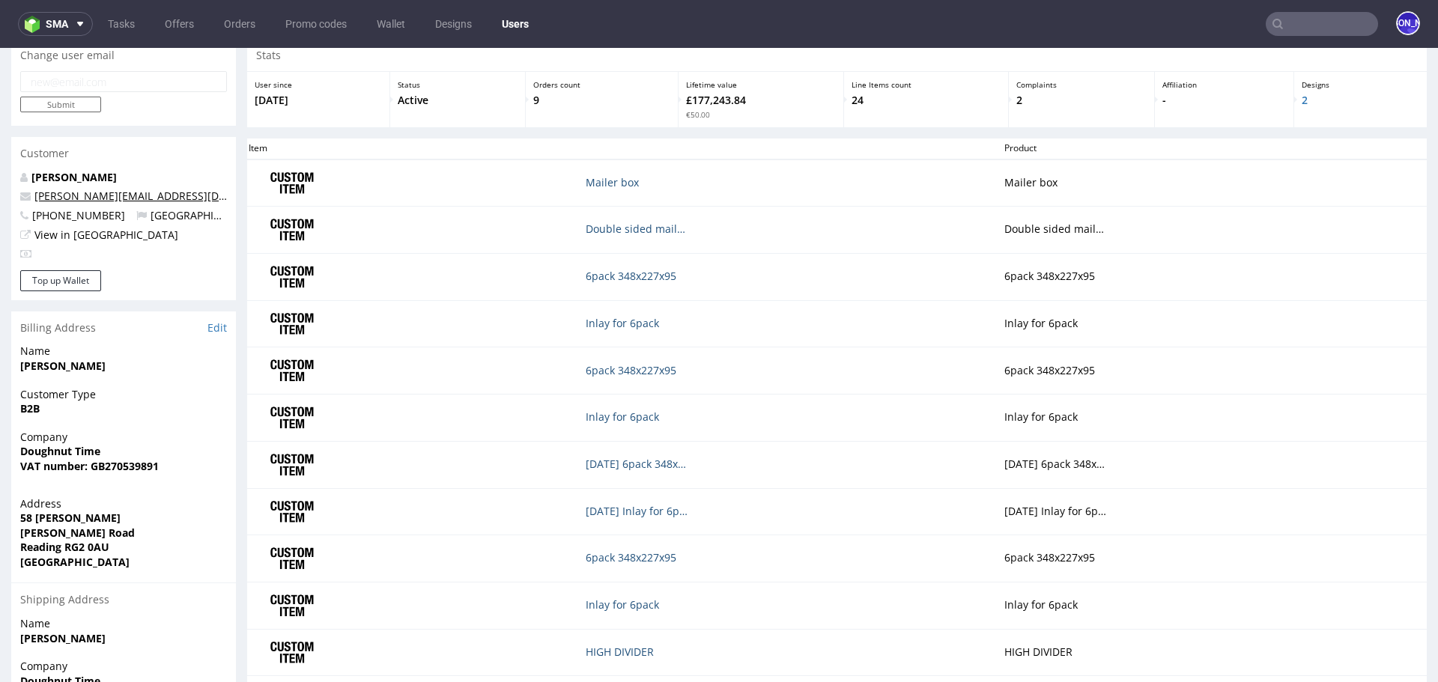
scroll to position [0, 0]
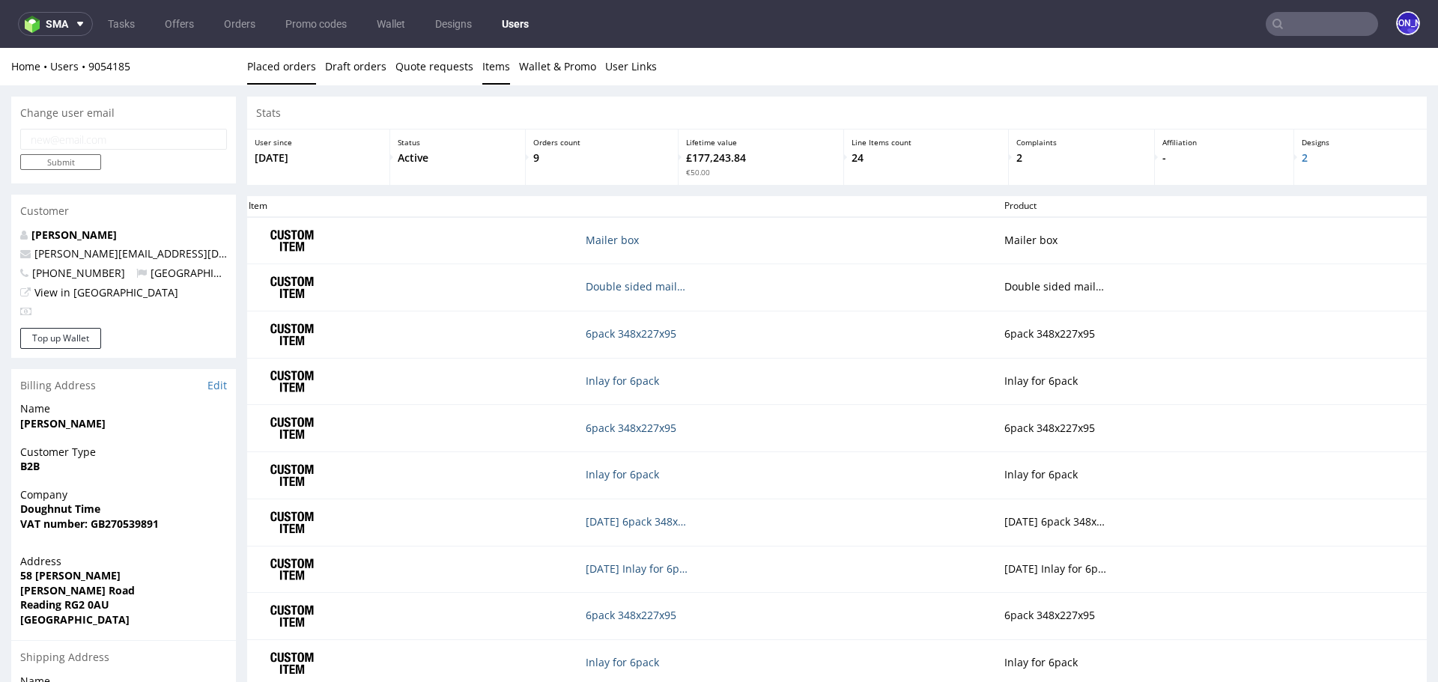
click at [276, 73] on link "Placed orders" at bounding box center [281, 66] width 69 height 37
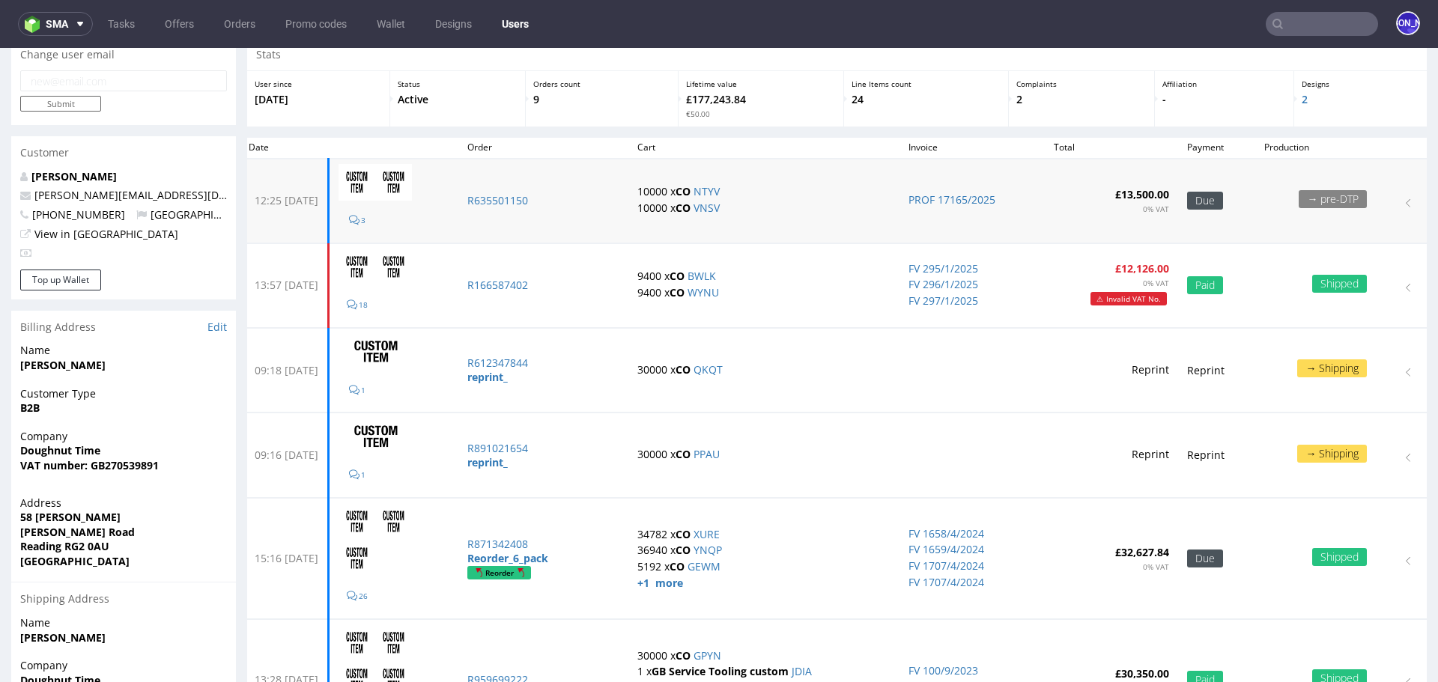
scroll to position [61, 0]
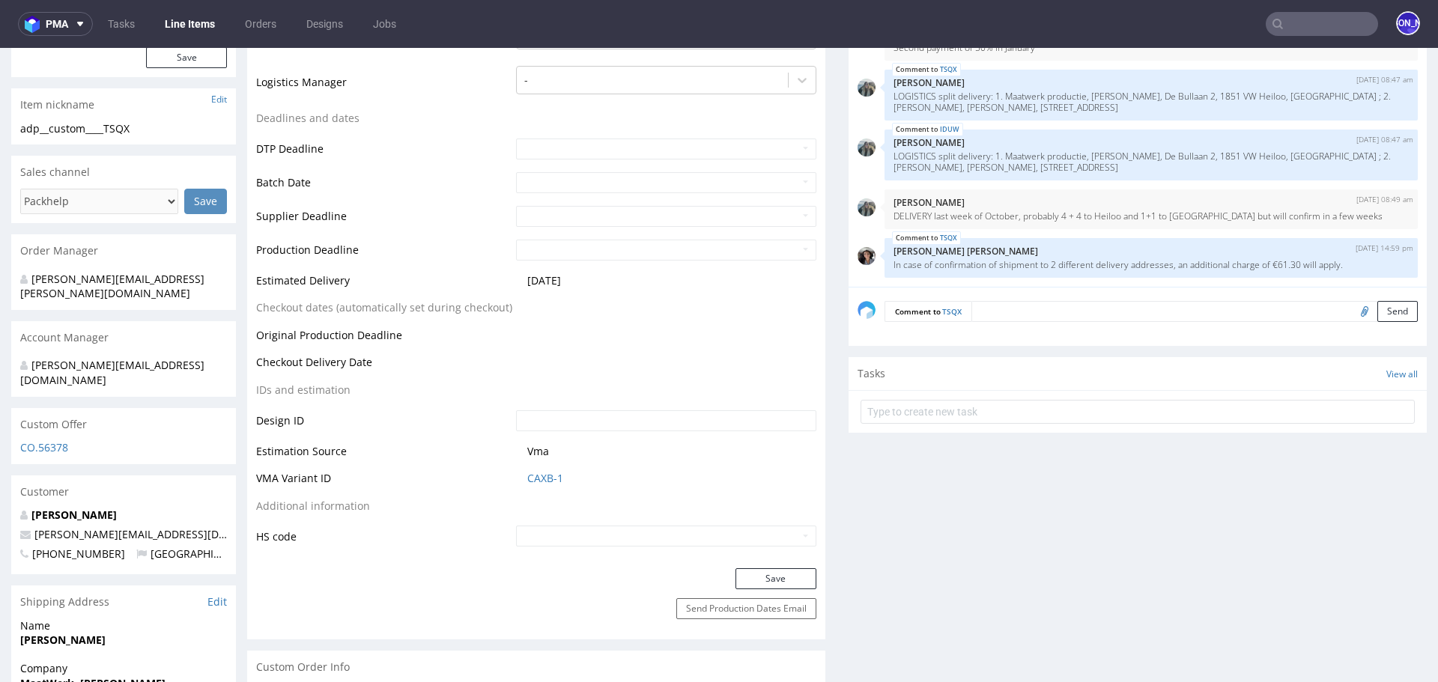
scroll to position [391, 0]
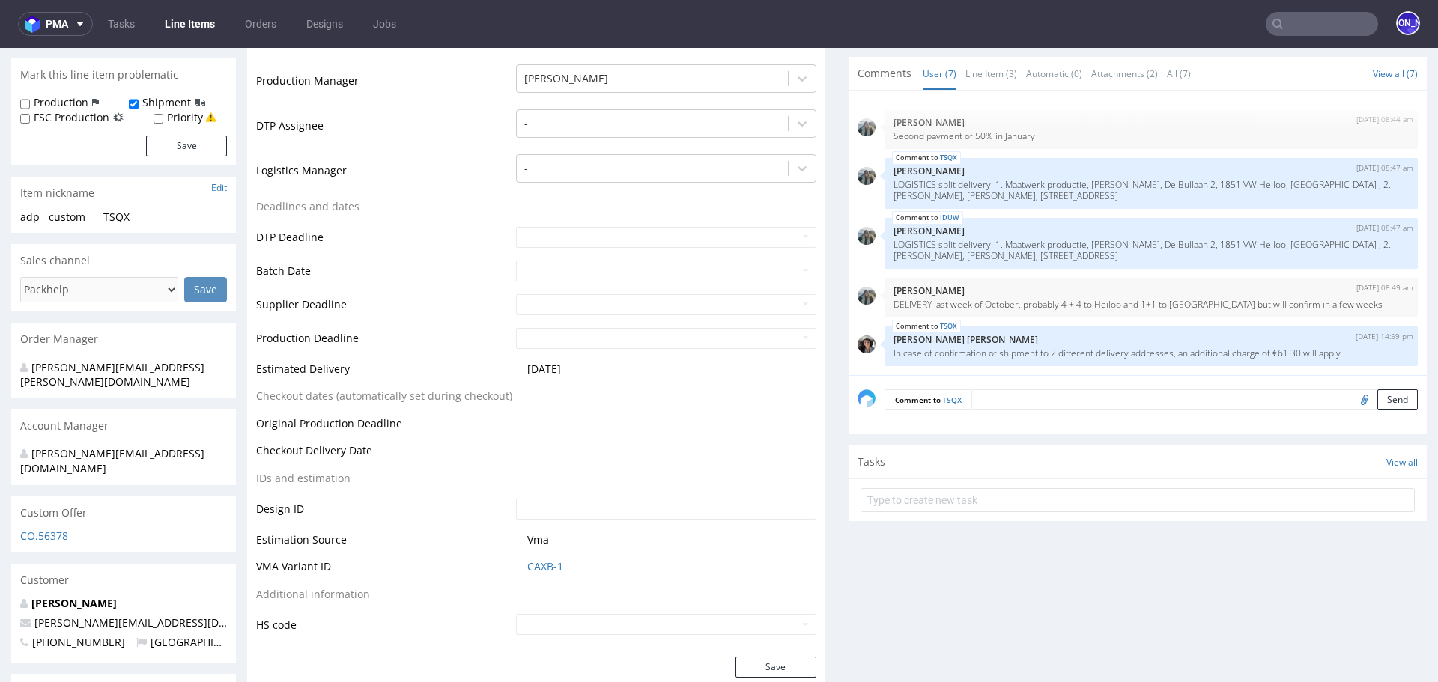
click at [1352, 401] on input "file" at bounding box center [1362, 398] width 21 height 19
type input "C:\fakepath\2025 - 500x250x125.pdf"
click at [989, 393] on textarea at bounding box center [1194, 399] width 446 height 21
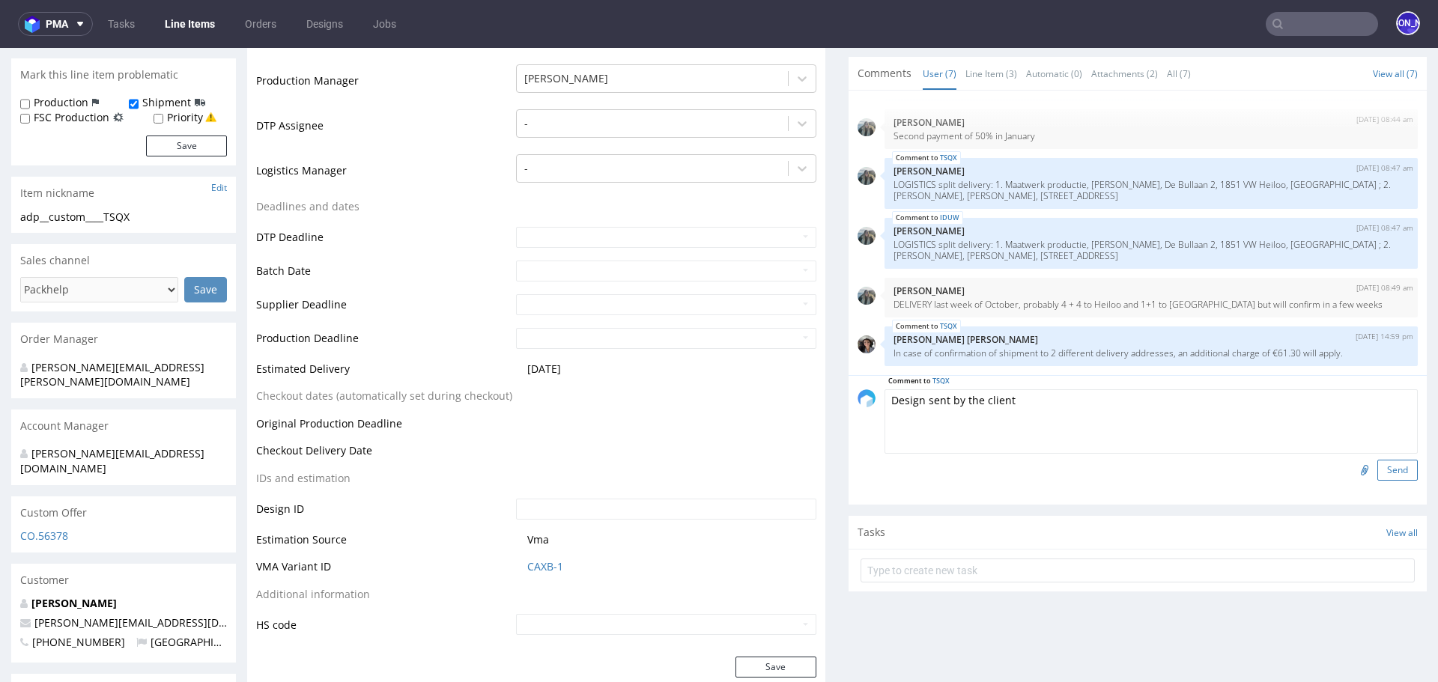
type textarea "Design sent by the client"
click at [1378, 471] on button "Send" at bounding box center [1397, 470] width 40 height 21
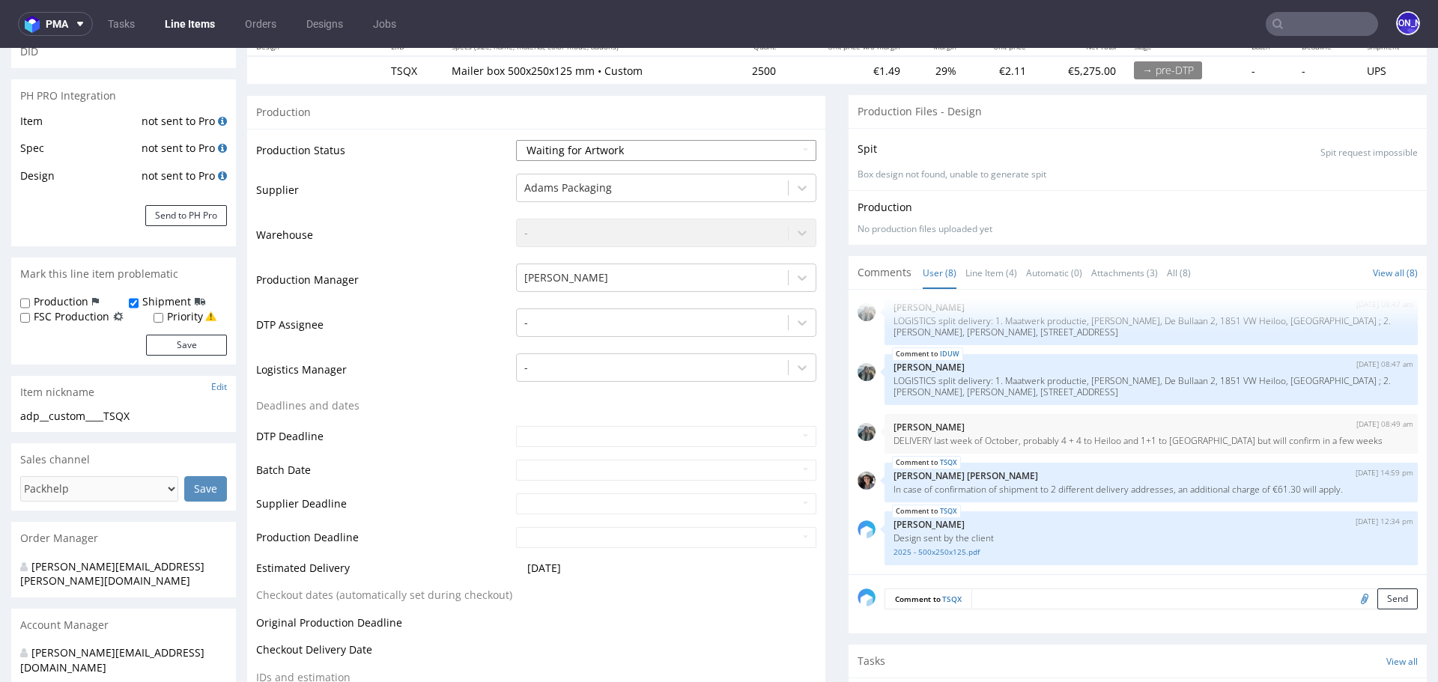
scroll to position [0, 0]
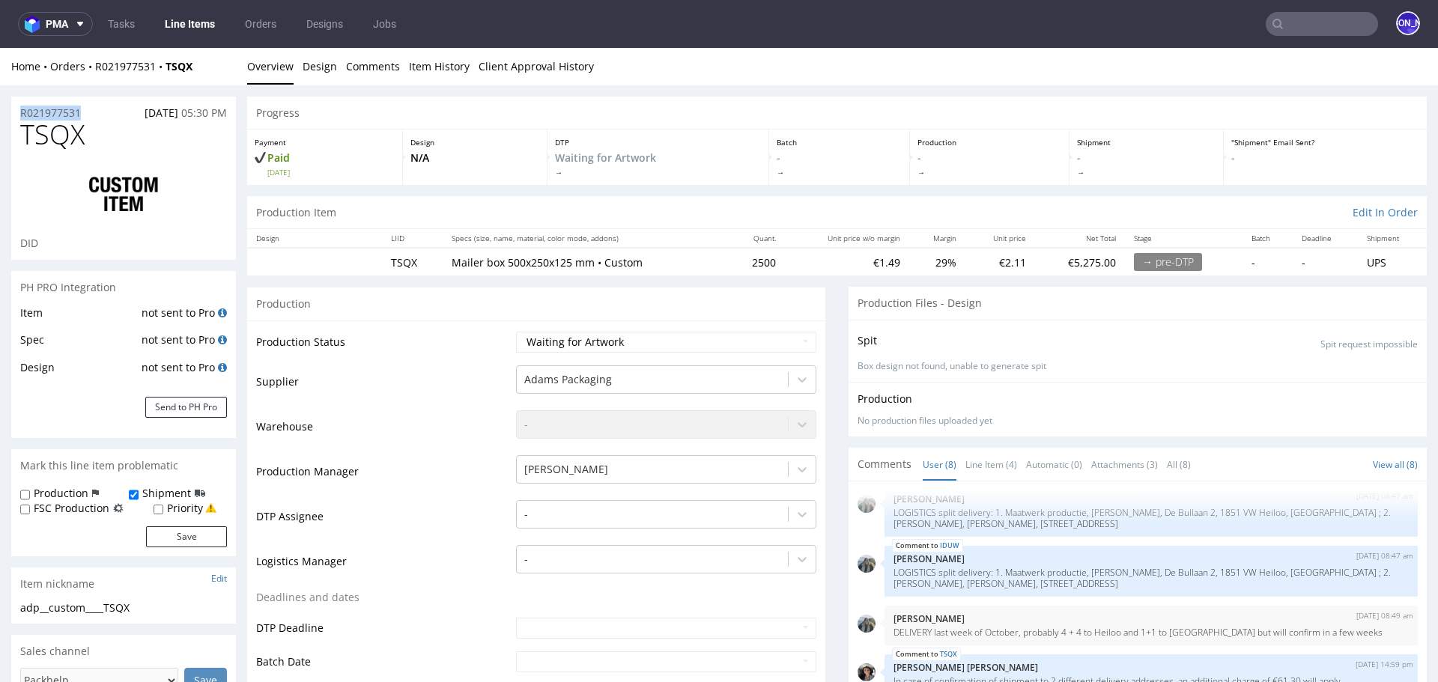
drag, startPoint x: 95, startPoint y: 114, endPoint x: 0, endPoint y: 114, distance: 95.1
copy p "R021977531"
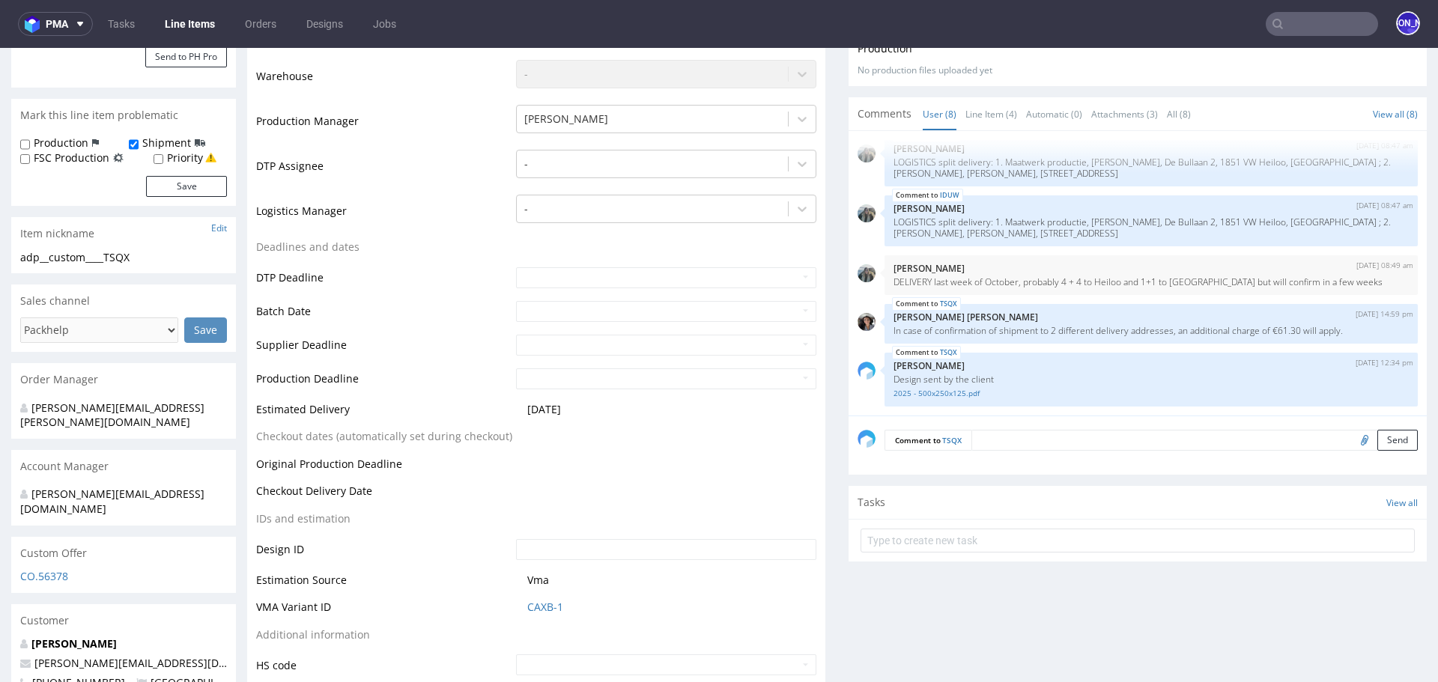
scroll to position [405, 0]
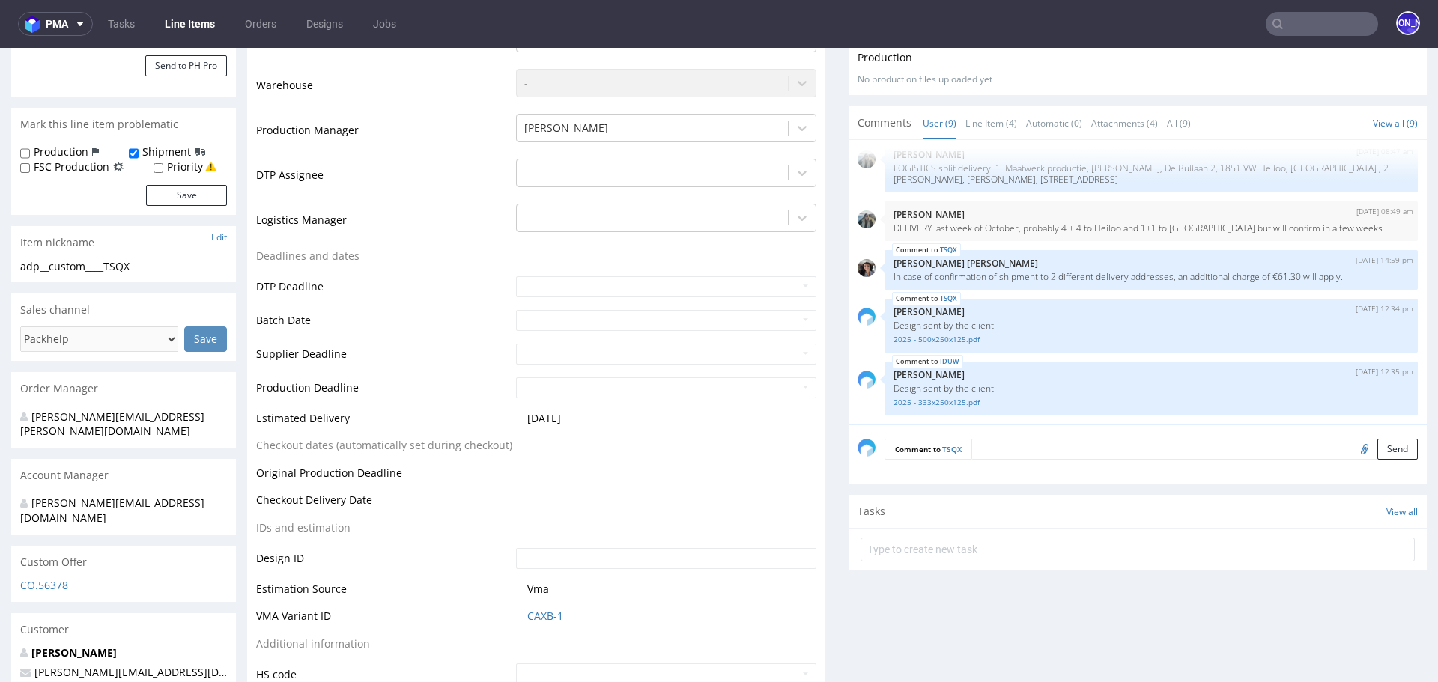
scroll to position [359, 0]
